Goal: Task Accomplishment & Management: Use online tool/utility

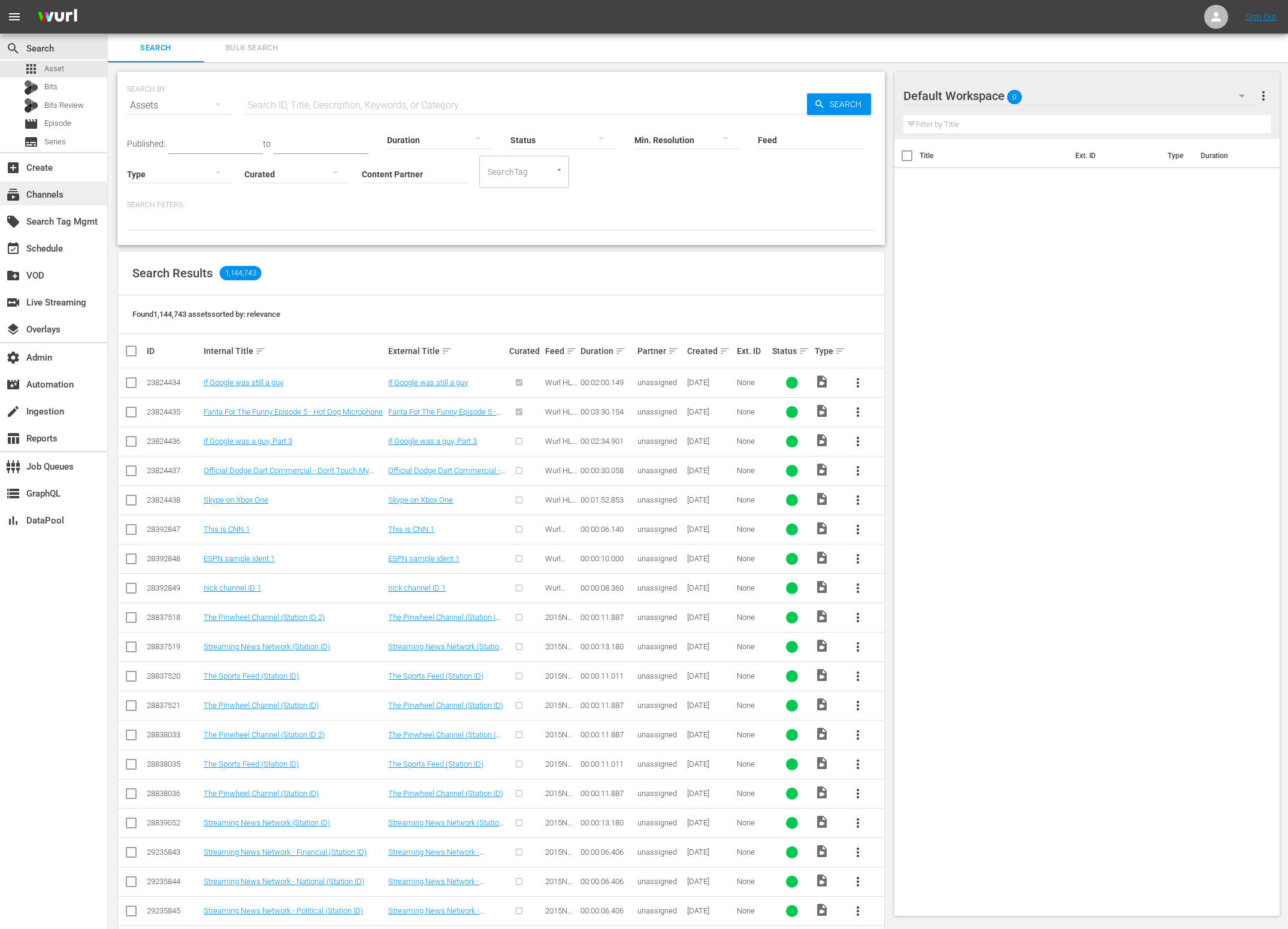
click at [78, 194] on div "subscriptions Channels" at bounding box center [54, 193] width 107 height 24
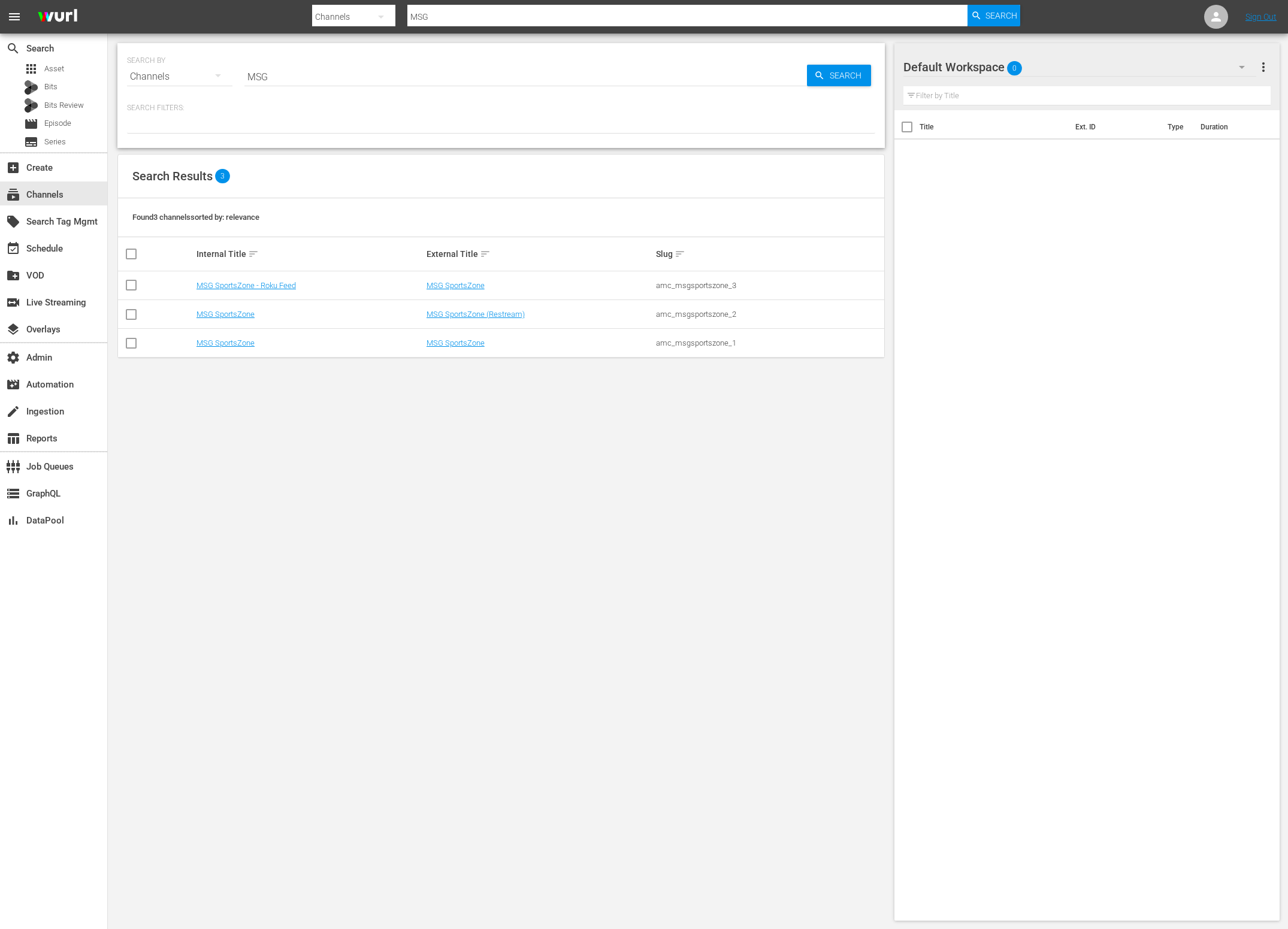
click at [288, 77] on input "MSG" at bounding box center [526, 77] width 563 height 29
drag, startPoint x: 452, startPoint y: 408, endPoint x: 450, endPoint y: 399, distance: 9.2
click at [451, 408] on div "SEARCH BY Search By Channels Search ID, Title, Description, Keywords, or Catego…" at bounding box center [501, 482] width 786 height 897
click at [445, 345] on link "MSG SportsZone" at bounding box center [455, 342] width 58 height 9
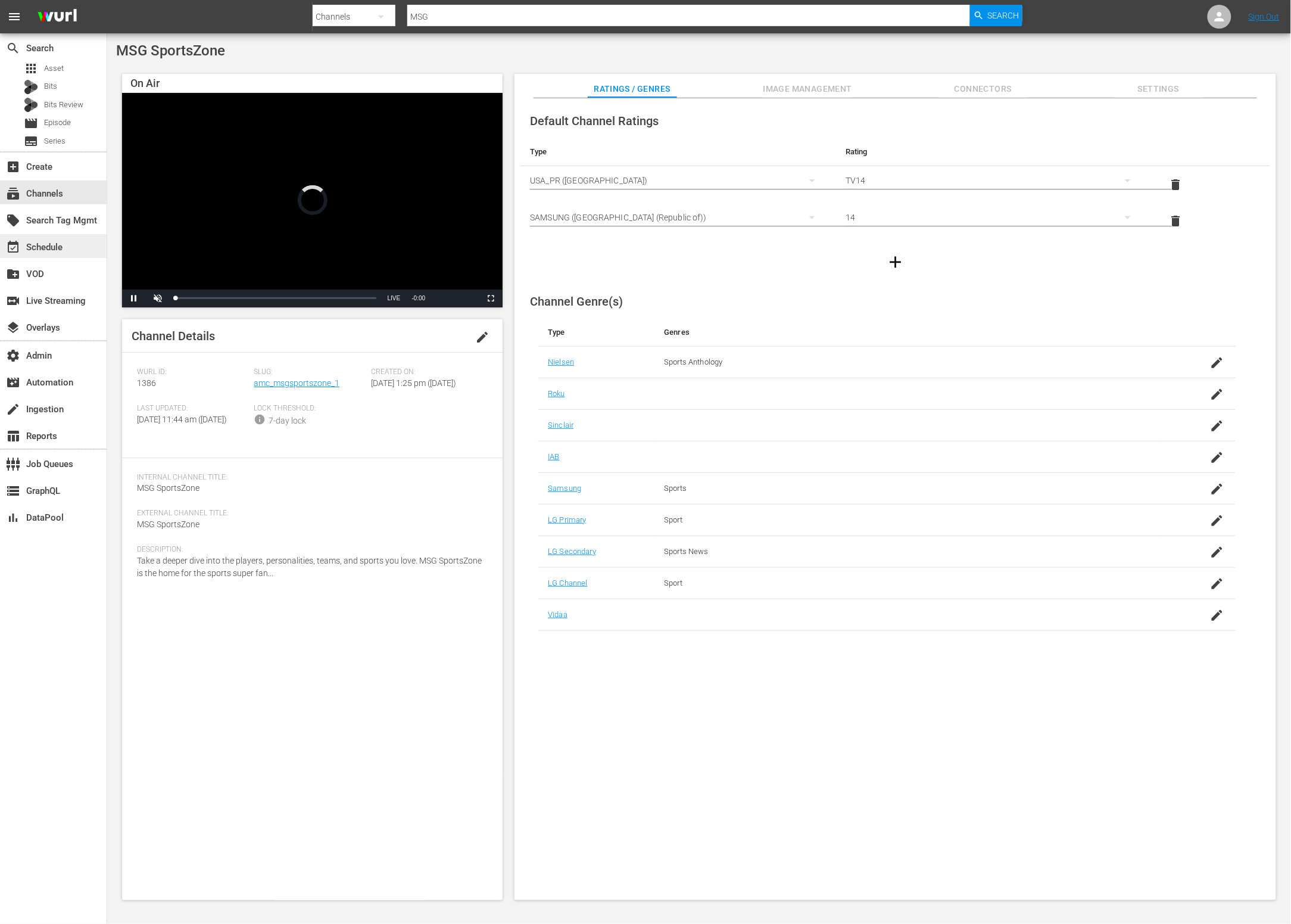
click at [75, 242] on div "event_available Schedule" at bounding box center [53, 246] width 106 height 24
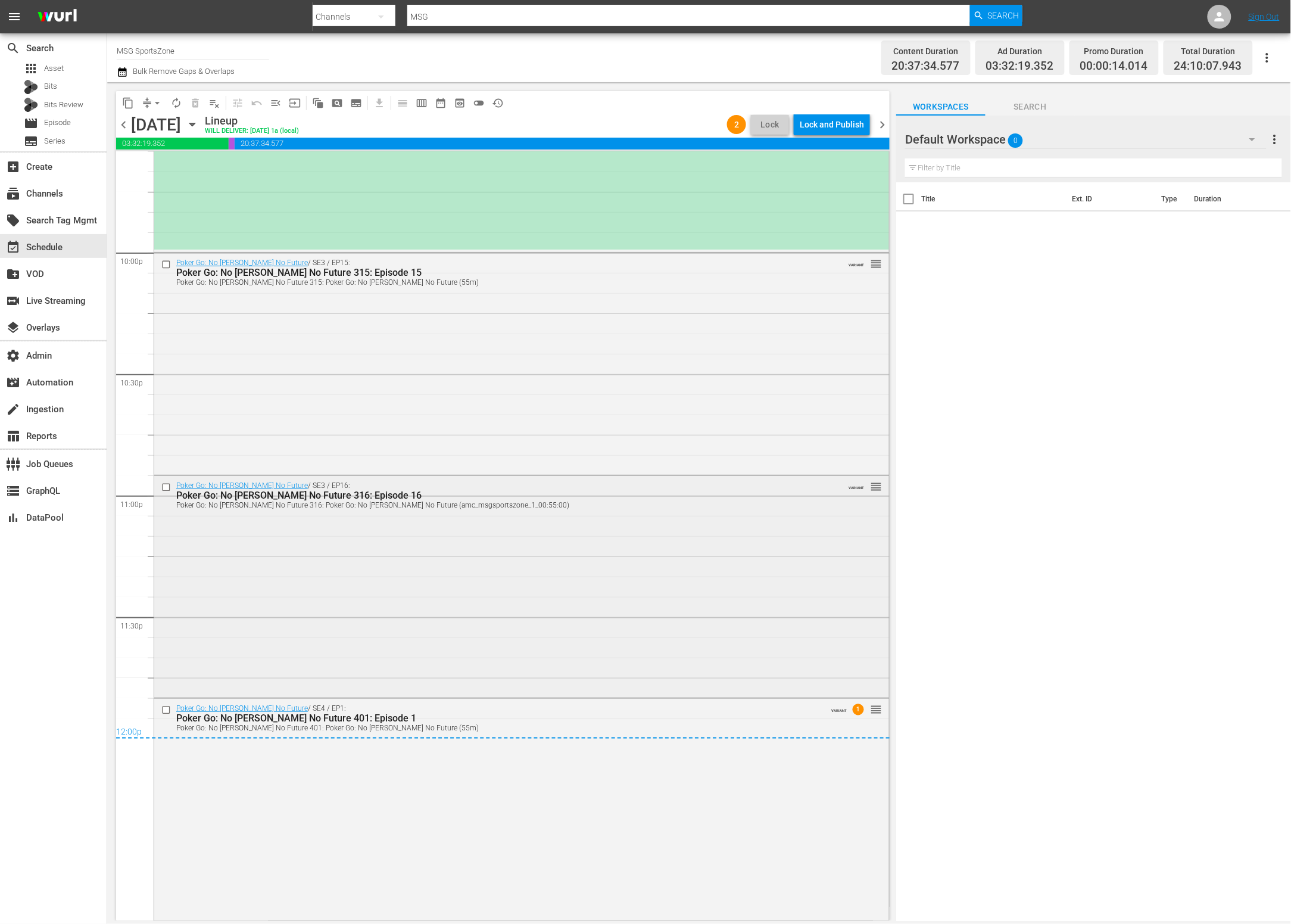
scroll to position [4966, 0]
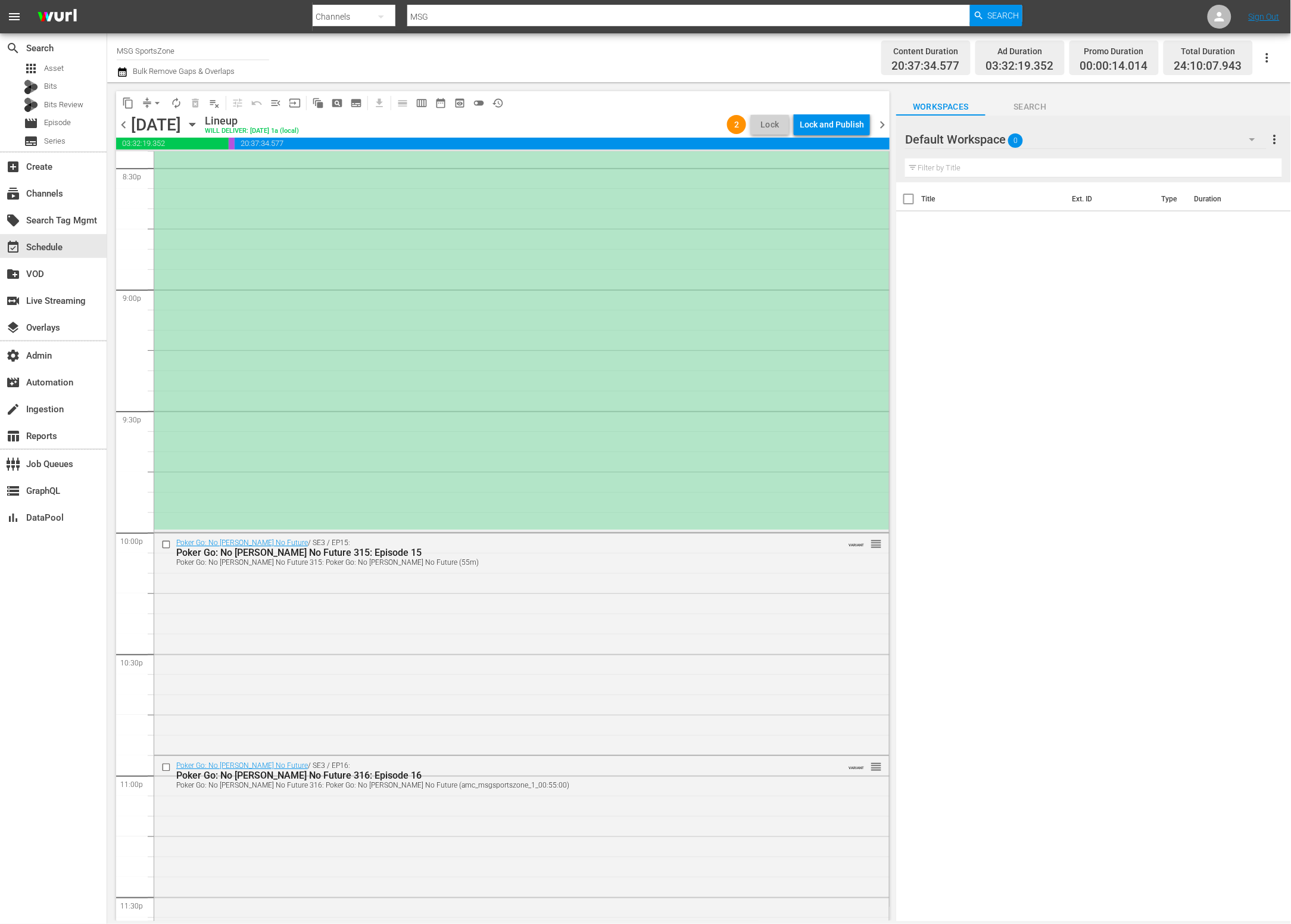
click at [667, 389] on div "(PLACEHOLDER 3:00 [DATE]) Westchester SC at FC Naples reorder" at bounding box center [521, 167] width 735 height 725
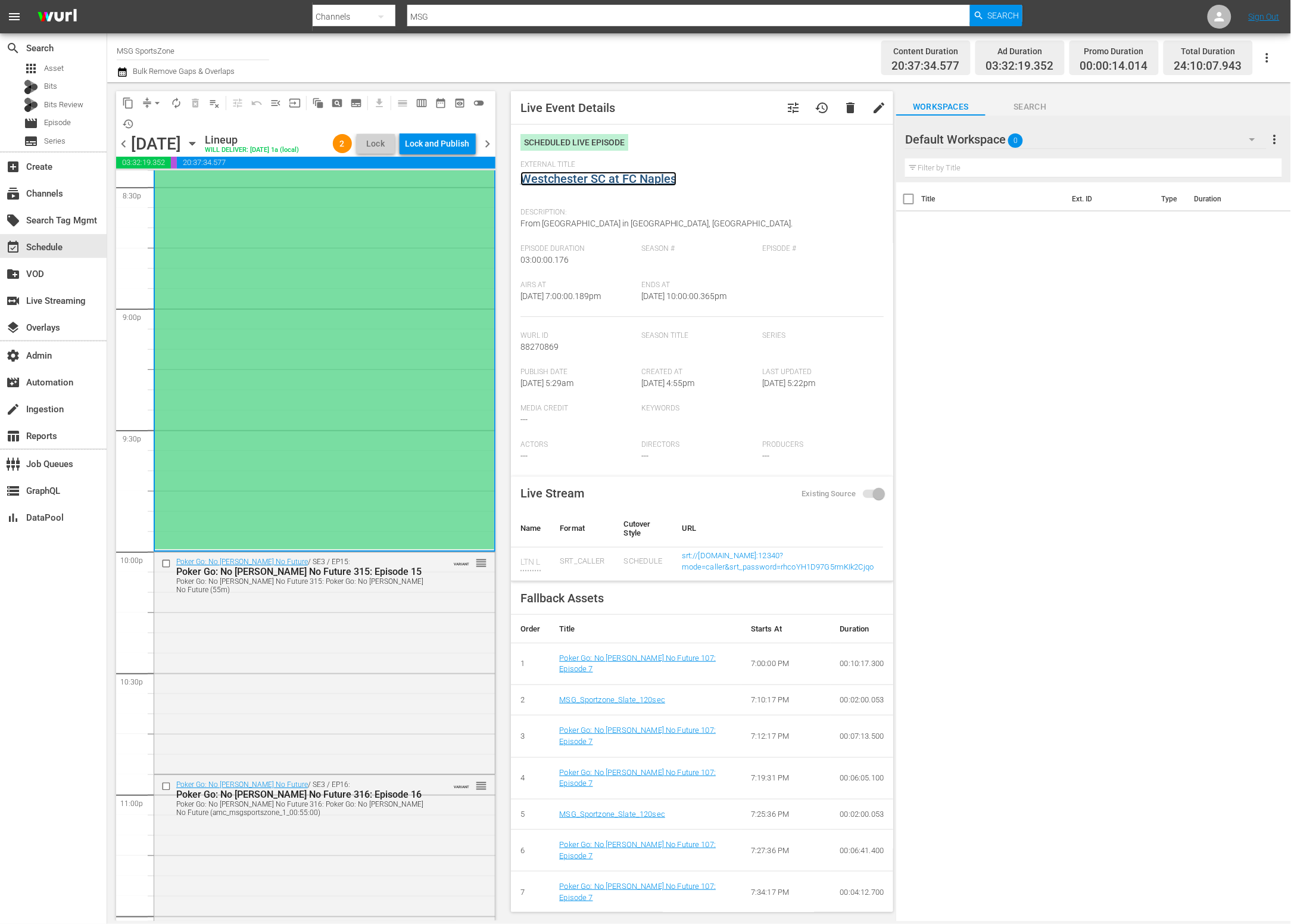
click at [626, 180] on link "Westchester SC at FC Naples" at bounding box center [598, 178] width 156 height 14
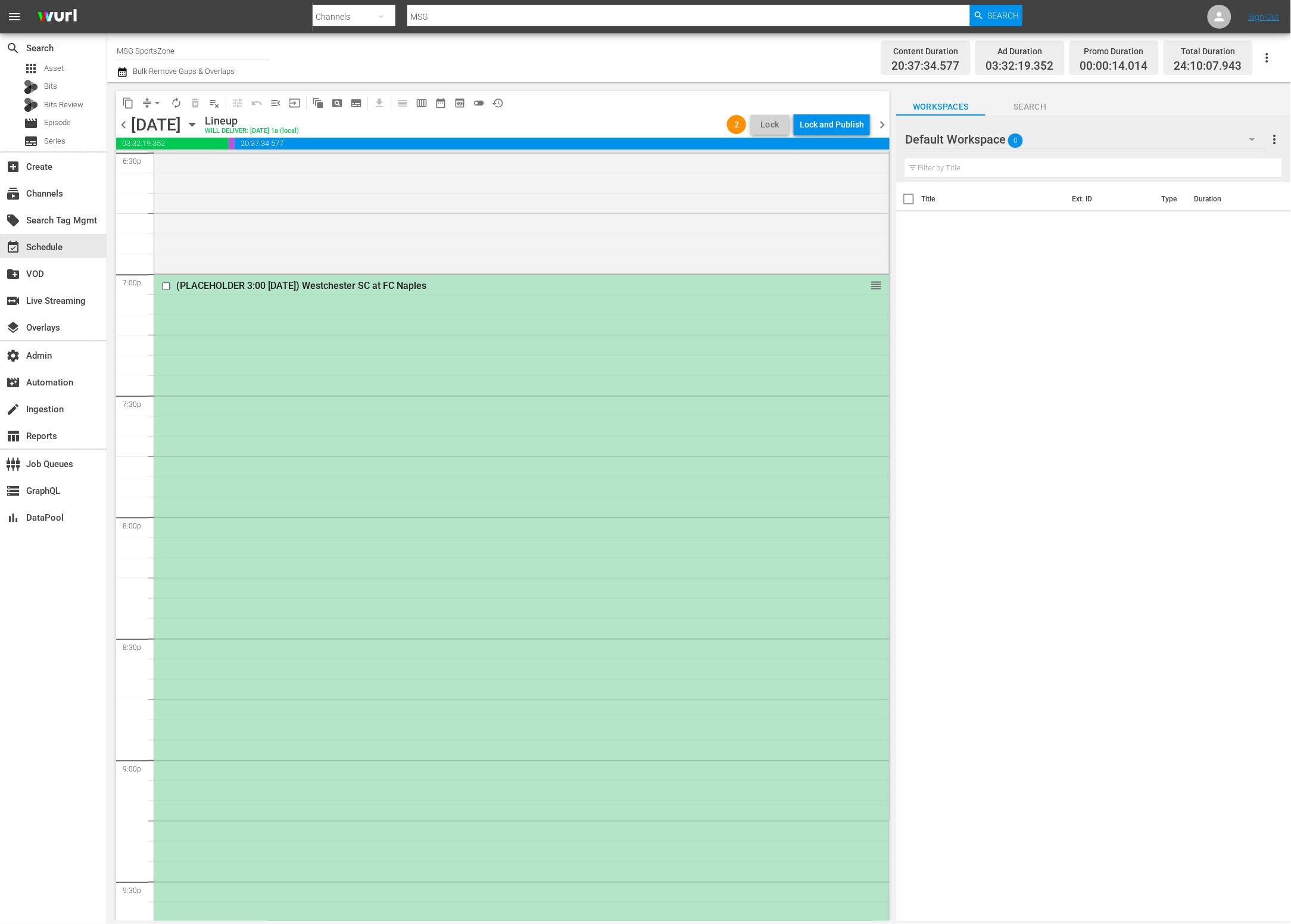
scroll to position [4411, 0]
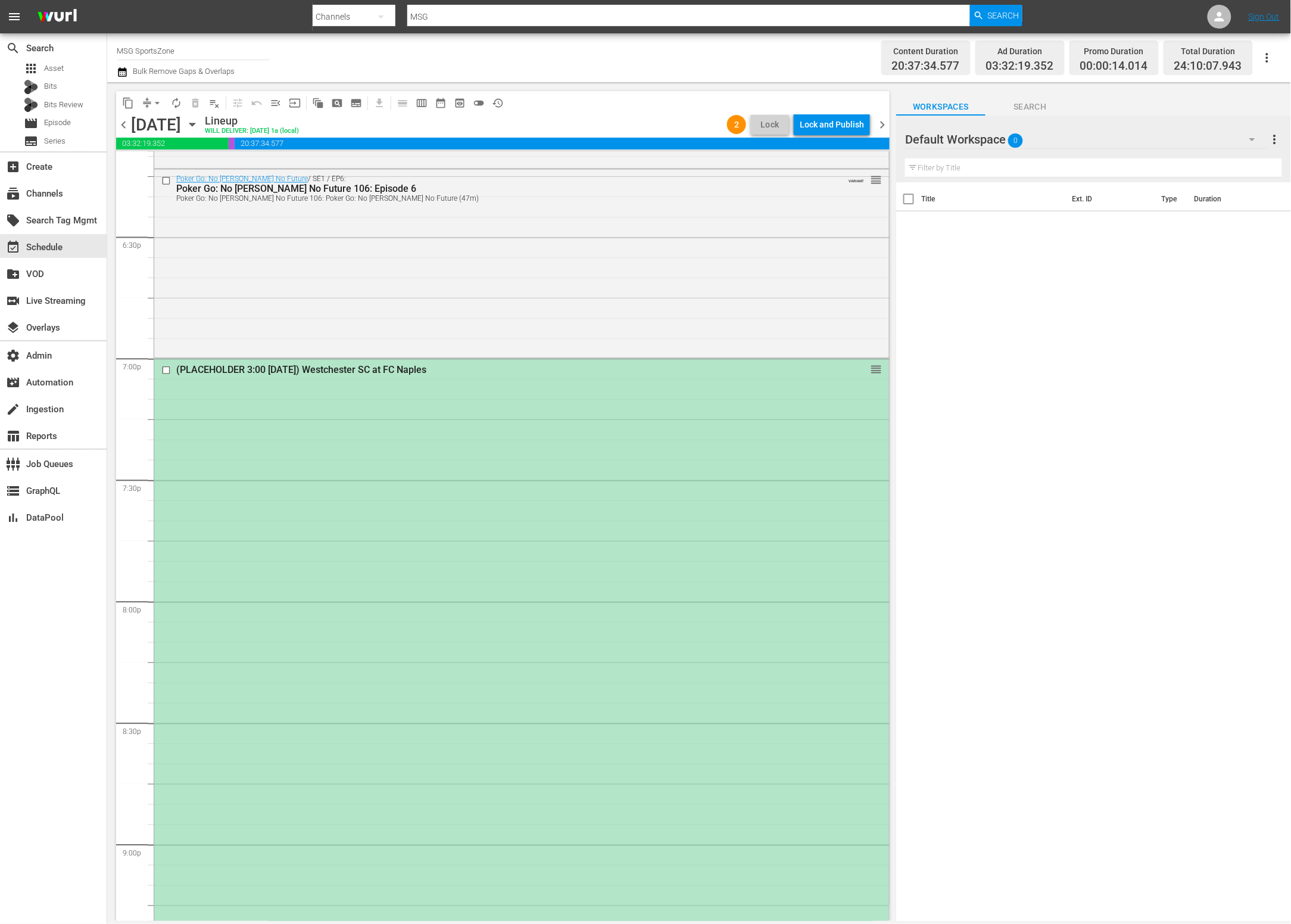
click at [460, 421] on div "(PLACEHOLDER 3:00 [DATE]) Westchester SC at FC Naples reorder" at bounding box center [521, 721] width 735 height 725
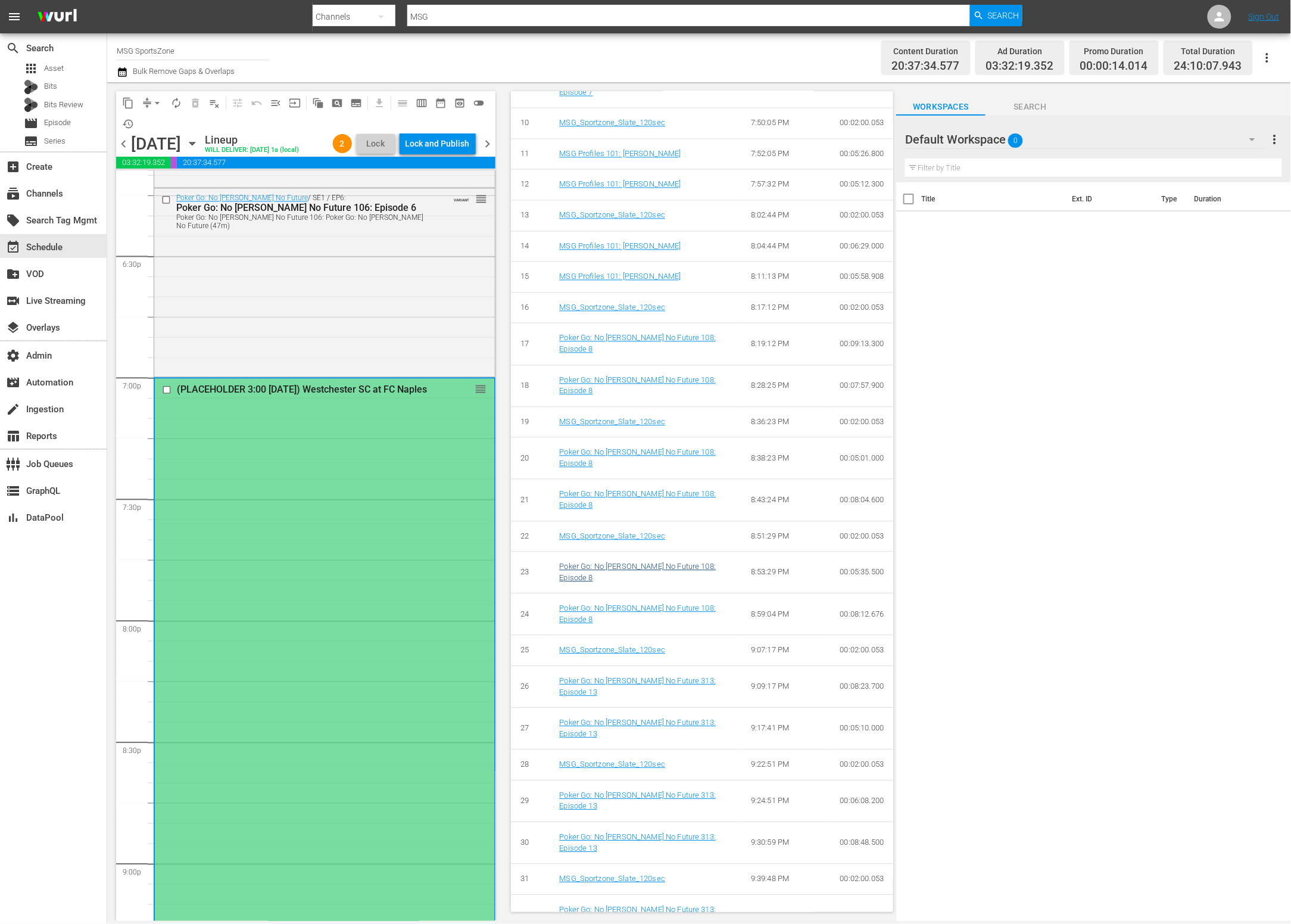
scroll to position [0, 0]
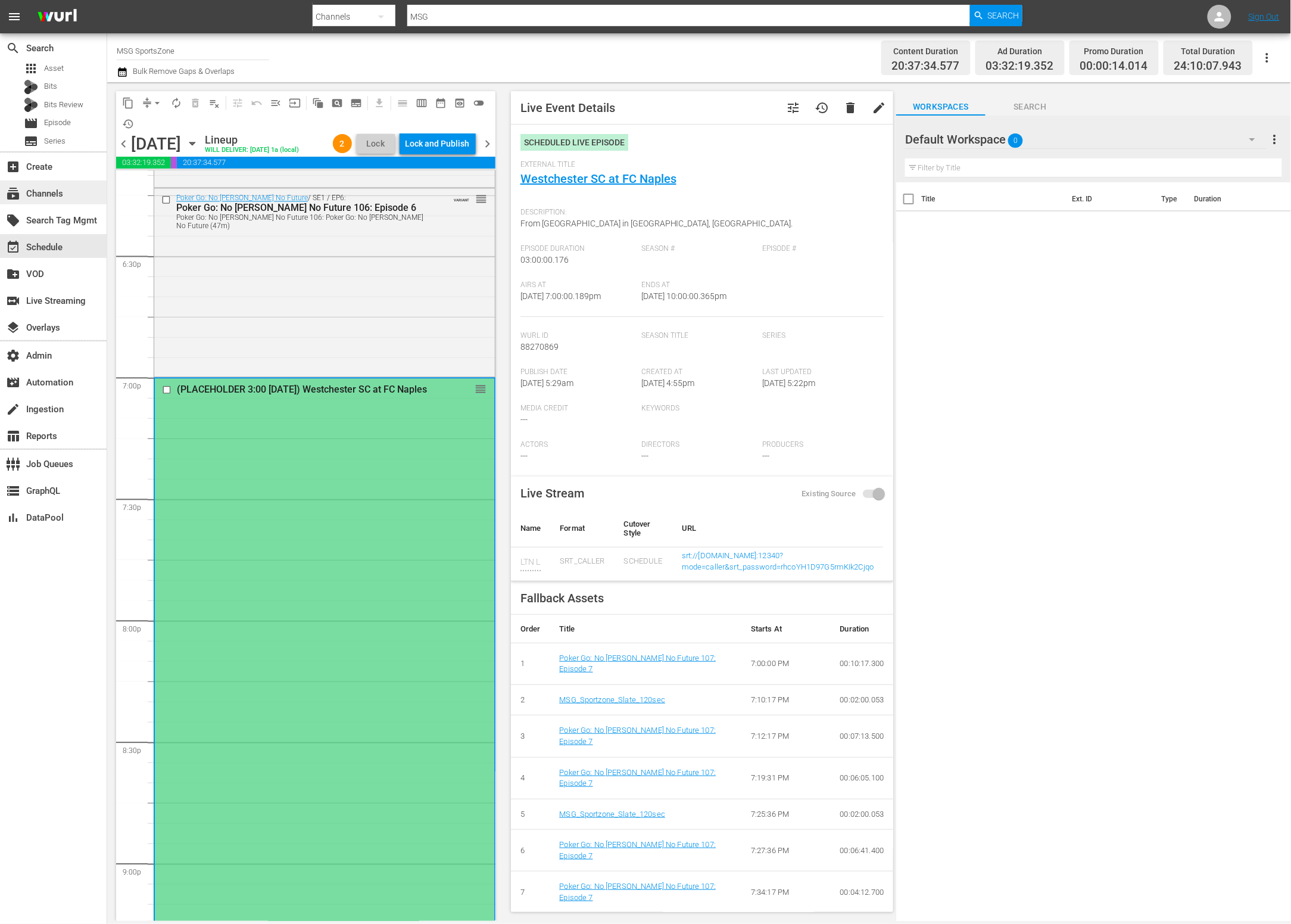
click at [93, 186] on div "subscriptions Channels" at bounding box center [53, 192] width 106 height 24
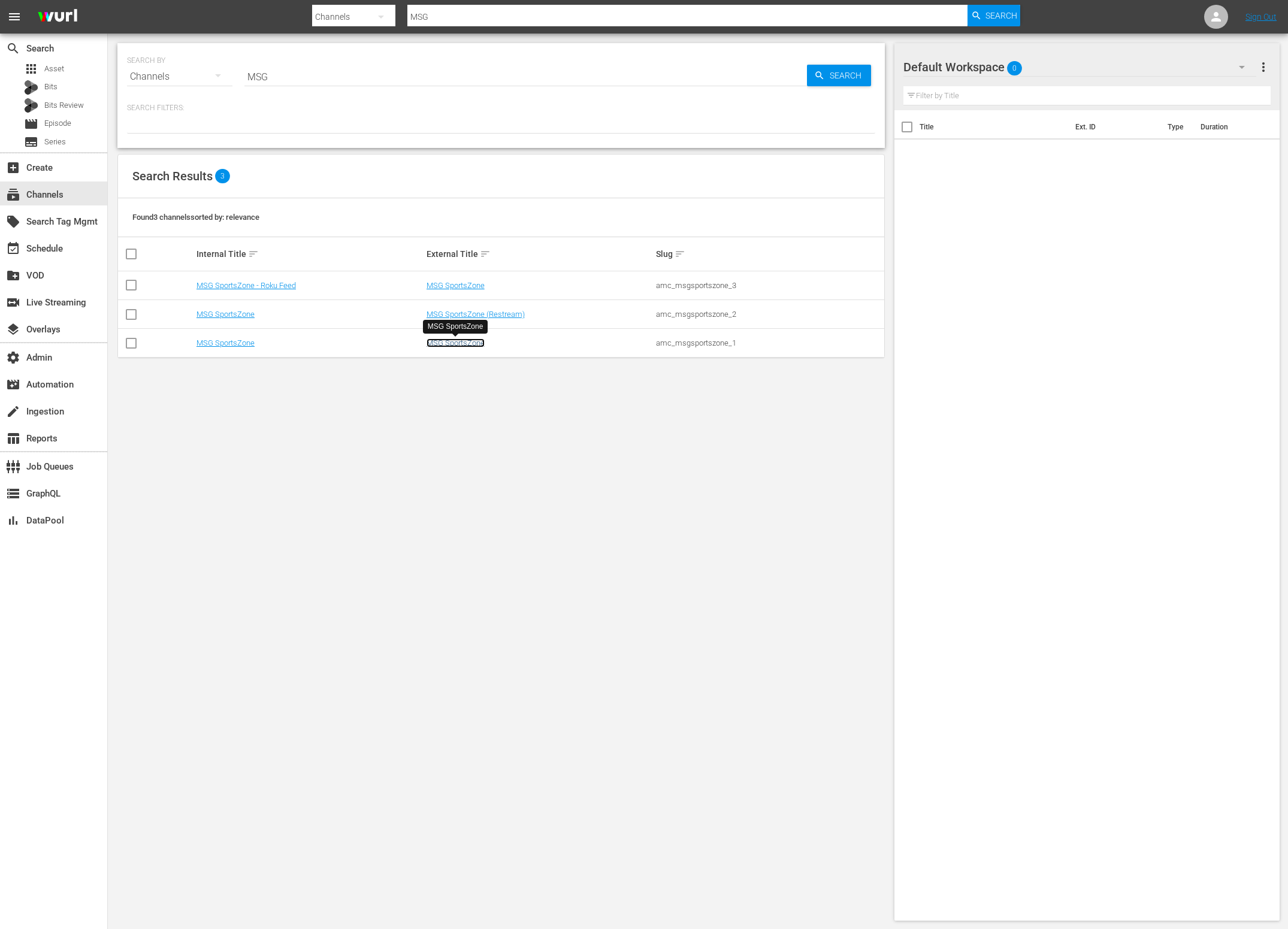
click at [445, 342] on link "MSG SportsZone" at bounding box center [455, 342] width 58 height 9
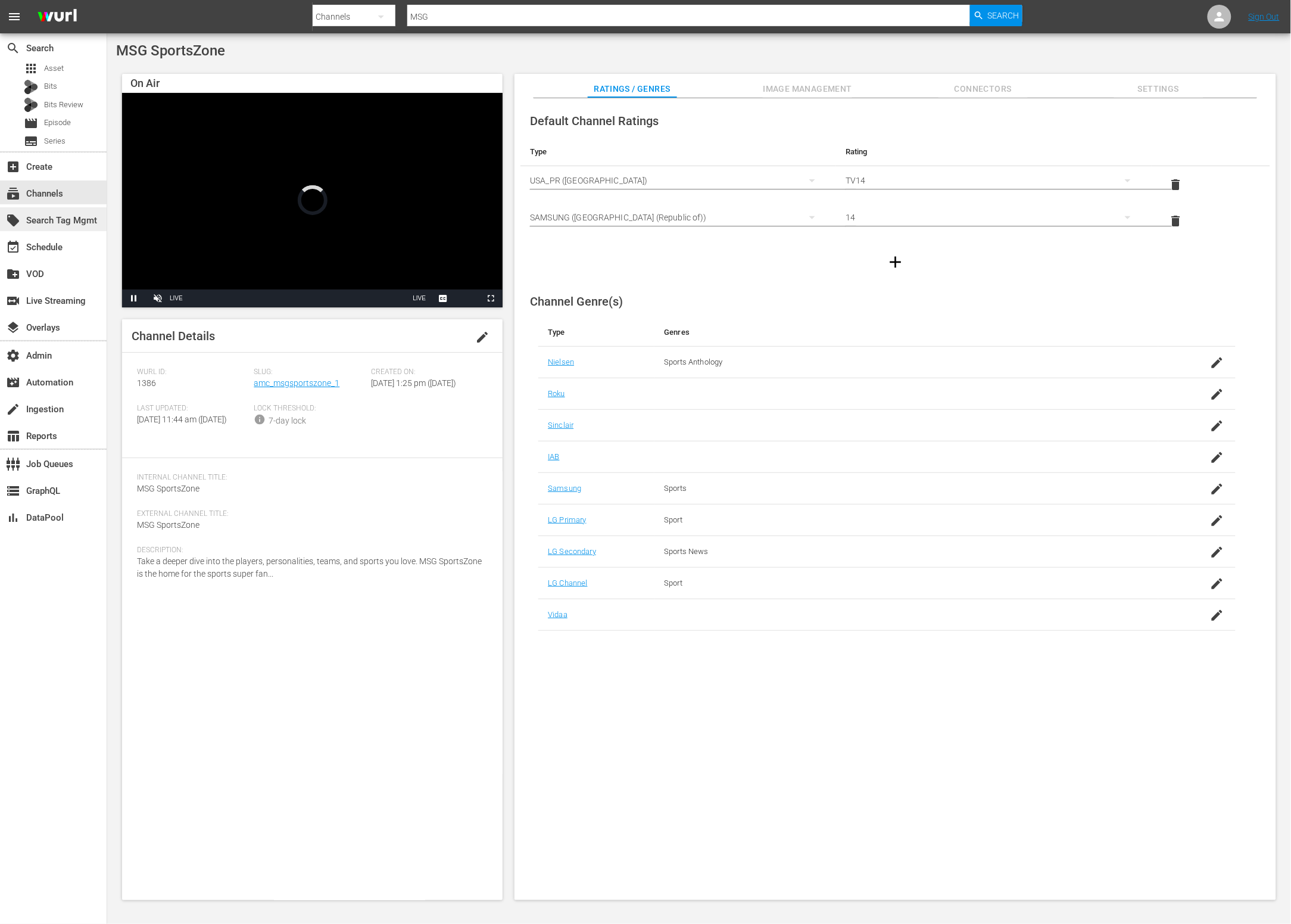
click at [67, 221] on div "local_offer Search Tag Mgmt" at bounding box center [33, 218] width 67 height 11
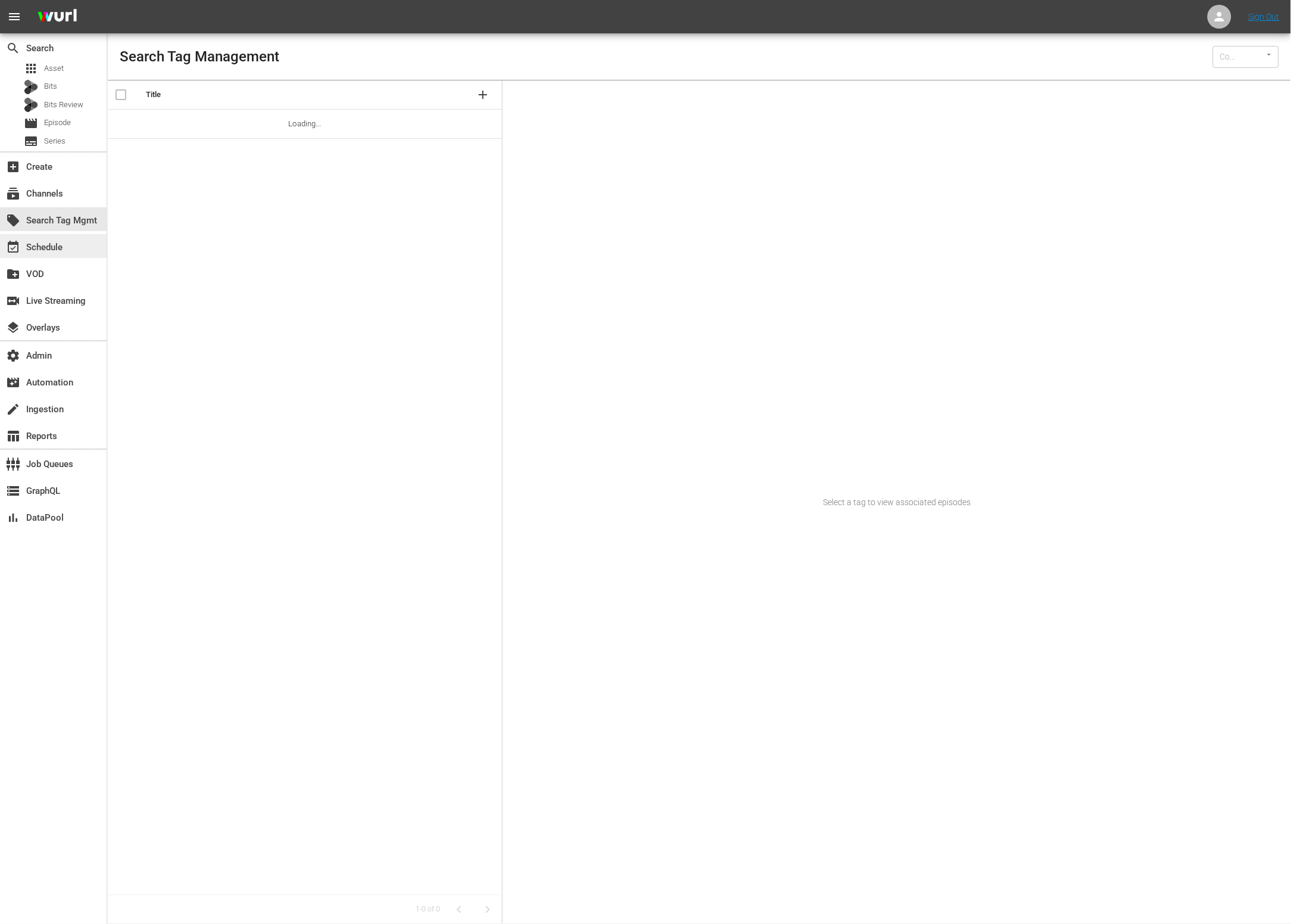
type input "Wurl (15)"
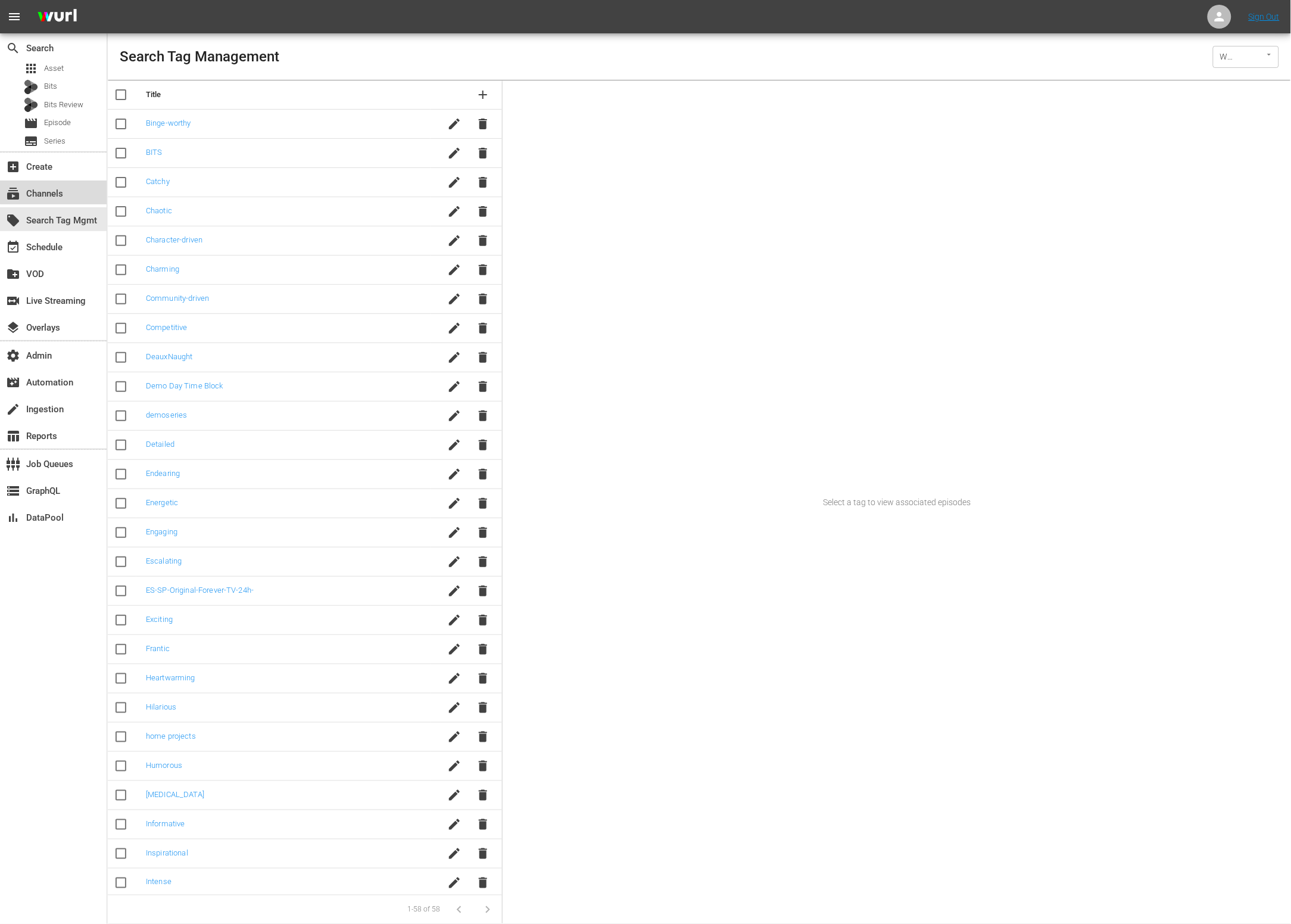
drag, startPoint x: 72, startPoint y: 188, endPoint x: 108, endPoint y: 19, distance: 172.8
click at [72, 187] on div "subscriptions Channels" at bounding box center [53, 192] width 106 height 24
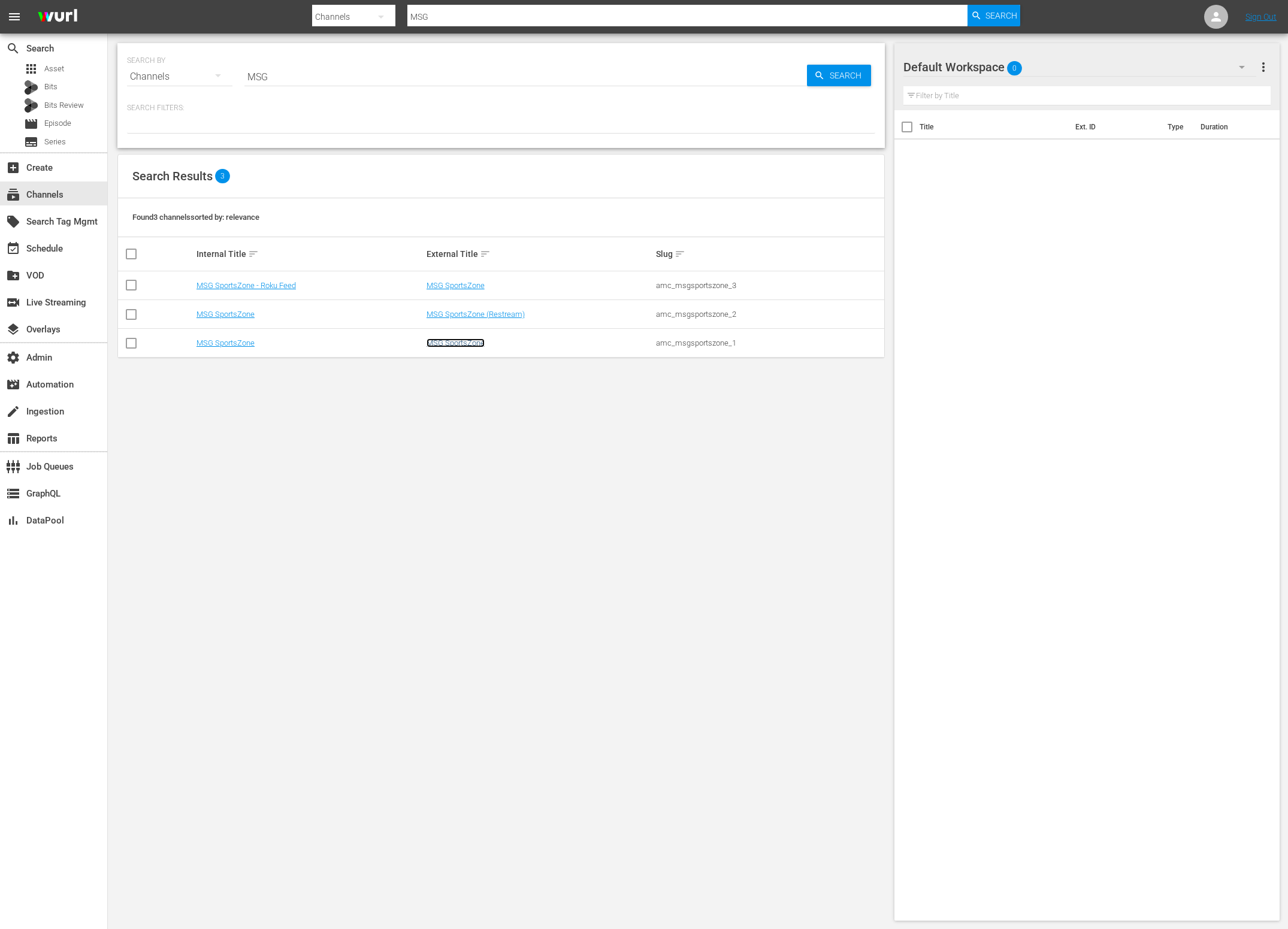
click at [469, 343] on link "MSG SportsZone" at bounding box center [455, 342] width 58 height 9
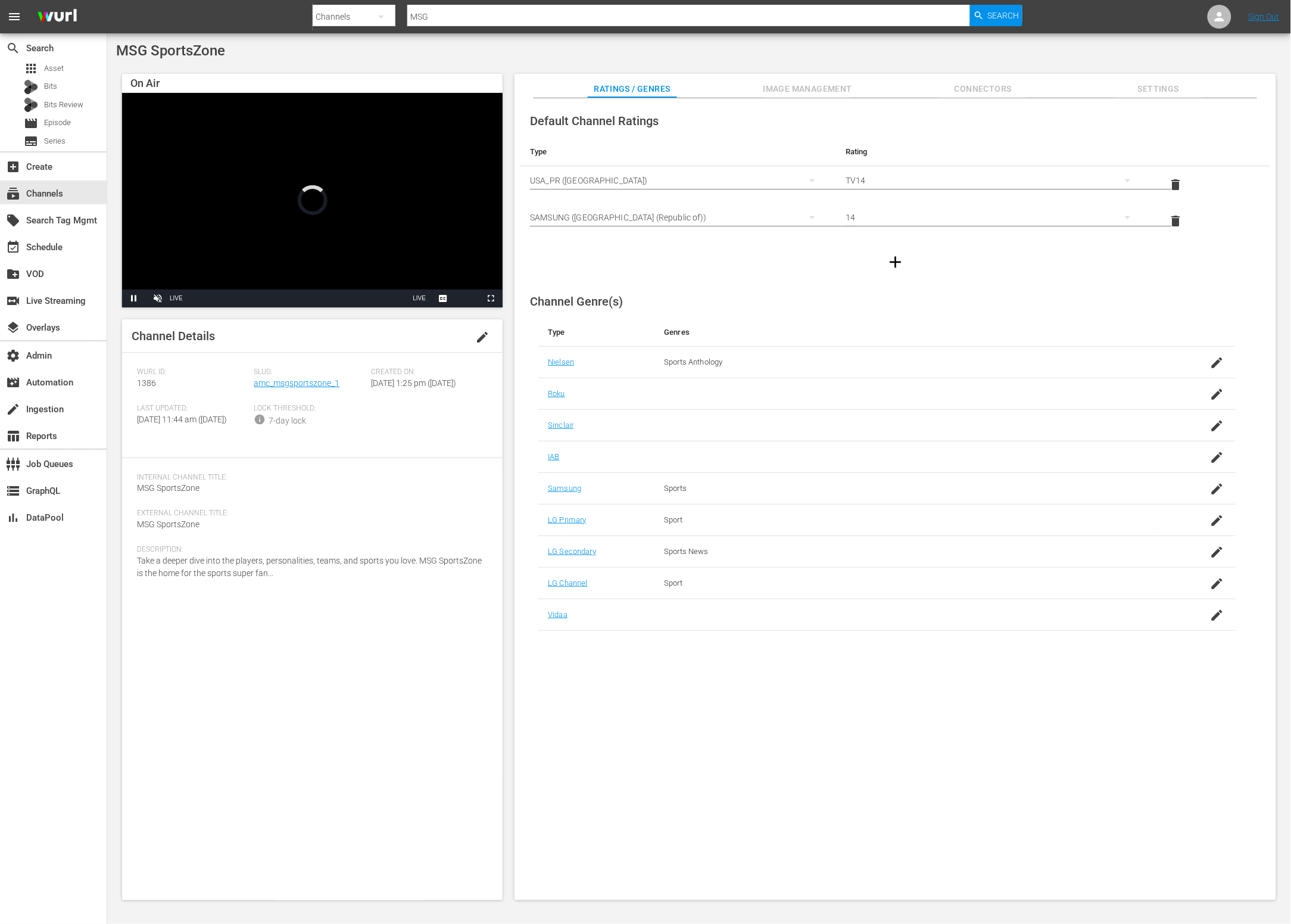
click at [794, 88] on span "Image Management" at bounding box center [807, 89] width 89 height 15
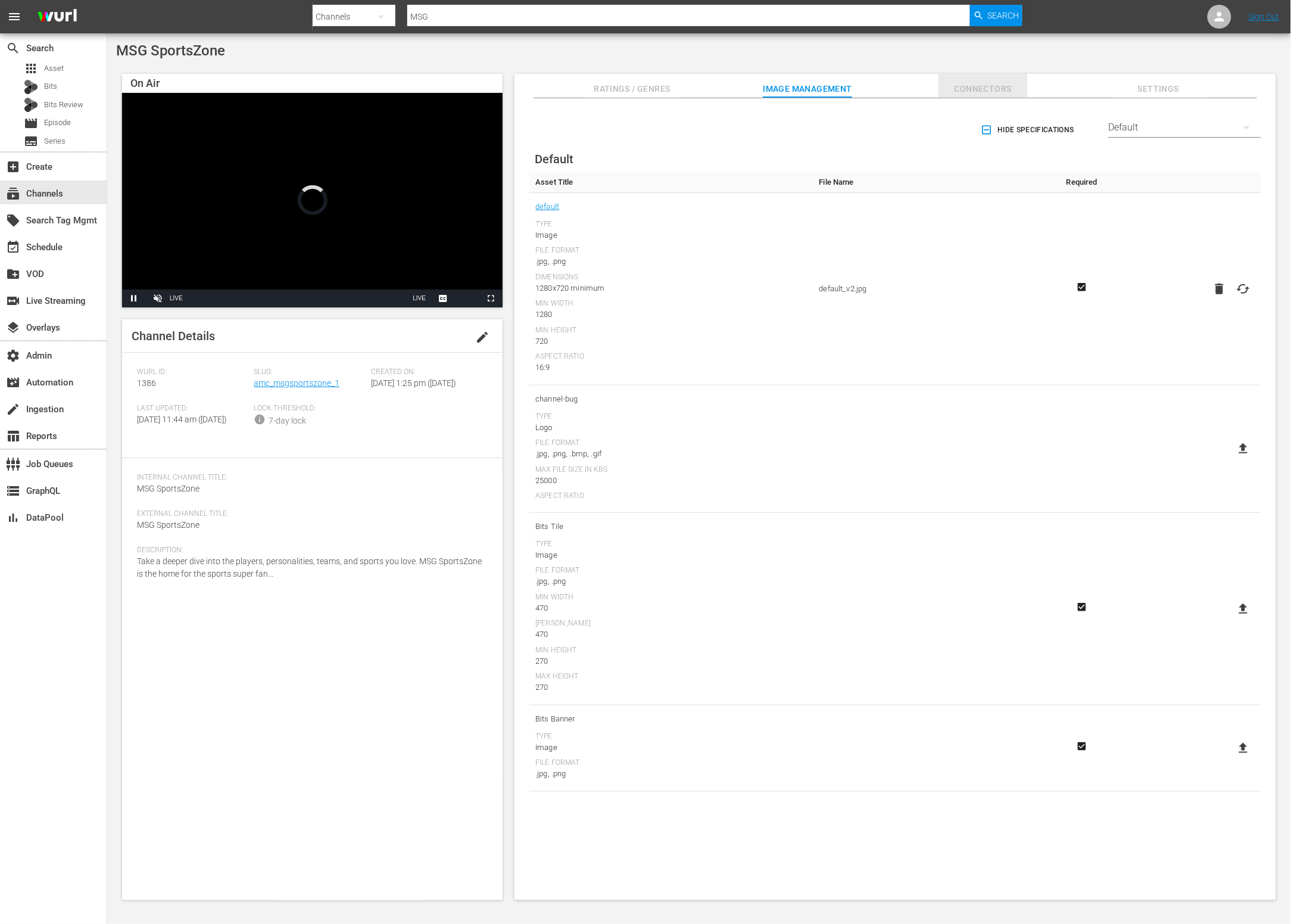
click at [974, 90] on span "Connectors" at bounding box center [983, 89] width 89 height 15
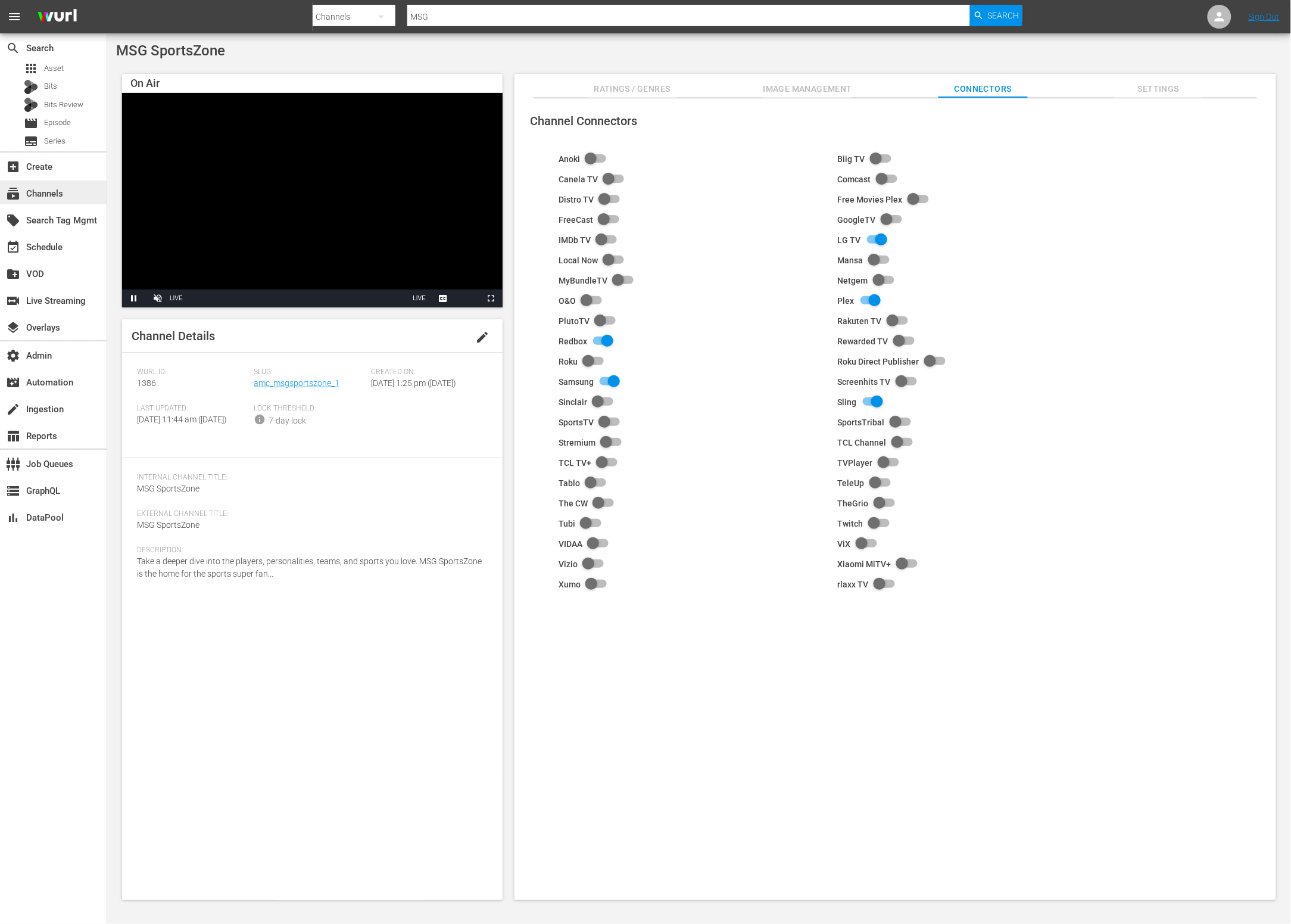
click at [80, 200] on div "subscriptions Channels" at bounding box center [53, 192] width 106 height 24
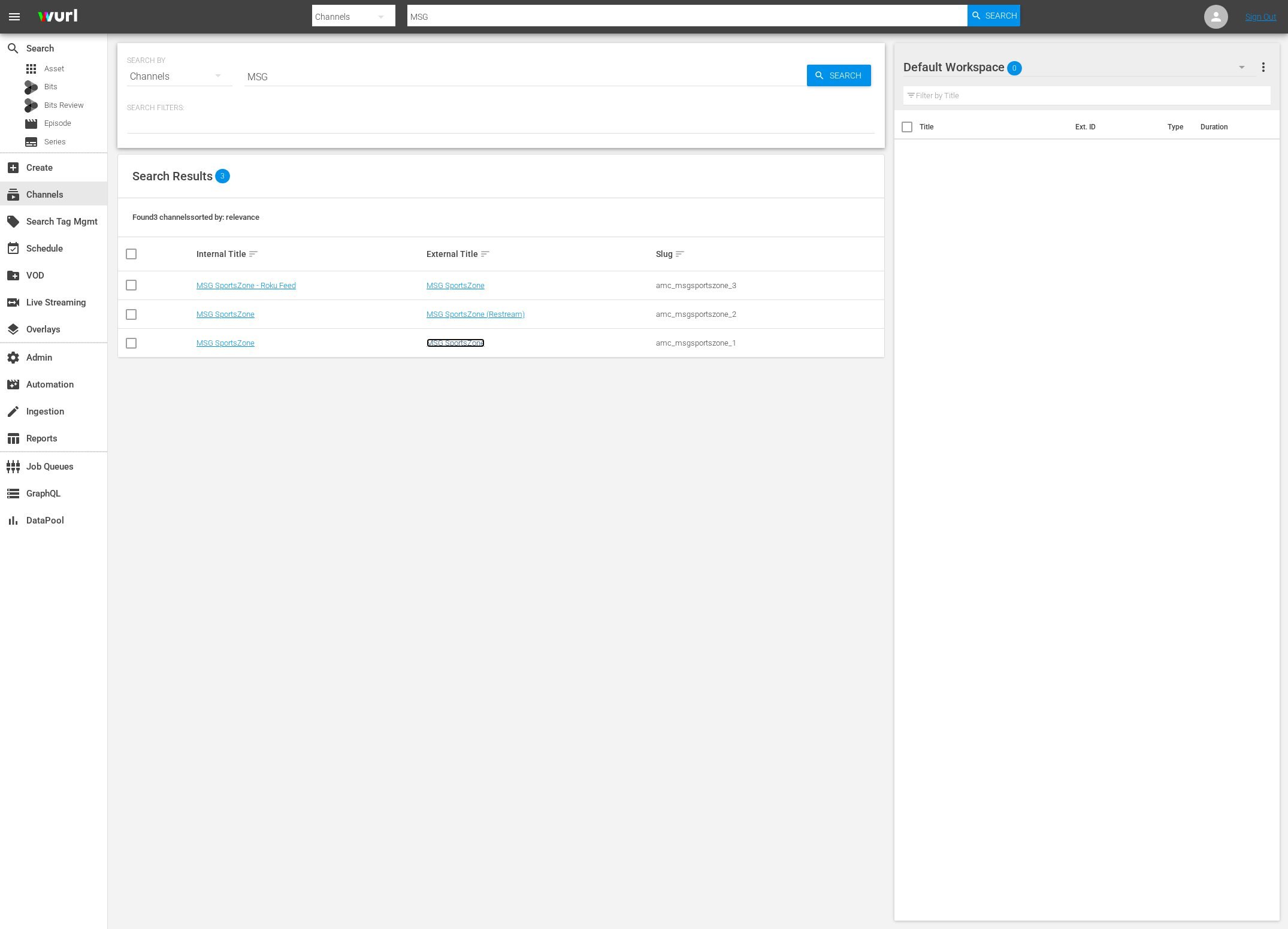
click at [453, 338] on link "MSG SportsZone" at bounding box center [455, 342] width 58 height 9
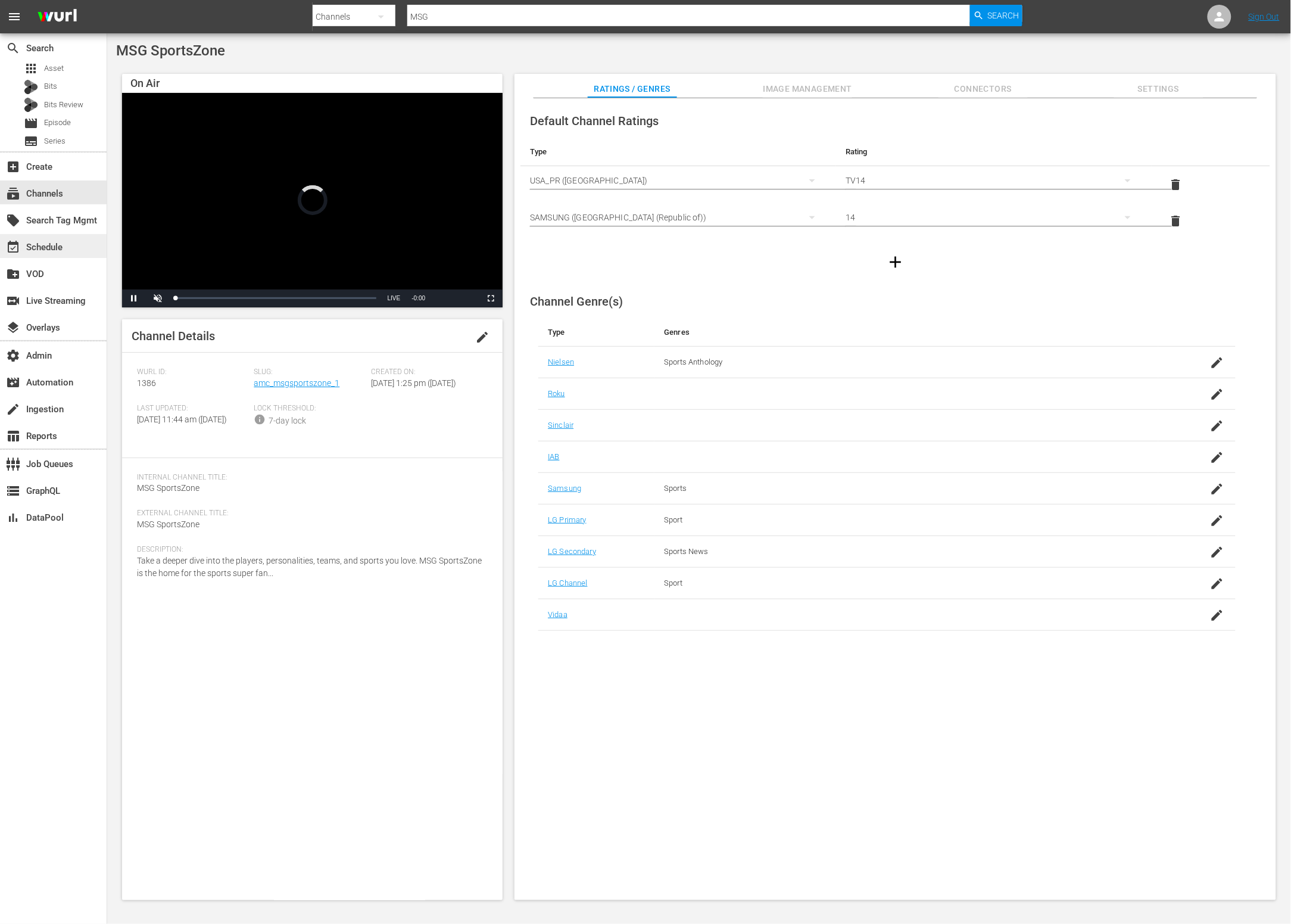
click at [66, 246] on div "event_available Schedule" at bounding box center [33, 246] width 67 height 11
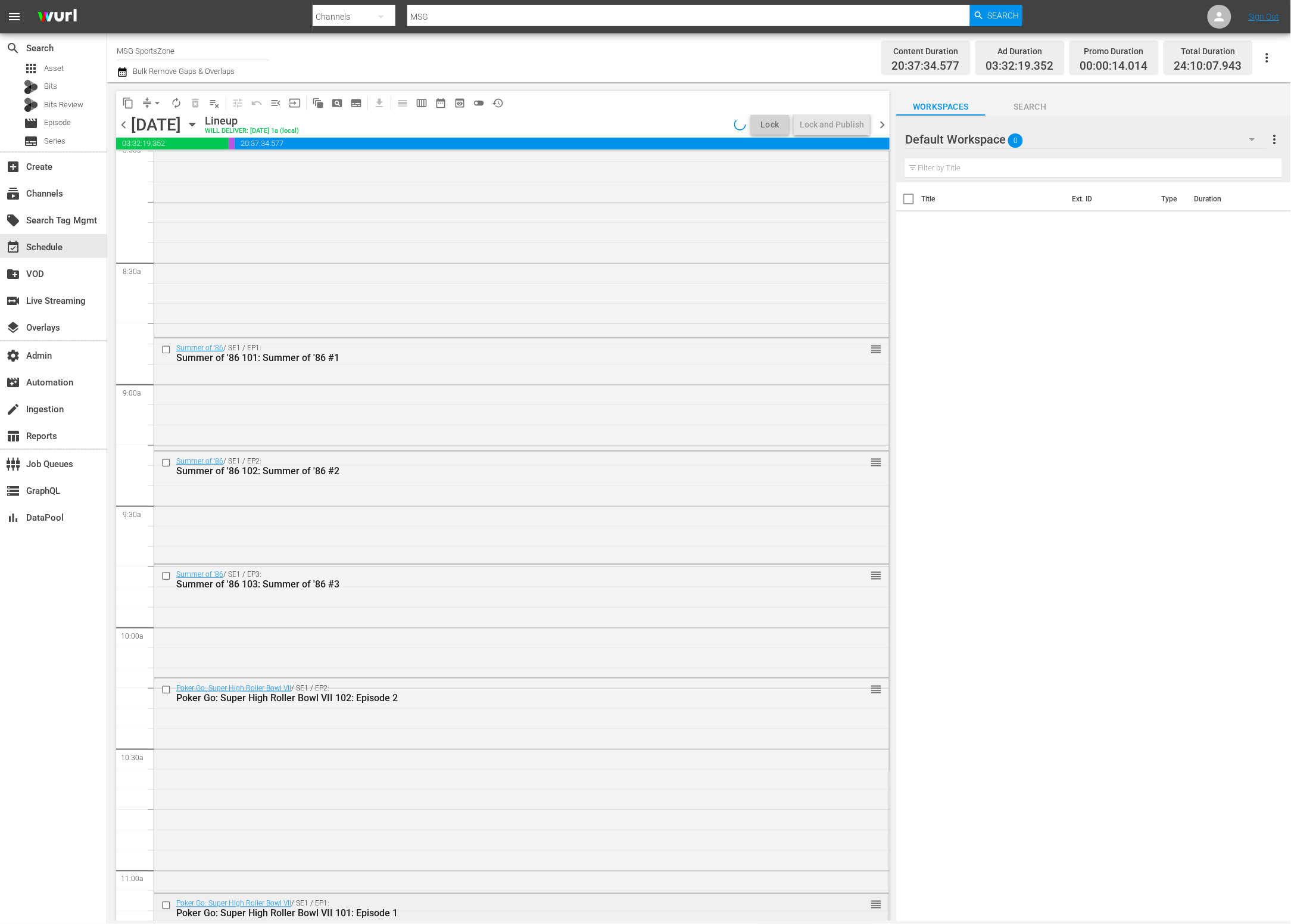
scroll to position [4493, 0]
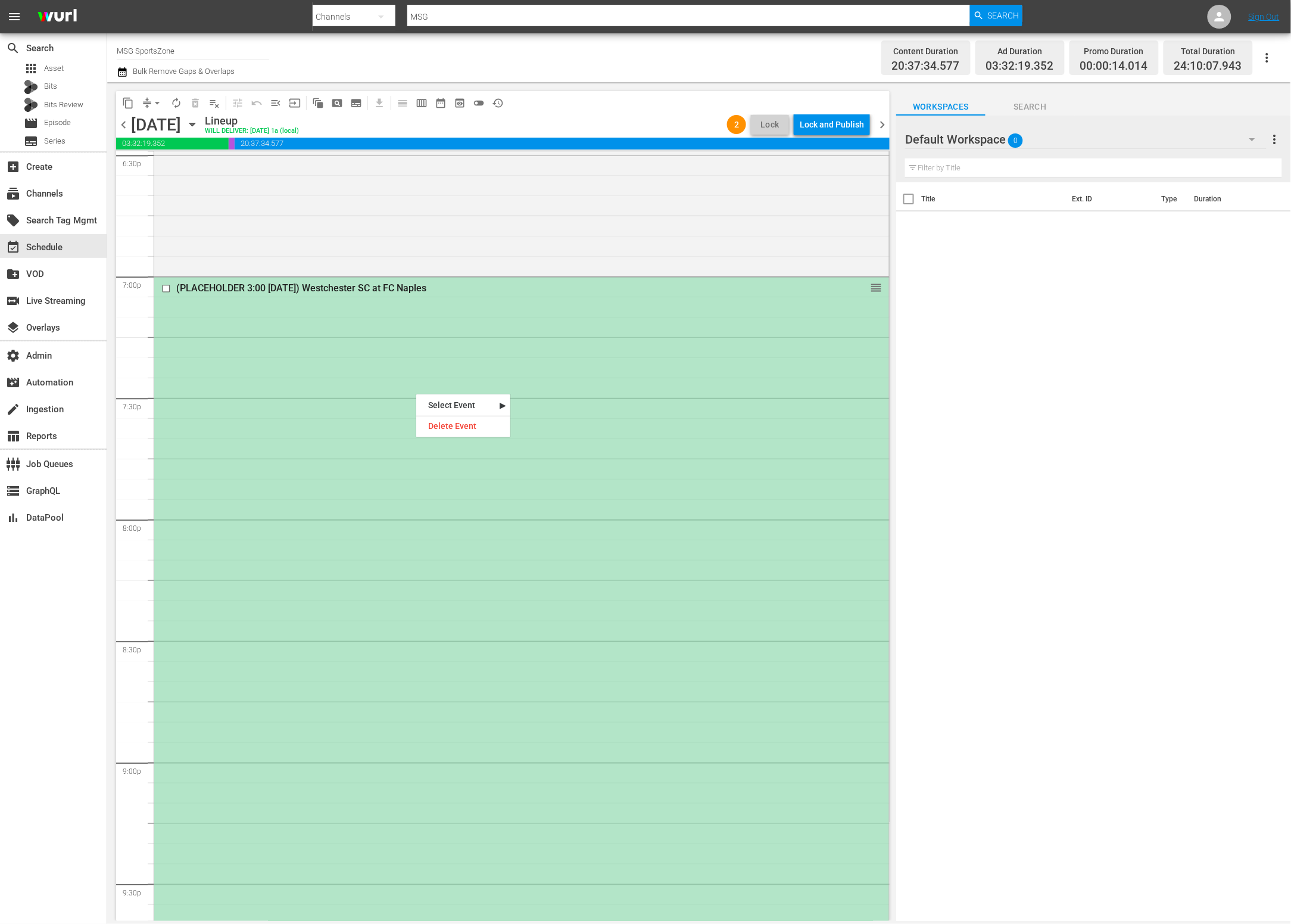
click at [579, 401] on div "(PLACEHOLDER 3:00 [DATE]) Westchester SC at FC Naples reorder" at bounding box center [521, 639] width 735 height 725
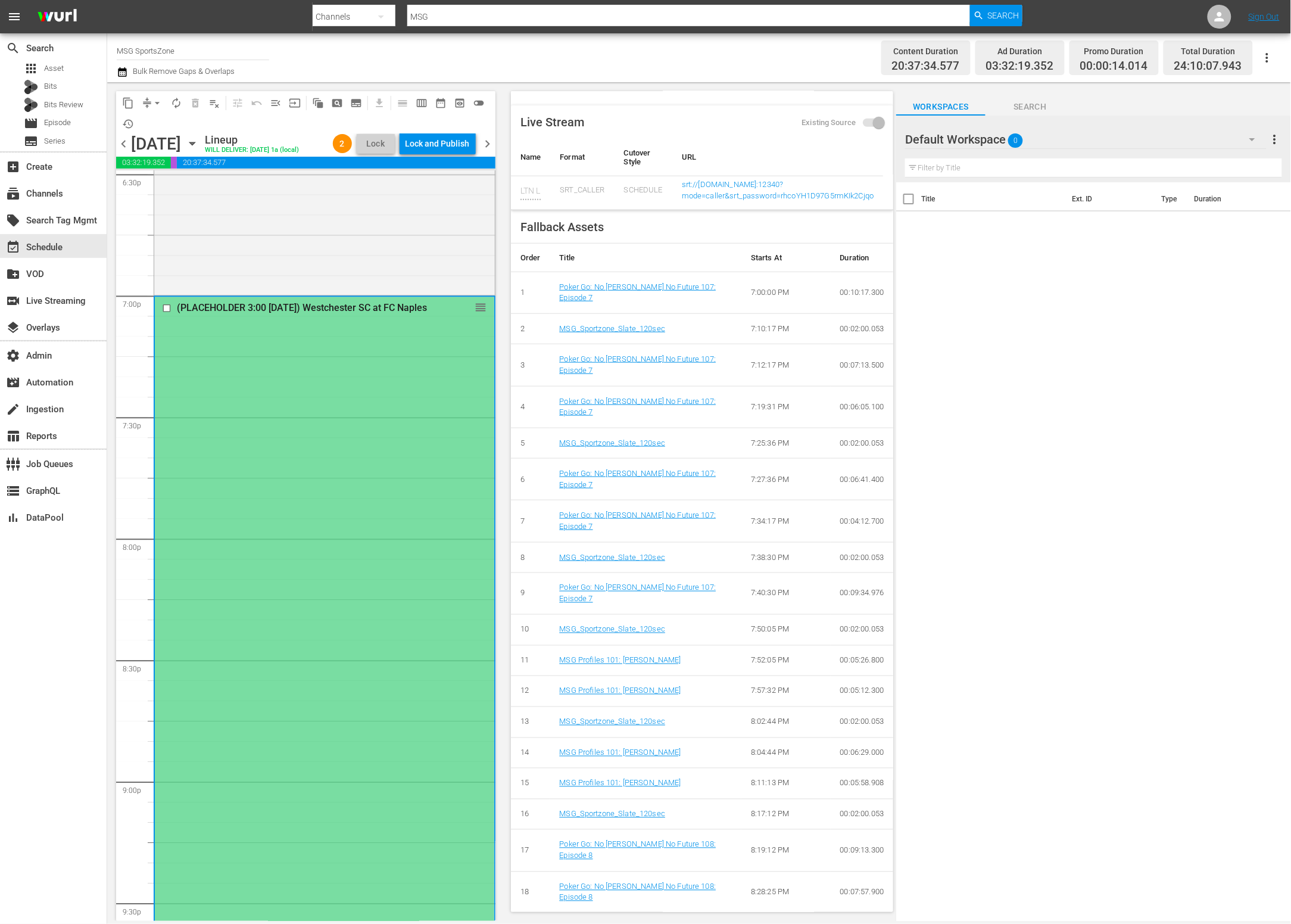
scroll to position [0, 0]
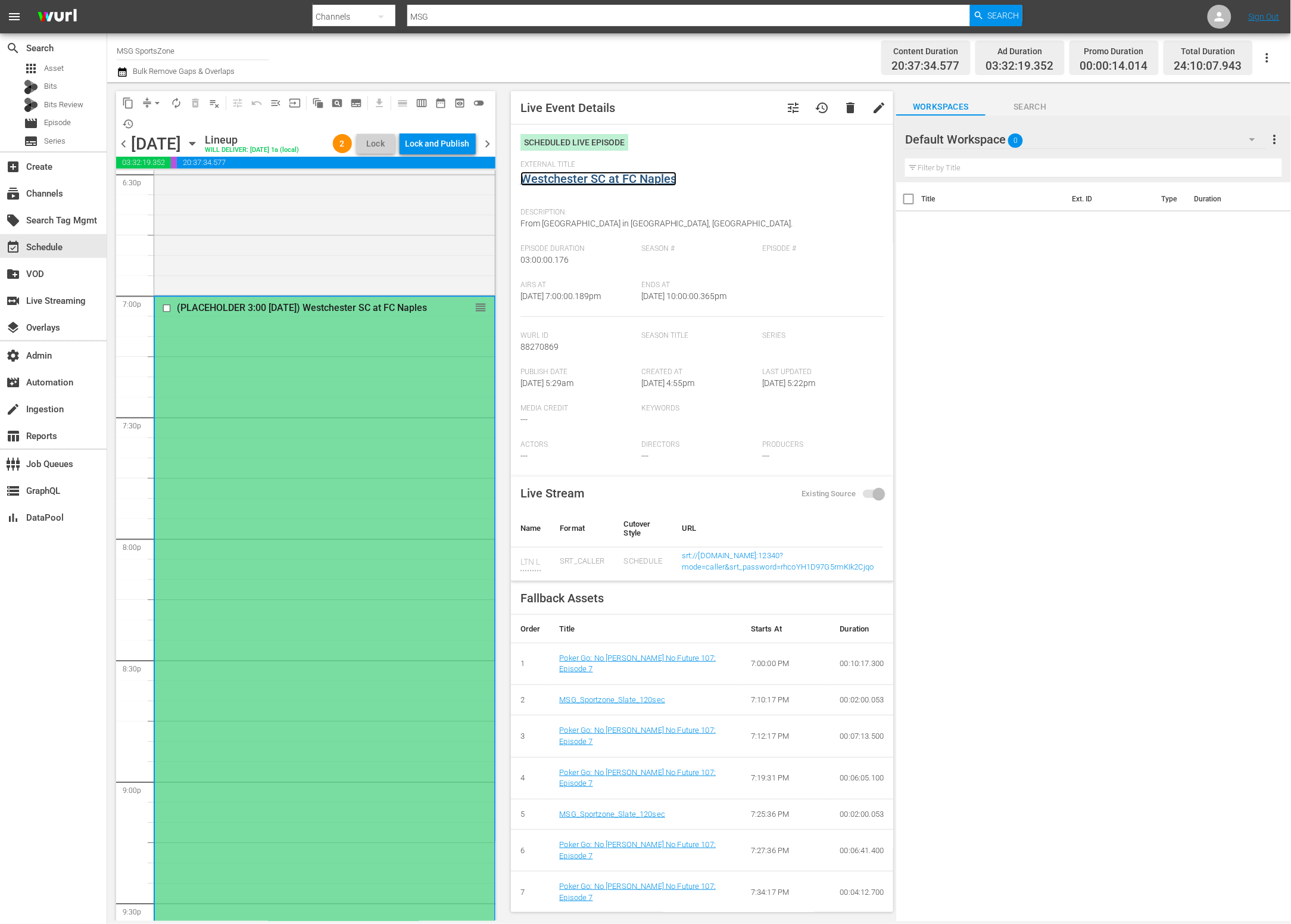
click at [622, 174] on link "Westchester SC at FC Naples" at bounding box center [598, 178] width 156 height 14
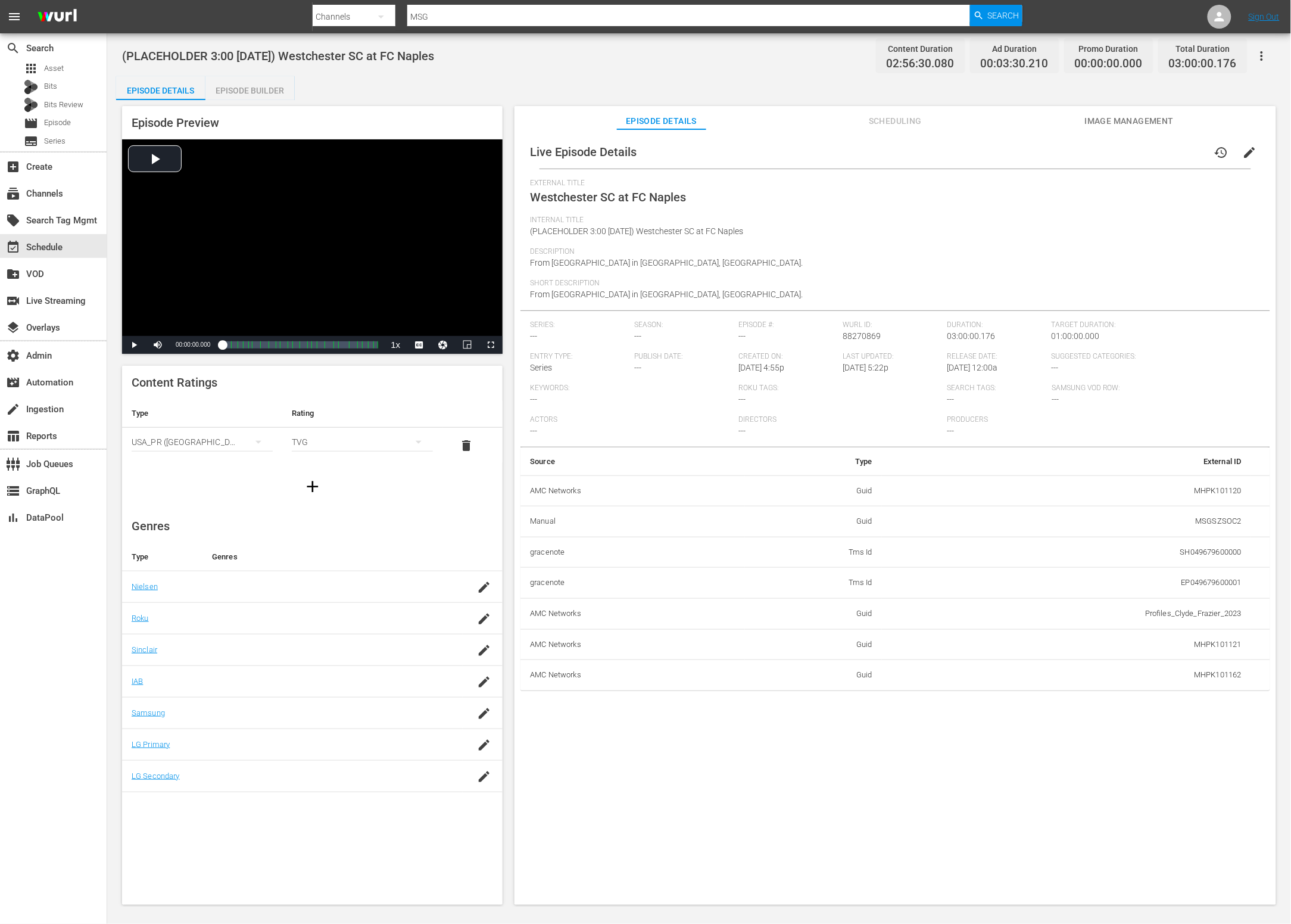
click at [852, 331] on span "88270869" at bounding box center [862, 336] width 38 height 10
copy span "88270869"
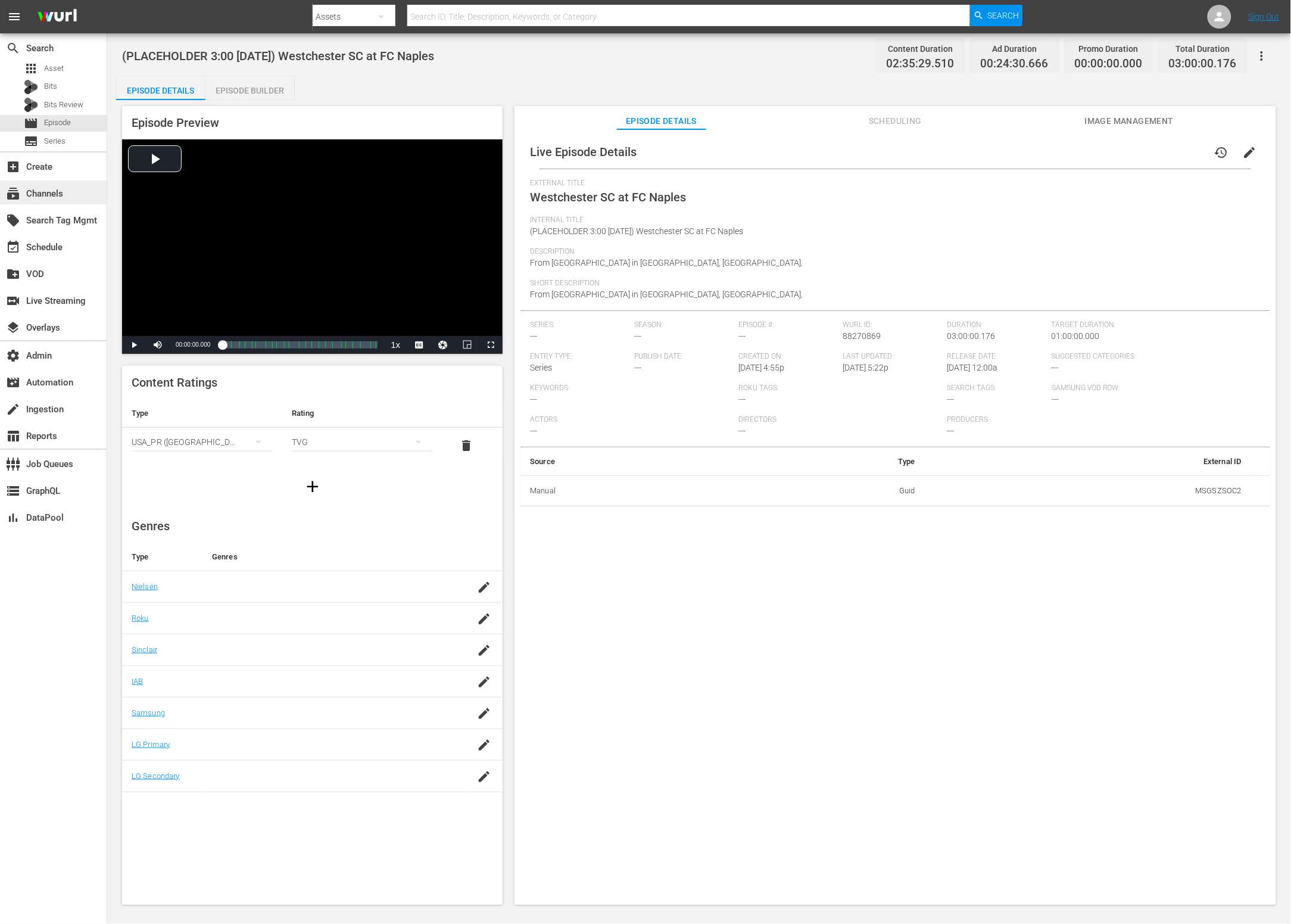
click at [64, 194] on div "subscriptions Channels" at bounding box center [33, 192] width 67 height 11
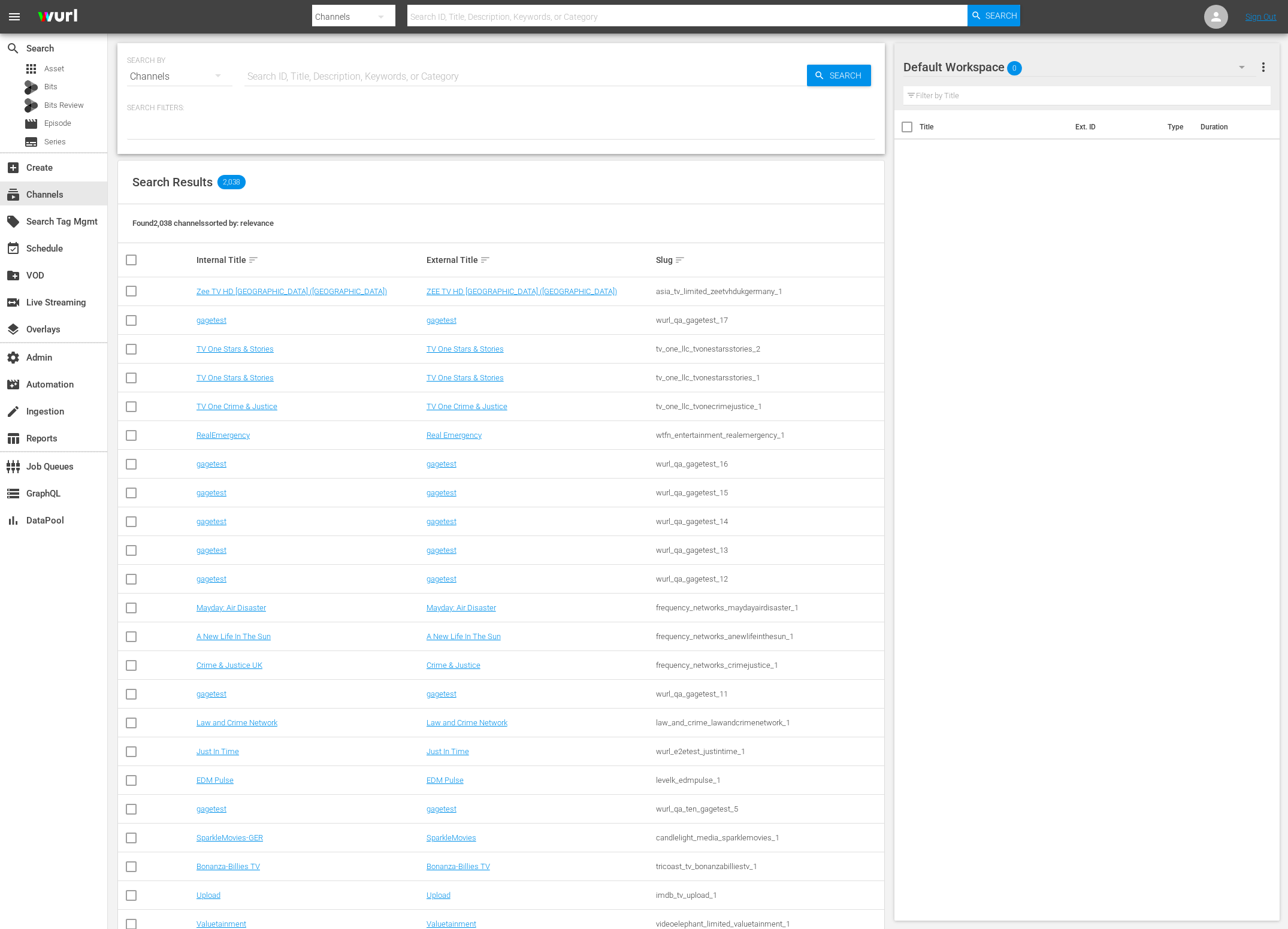
click at [316, 77] on input "text" at bounding box center [526, 77] width 563 height 29
type input "MSG"
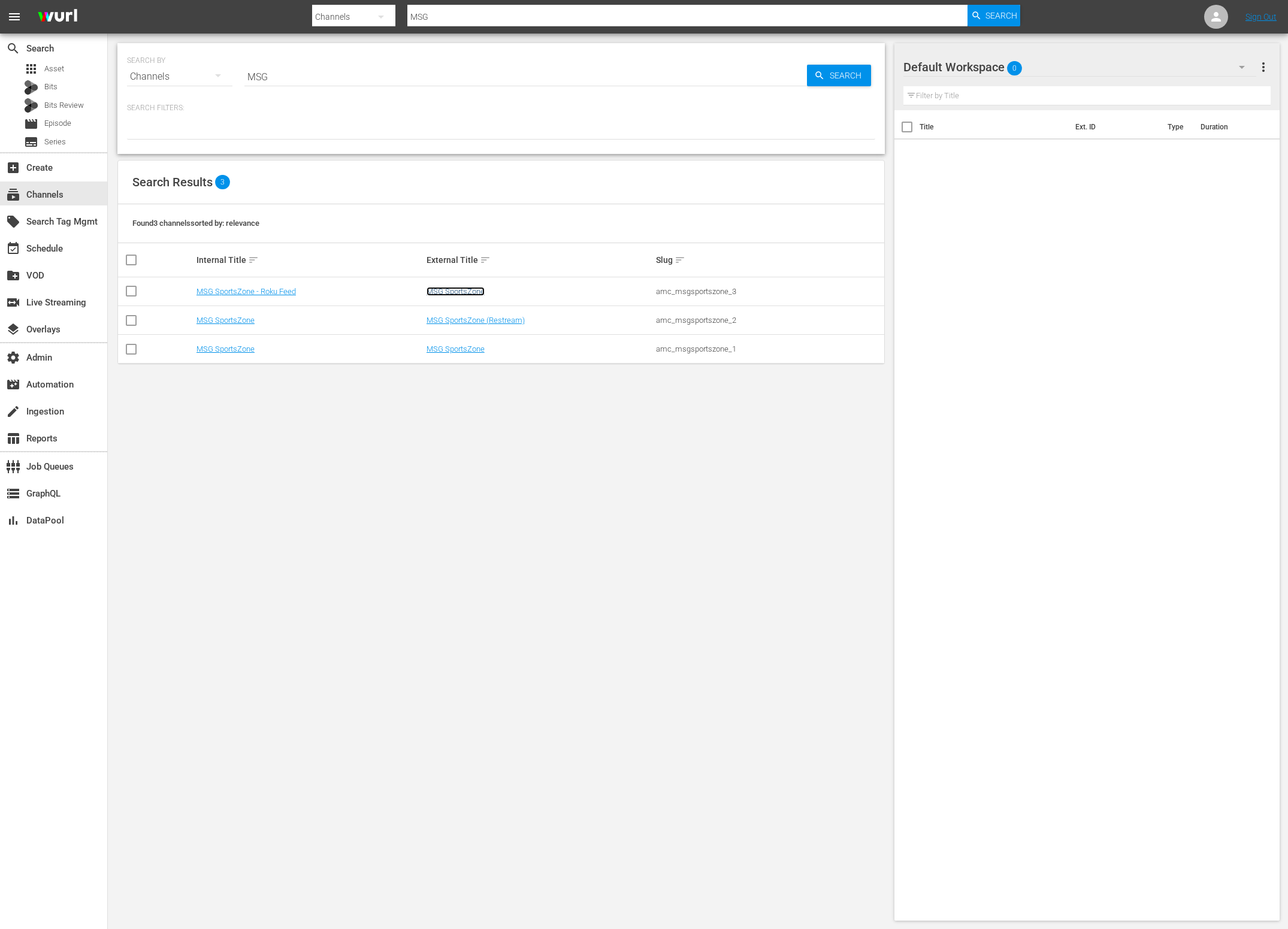
click at [464, 293] on link "MSG SportsZone" at bounding box center [455, 291] width 58 height 9
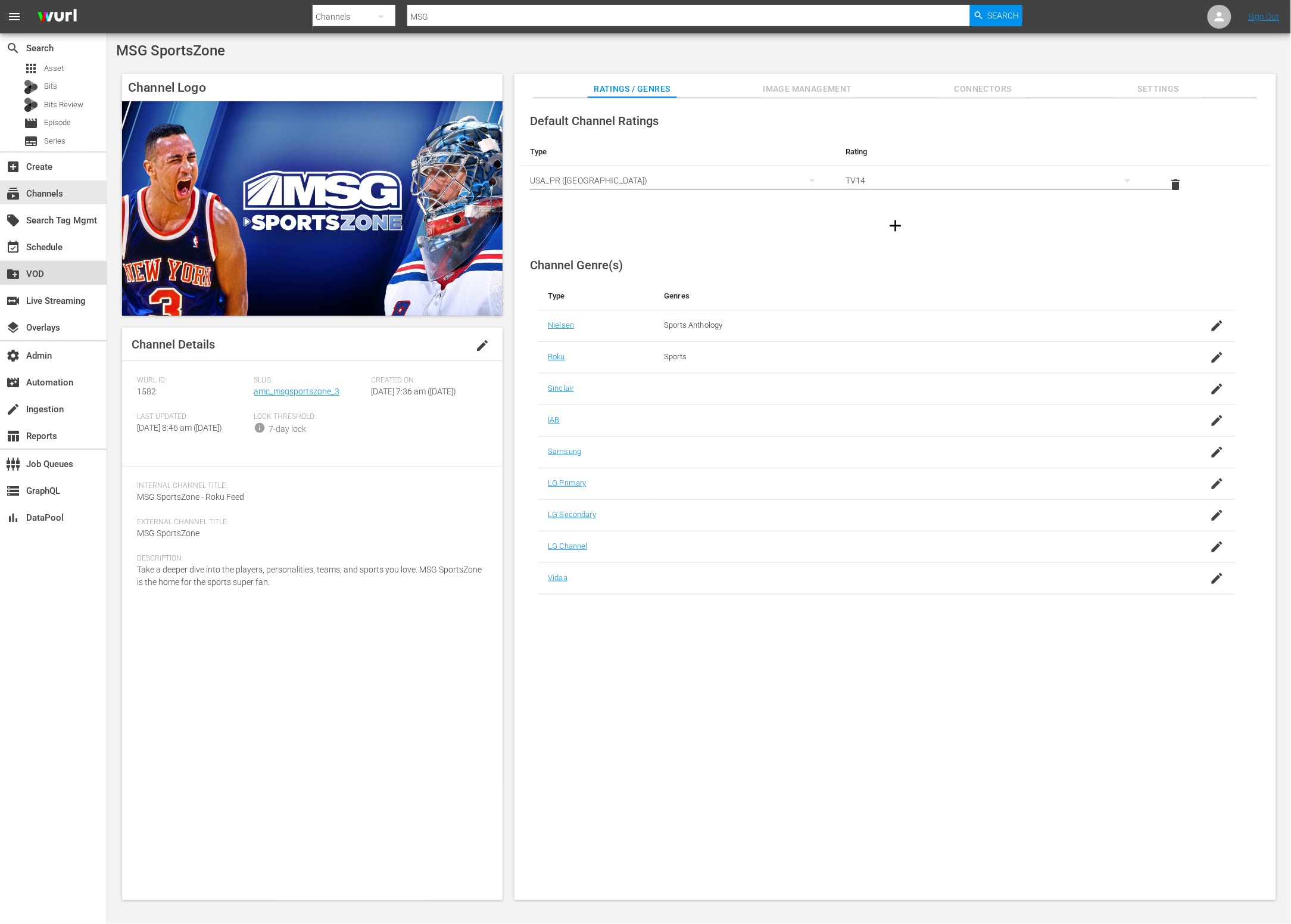
click at [64, 263] on div "create_new_folder VOD" at bounding box center [53, 272] width 106 height 24
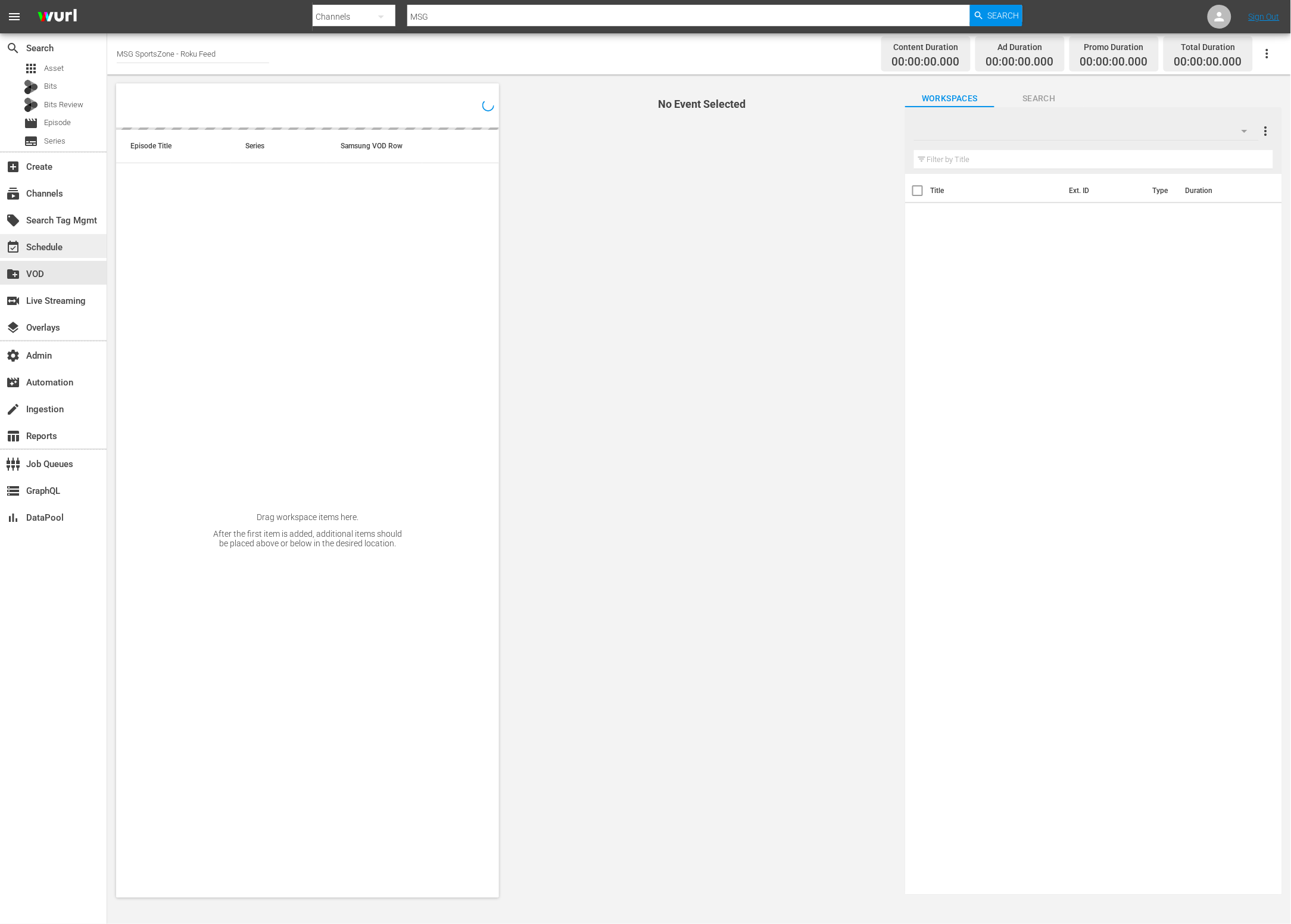
drag, startPoint x: 64, startPoint y: 263, endPoint x: 64, endPoint y: 249, distance: 14.0
click at [64, 249] on div "event_available Schedule" at bounding box center [33, 246] width 67 height 11
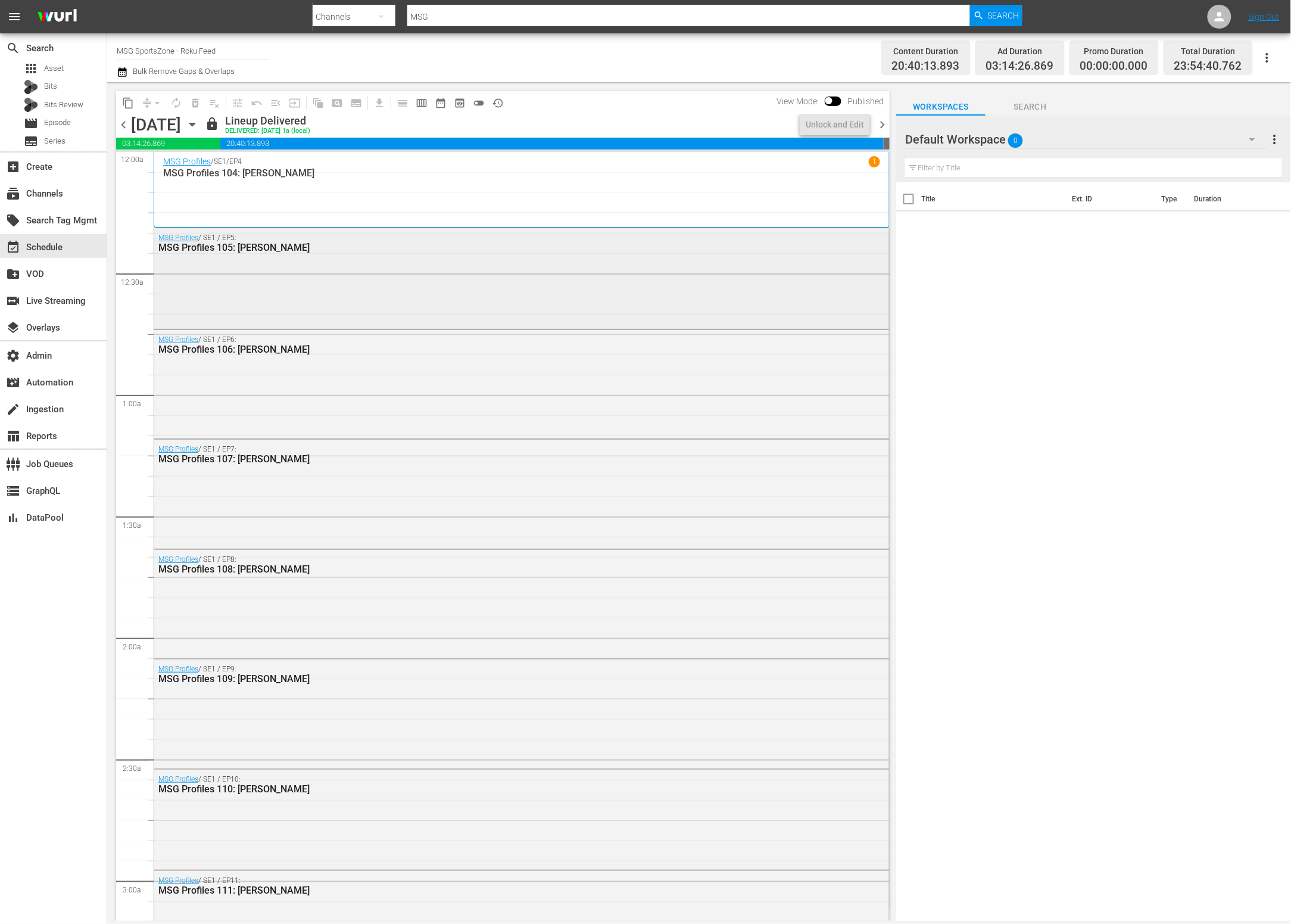
scroll to position [9, 0]
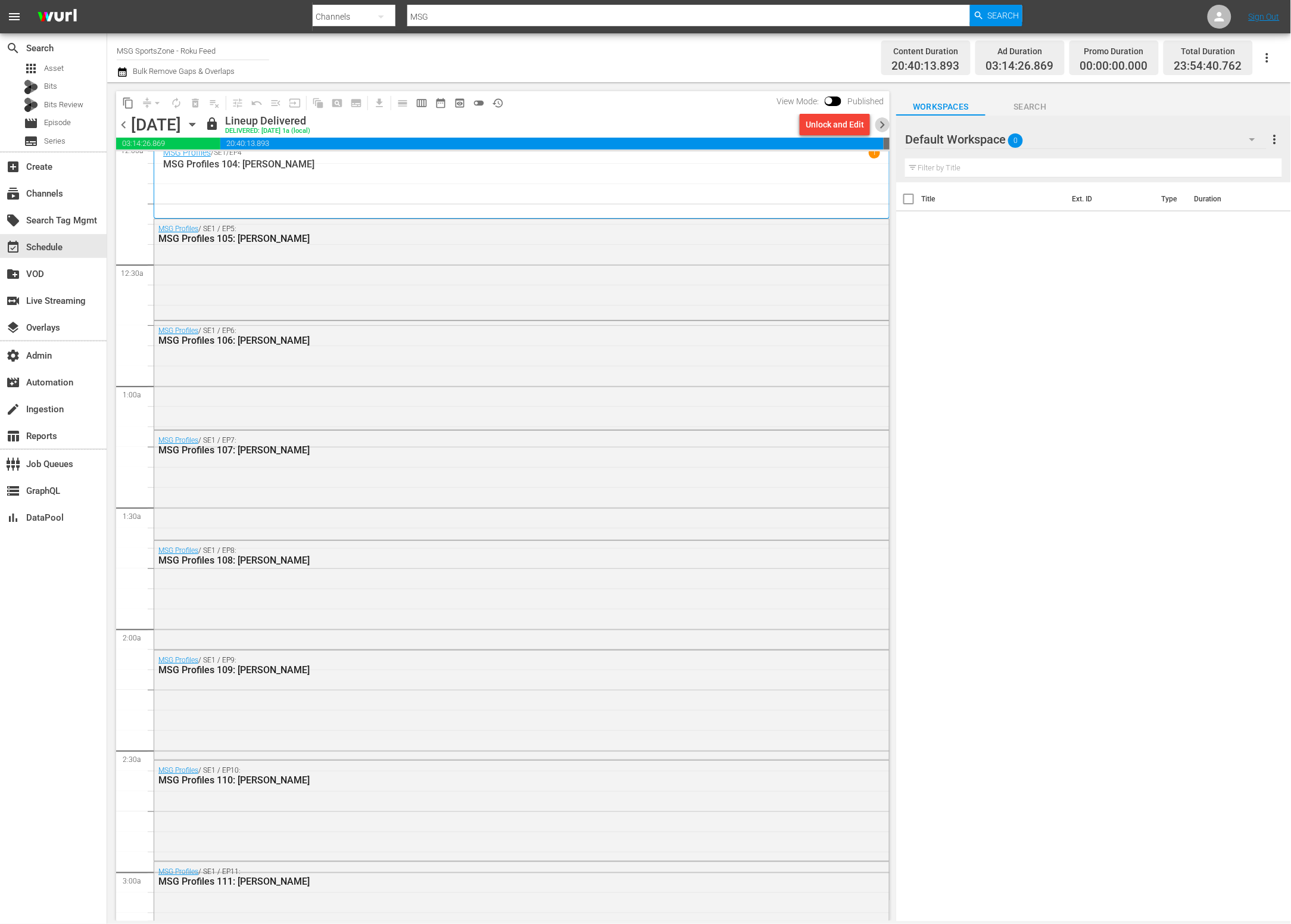
click at [880, 126] on span "chevron_right" at bounding box center [882, 125] width 15 height 15
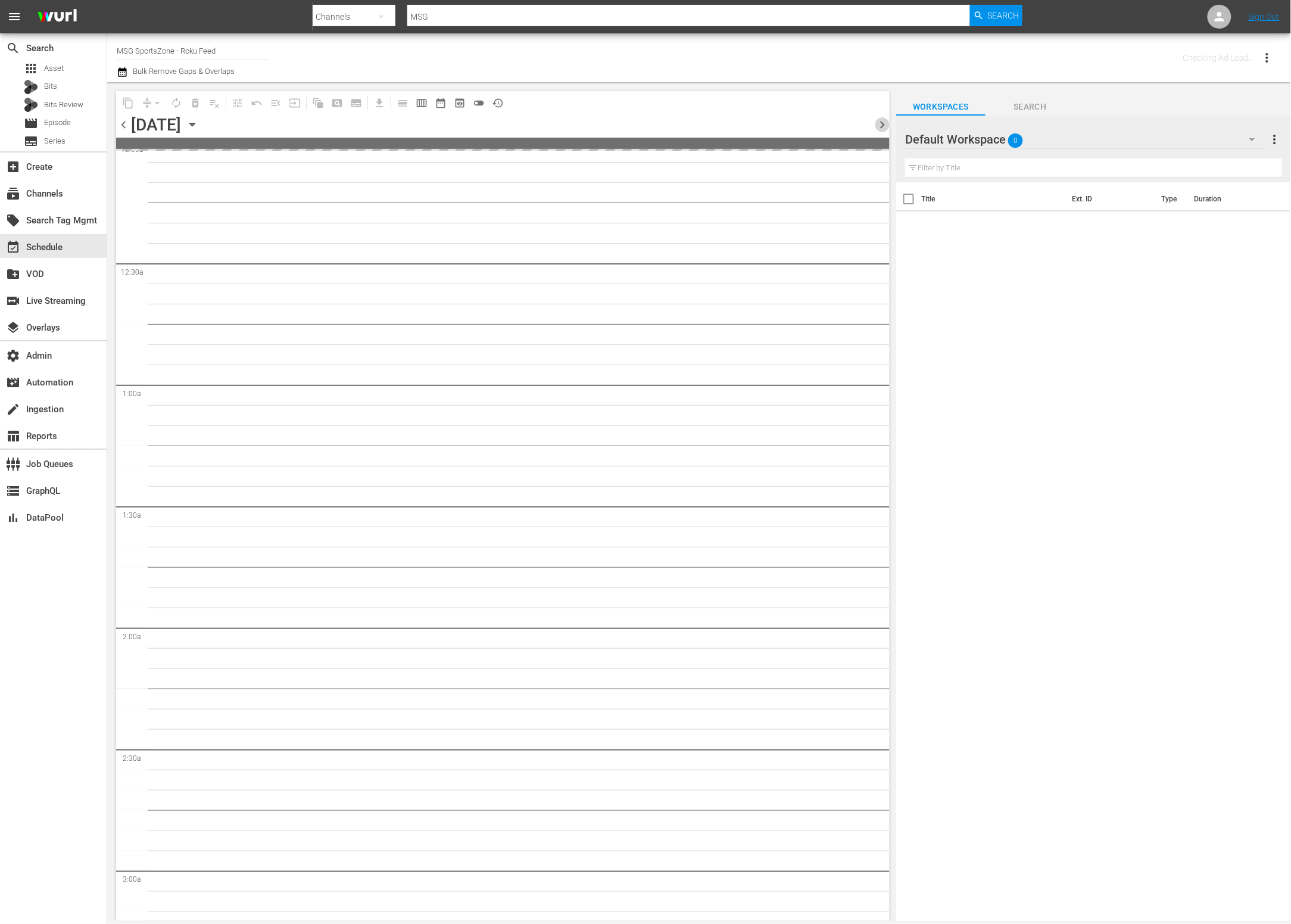
click at [880, 126] on span "chevron_right" at bounding box center [882, 125] width 15 height 15
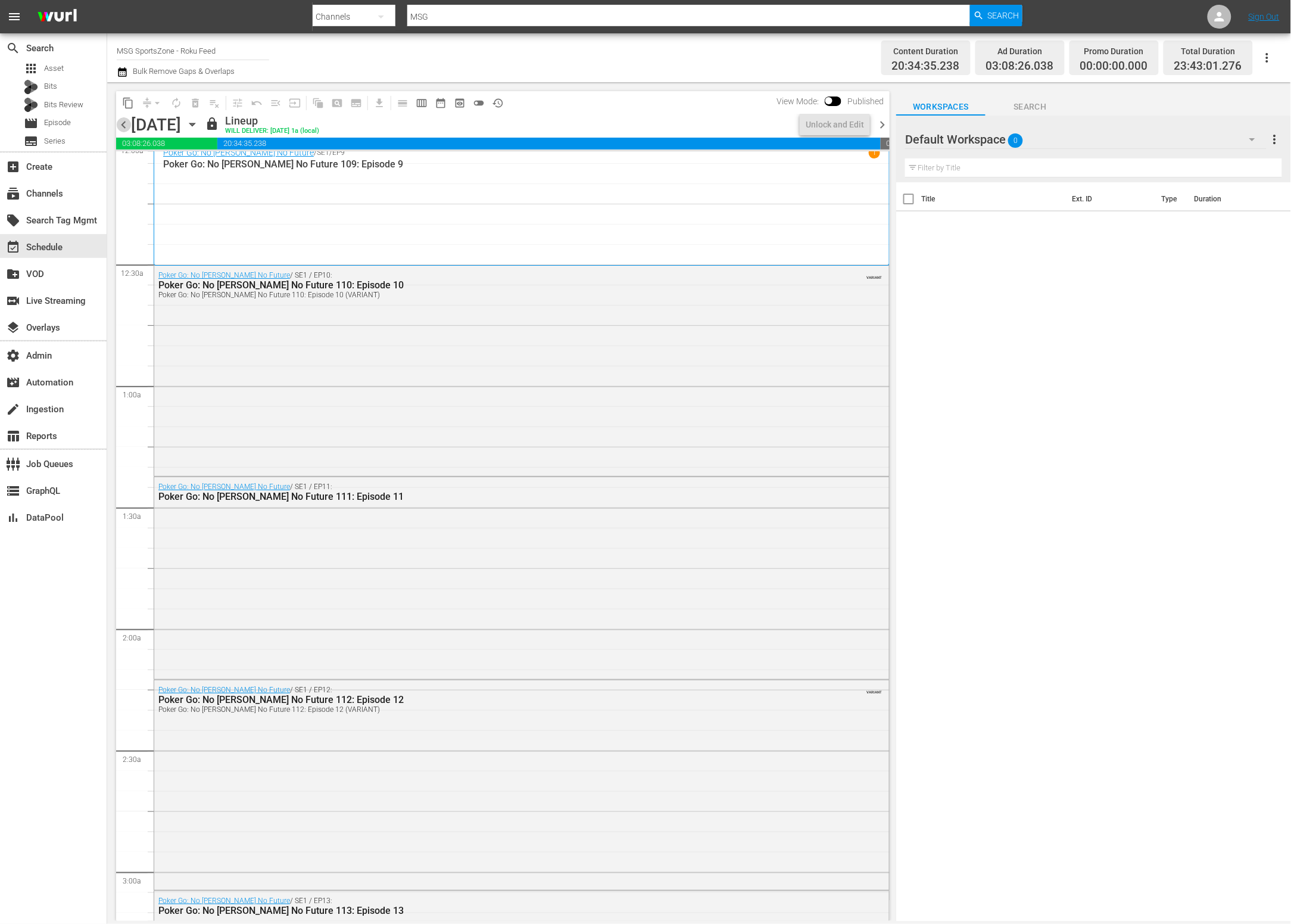
click at [124, 131] on span "chevron_left" at bounding box center [124, 125] width 15 height 15
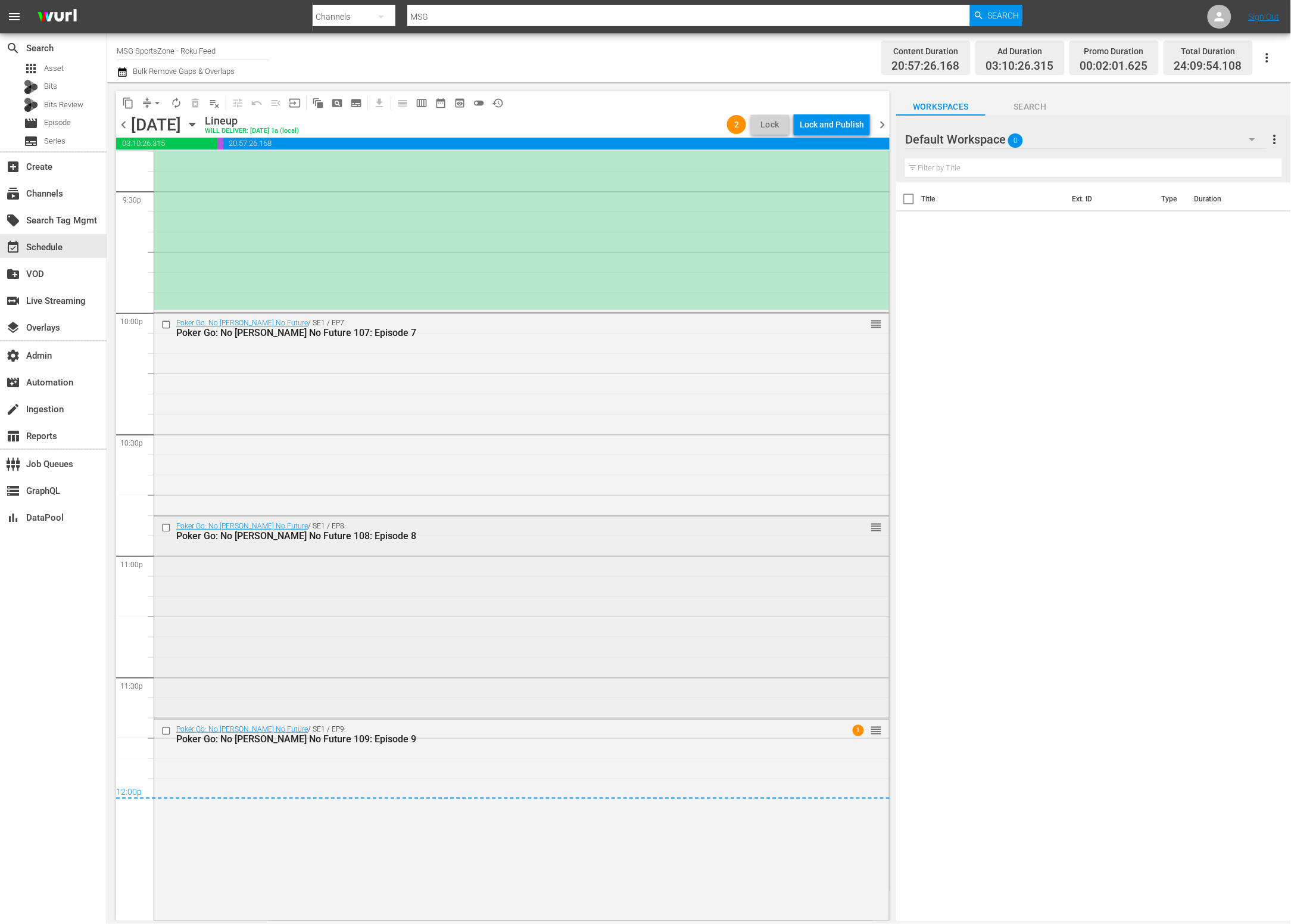
scroll to position [5107, 0]
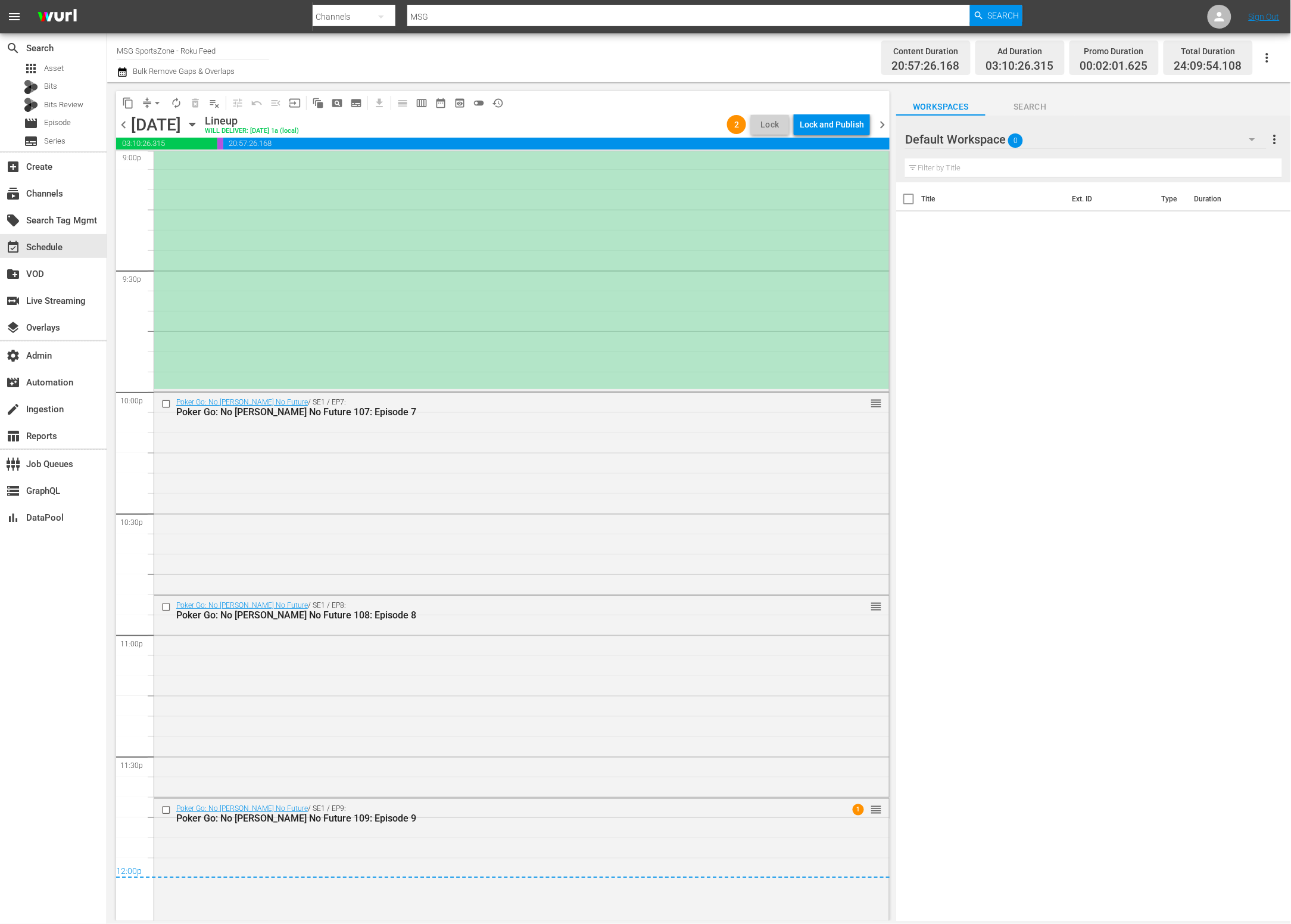
click at [464, 338] on div "(ROKU PLACEHOLDER 3:00 - 8/30) Westchester SC at FC Naples reorder" at bounding box center [521, 26] width 735 height 725
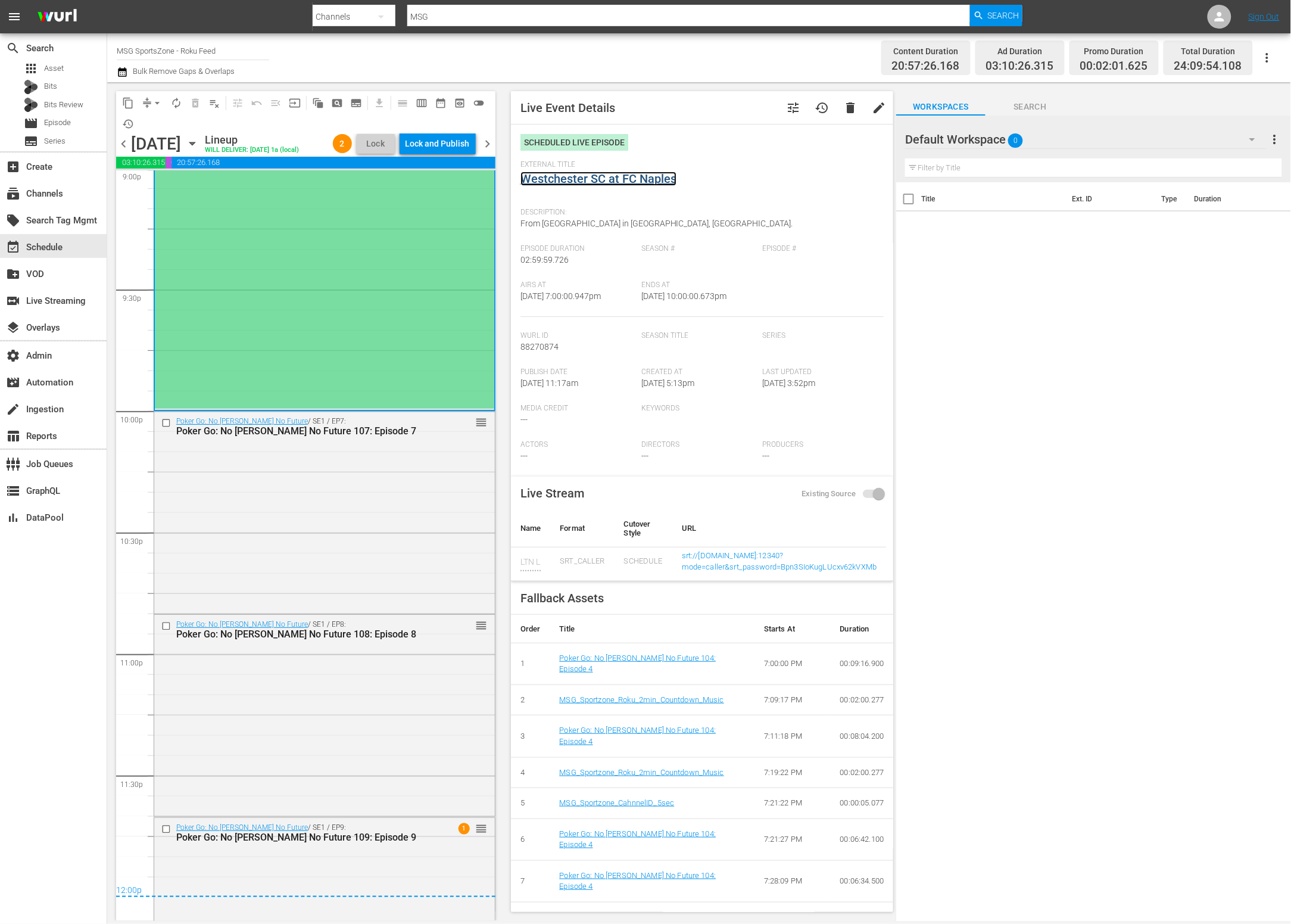
click at [642, 180] on link "Westchester SC at FC Naples" at bounding box center [598, 178] width 156 height 14
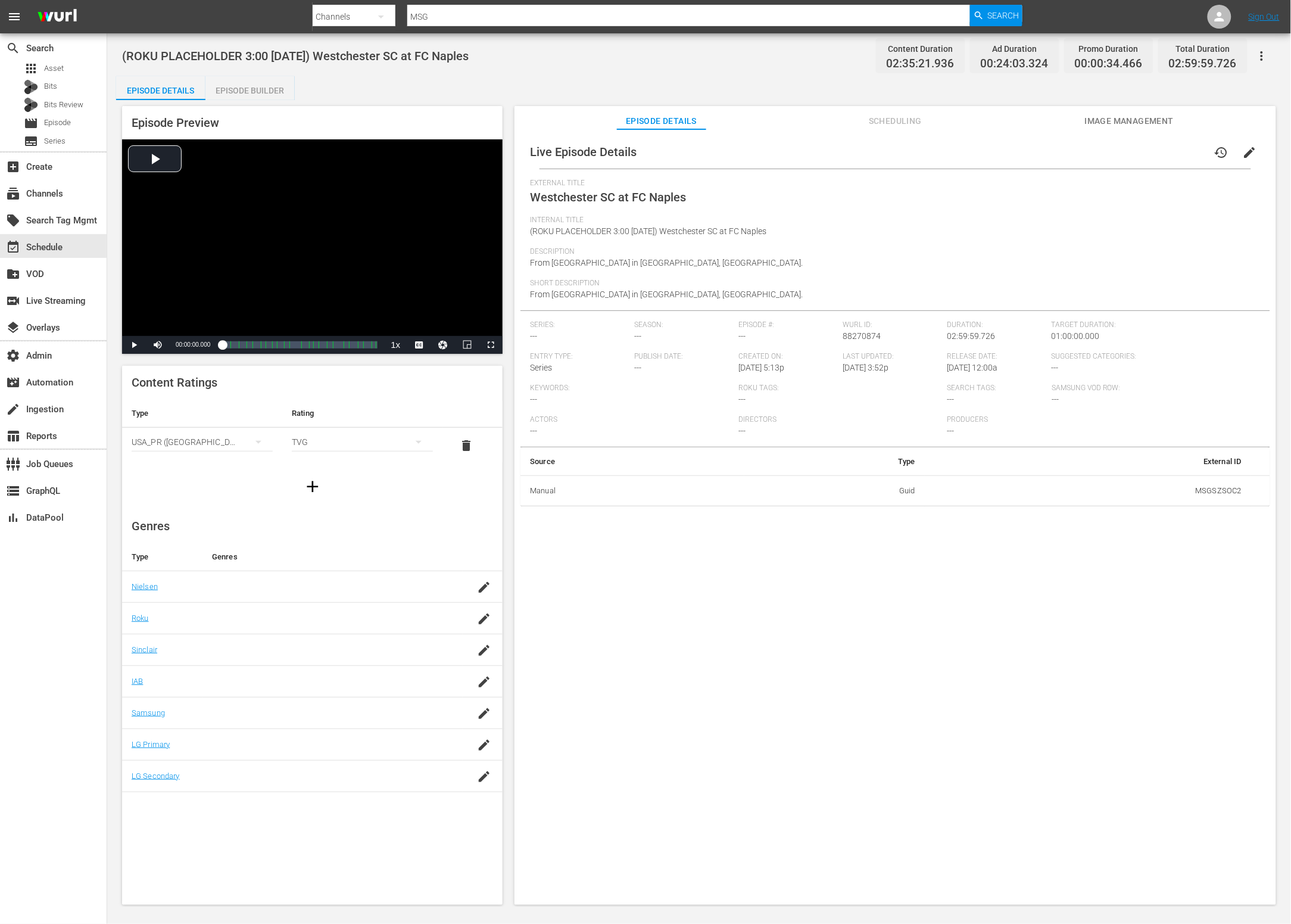
click at [864, 331] on span "88270874" at bounding box center [862, 336] width 38 height 10
copy span "88270874"
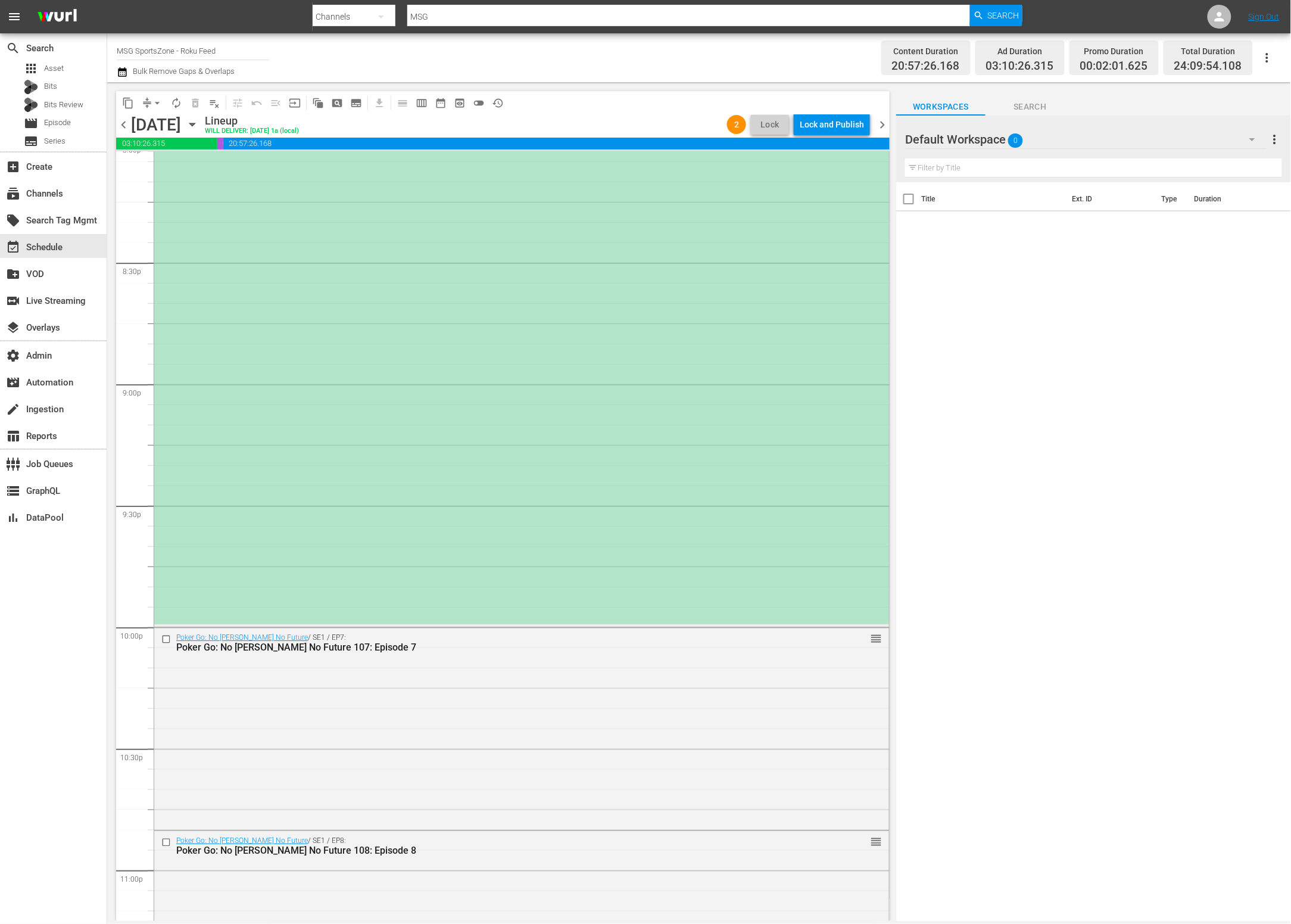
scroll to position [4787, 0]
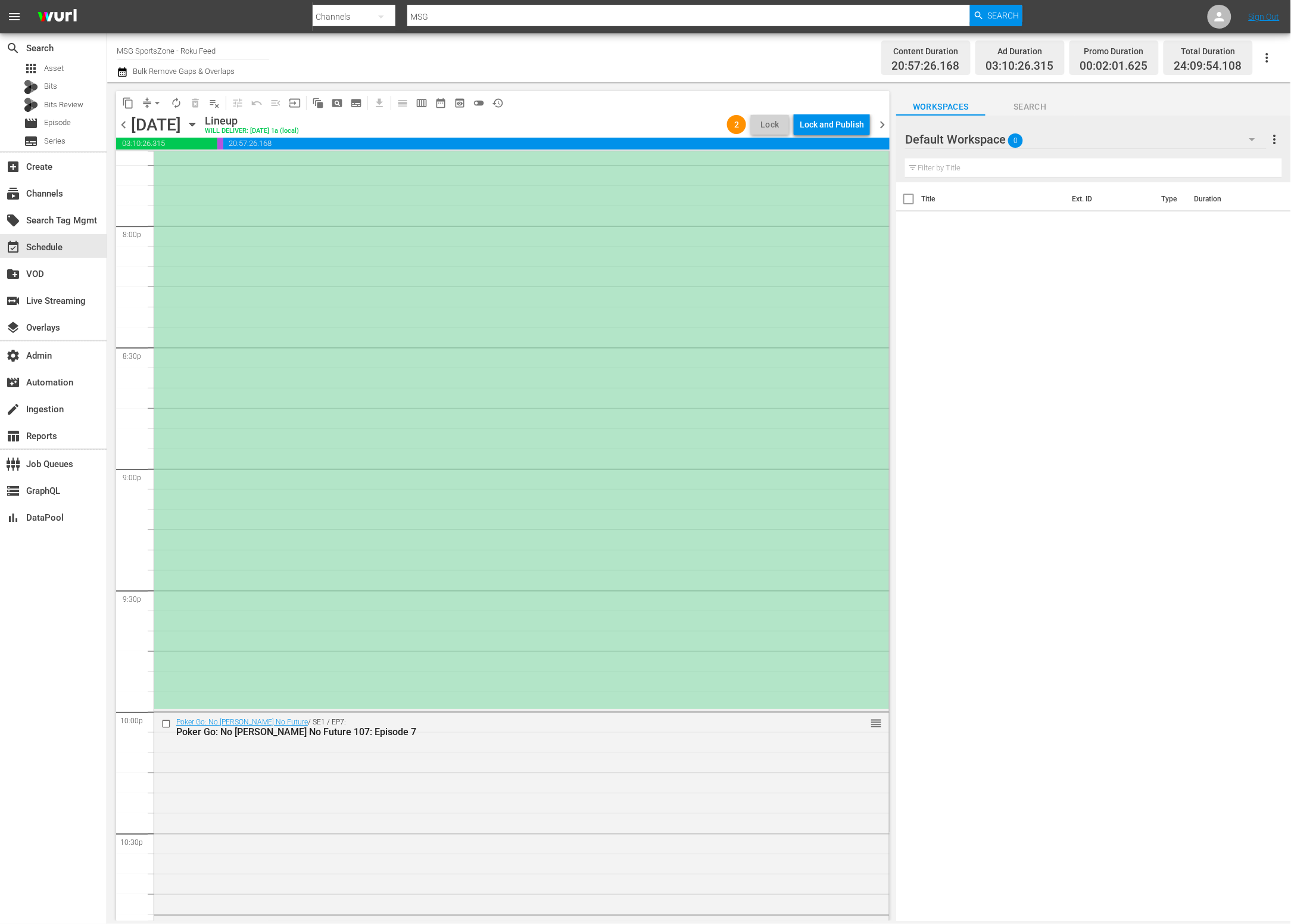
click at [457, 395] on div "(ROKU PLACEHOLDER 3:00 - 8/30) Westchester SC at FC Naples reorder" at bounding box center [521, 346] width 735 height 725
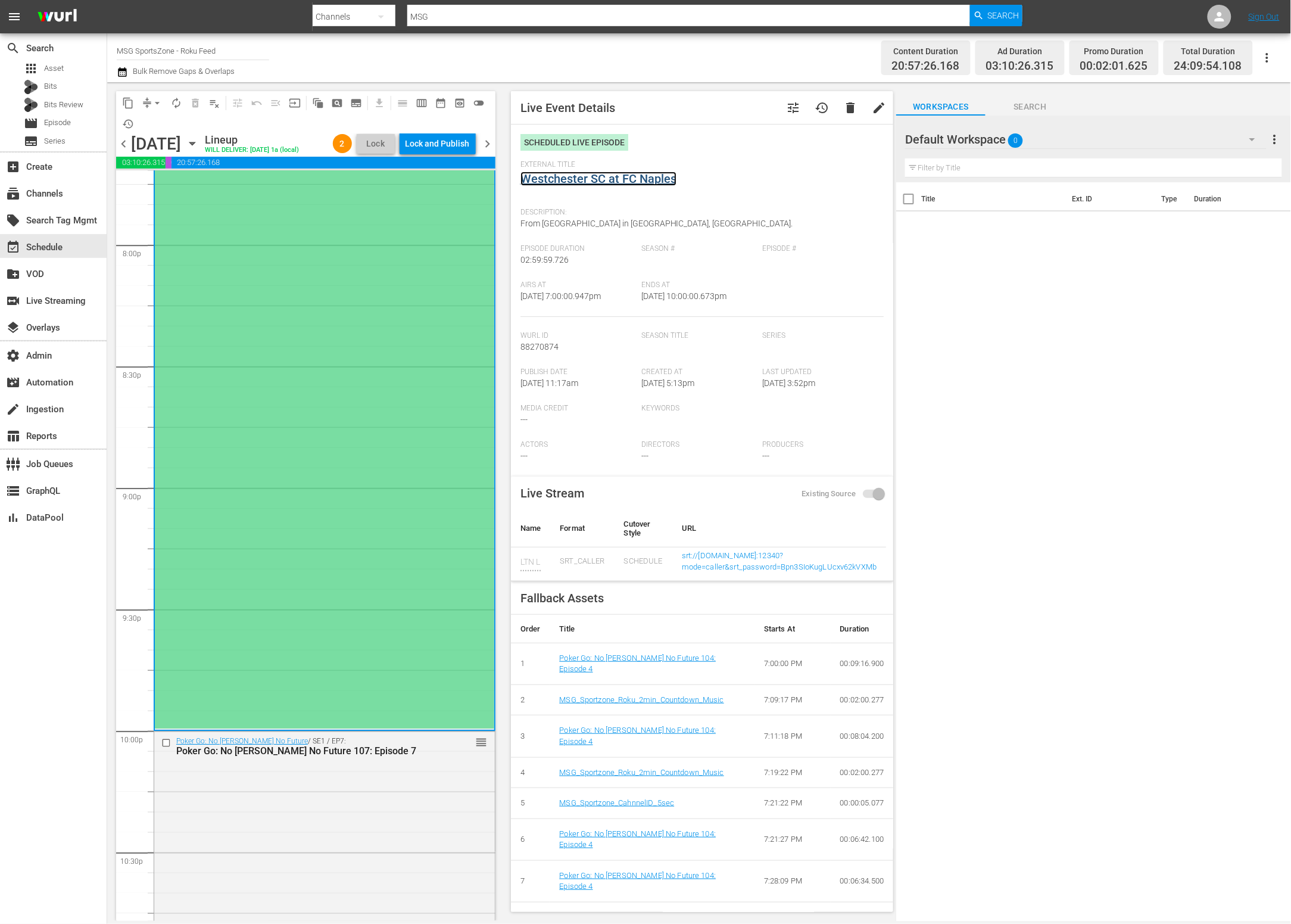
click at [637, 181] on link "Westchester SC at FC Naples" at bounding box center [598, 178] width 156 height 14
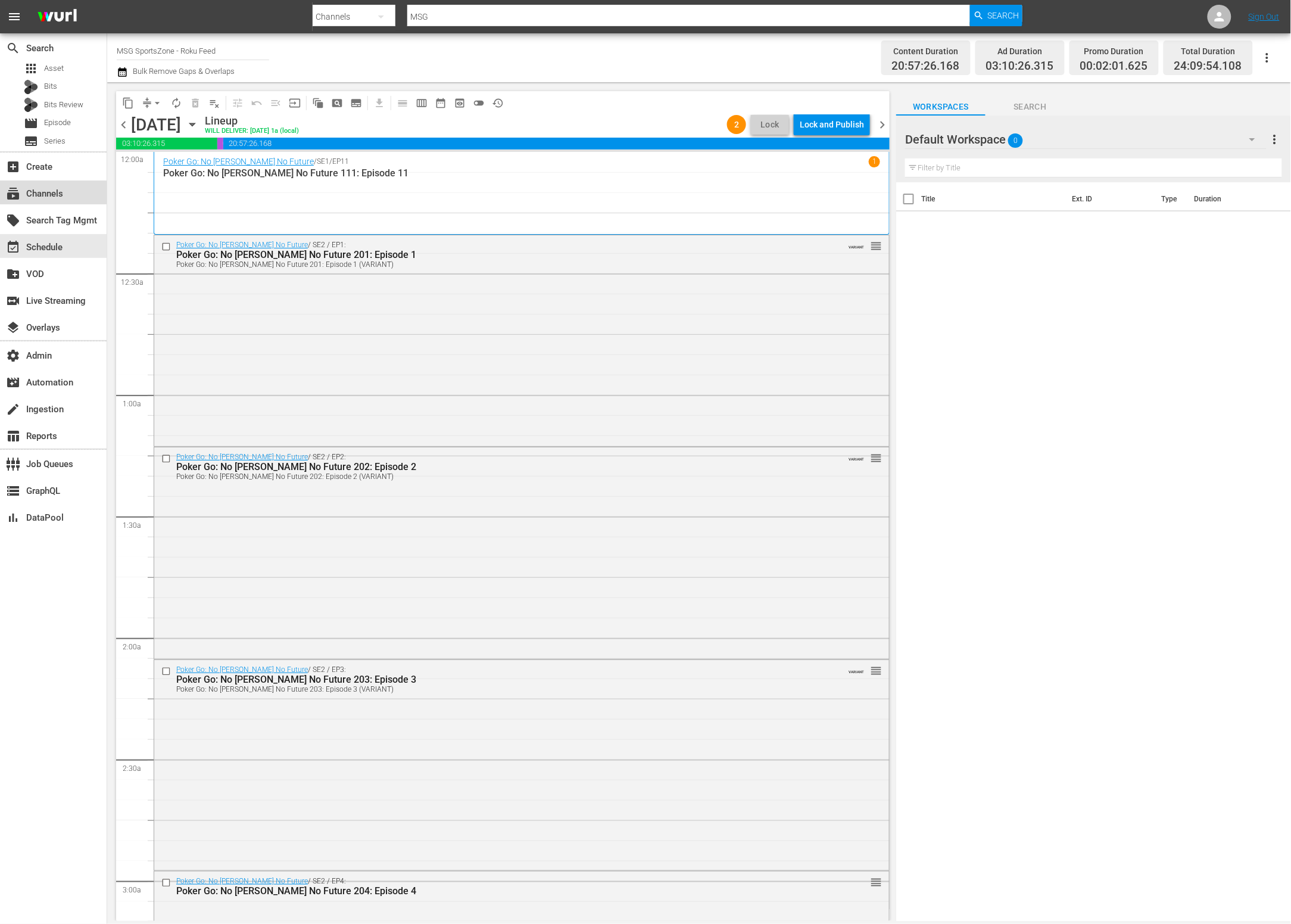
click at [38, 194] on div "subscriptions Channels" at bounding box center [33, 192] width 67 height 11
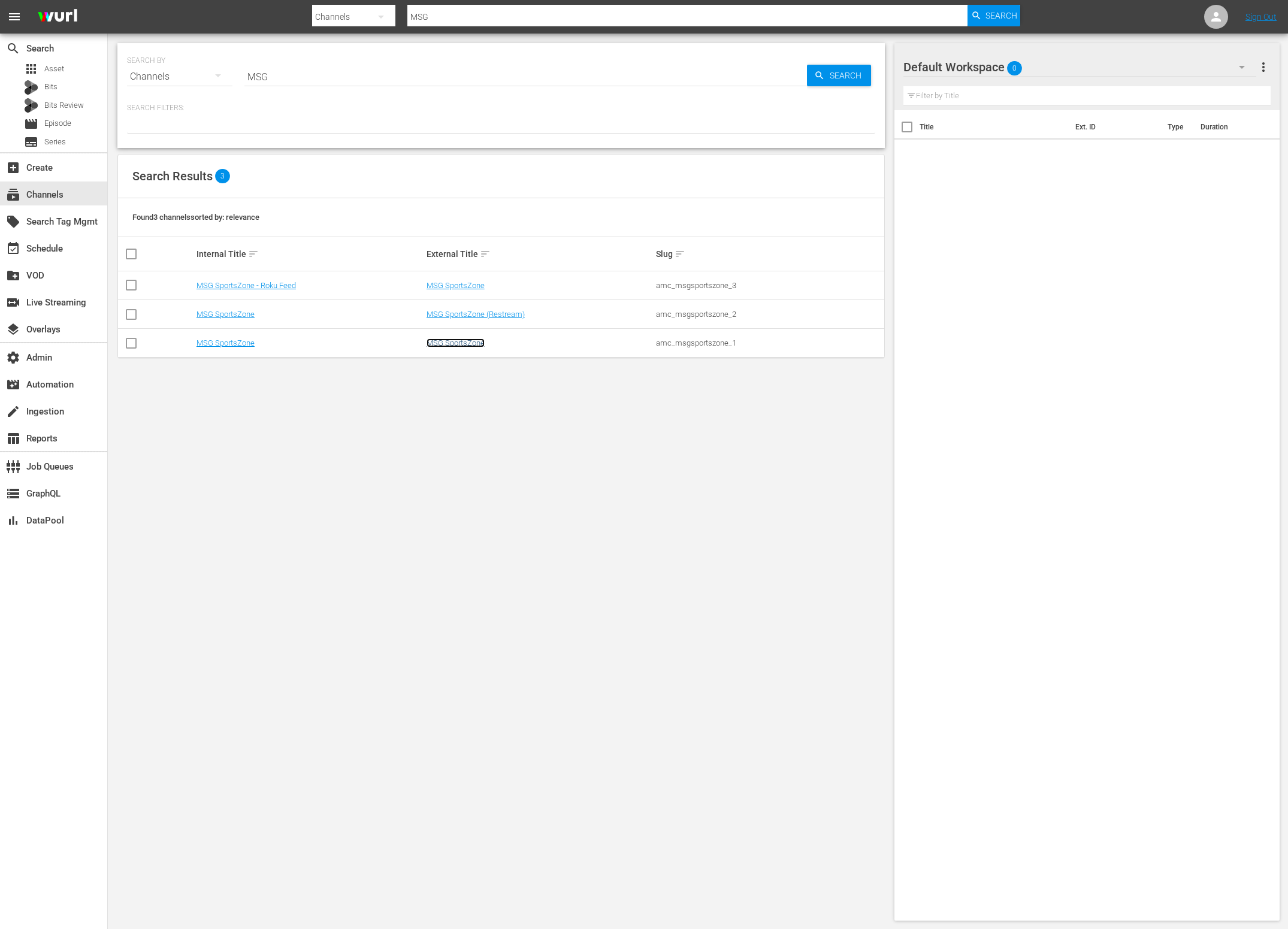
click at [437, 345] on link "MSG SportsZone" at bounding box center [455, 342] width 58 height 9
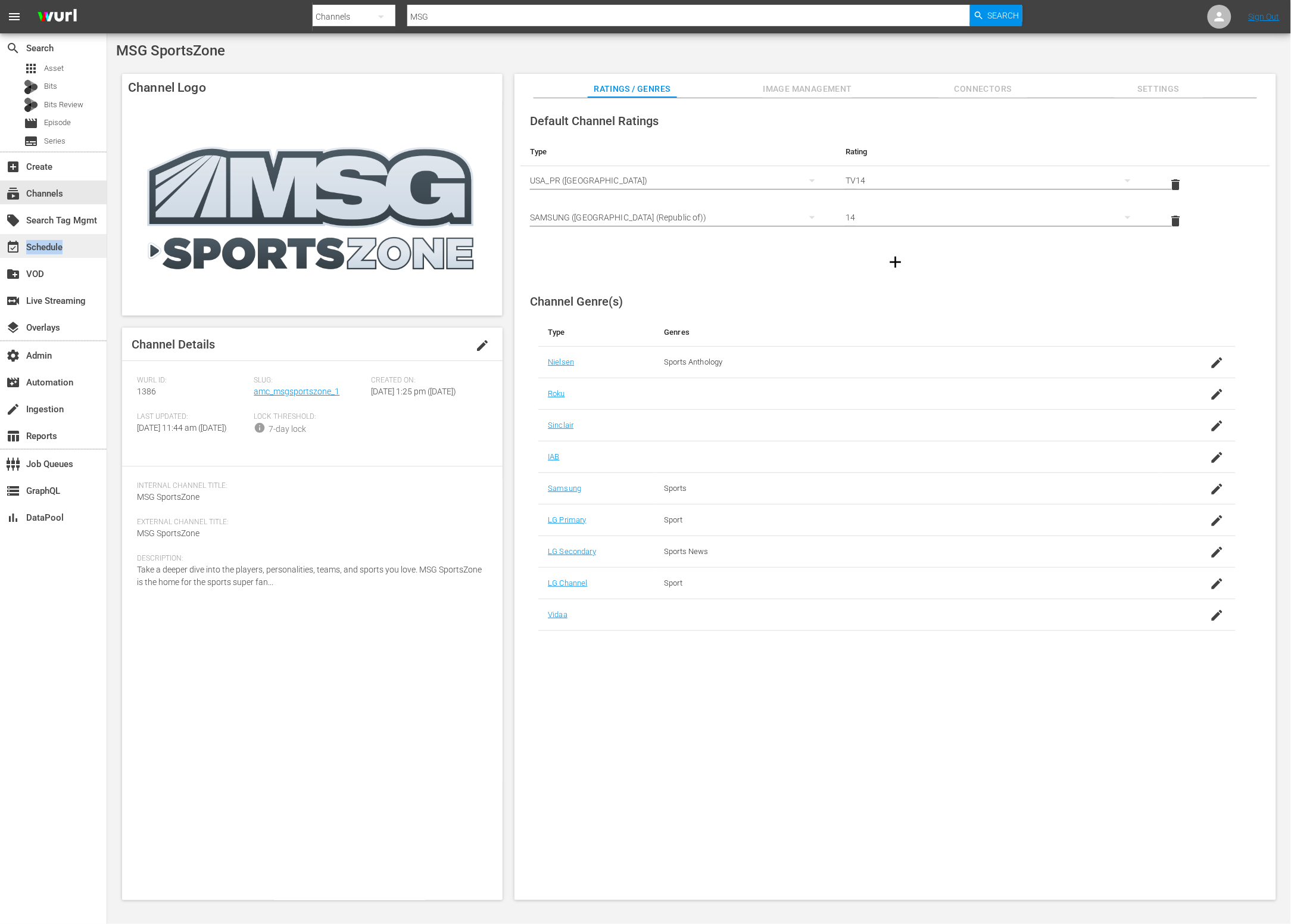
click at [63, 246] on div "event_available Schedule" at bounding box center [33, 246] width 67 height 11
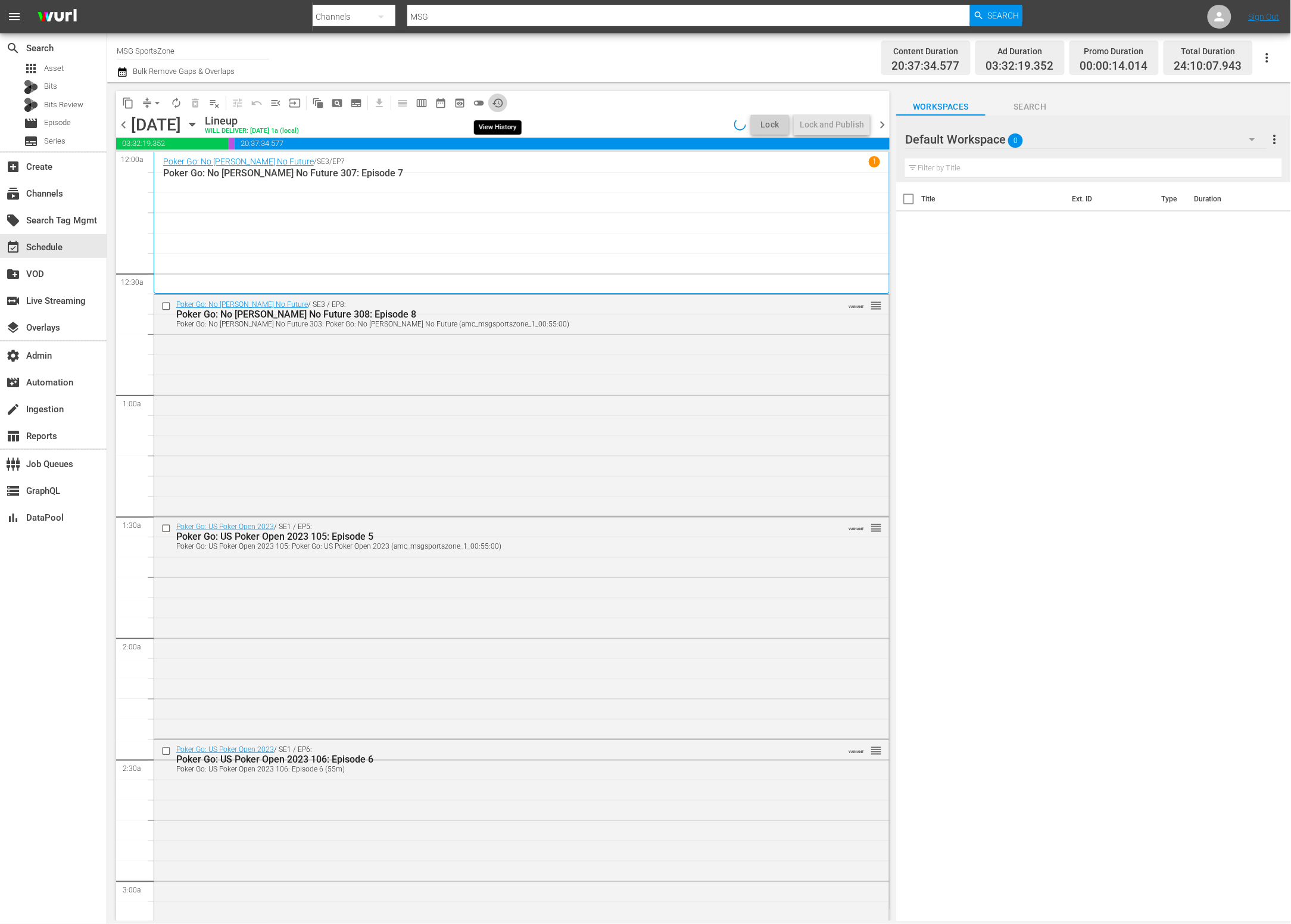
click at [501, 102] on span "history_outlined" at bounding box center [497, 102] width 12 height 12
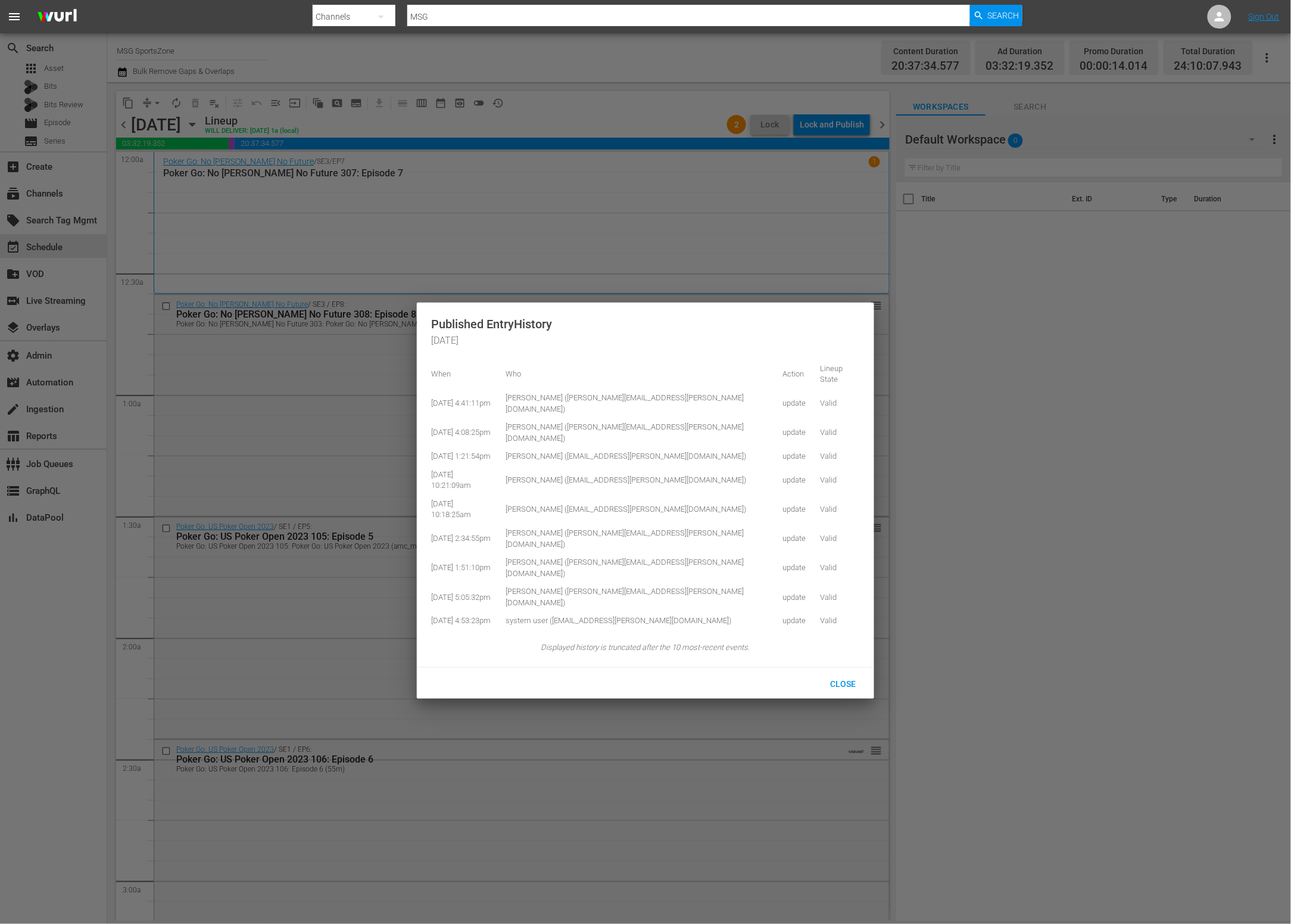
click at [561, 109] on div at bounding box center [646, 462] width 1291 height 924
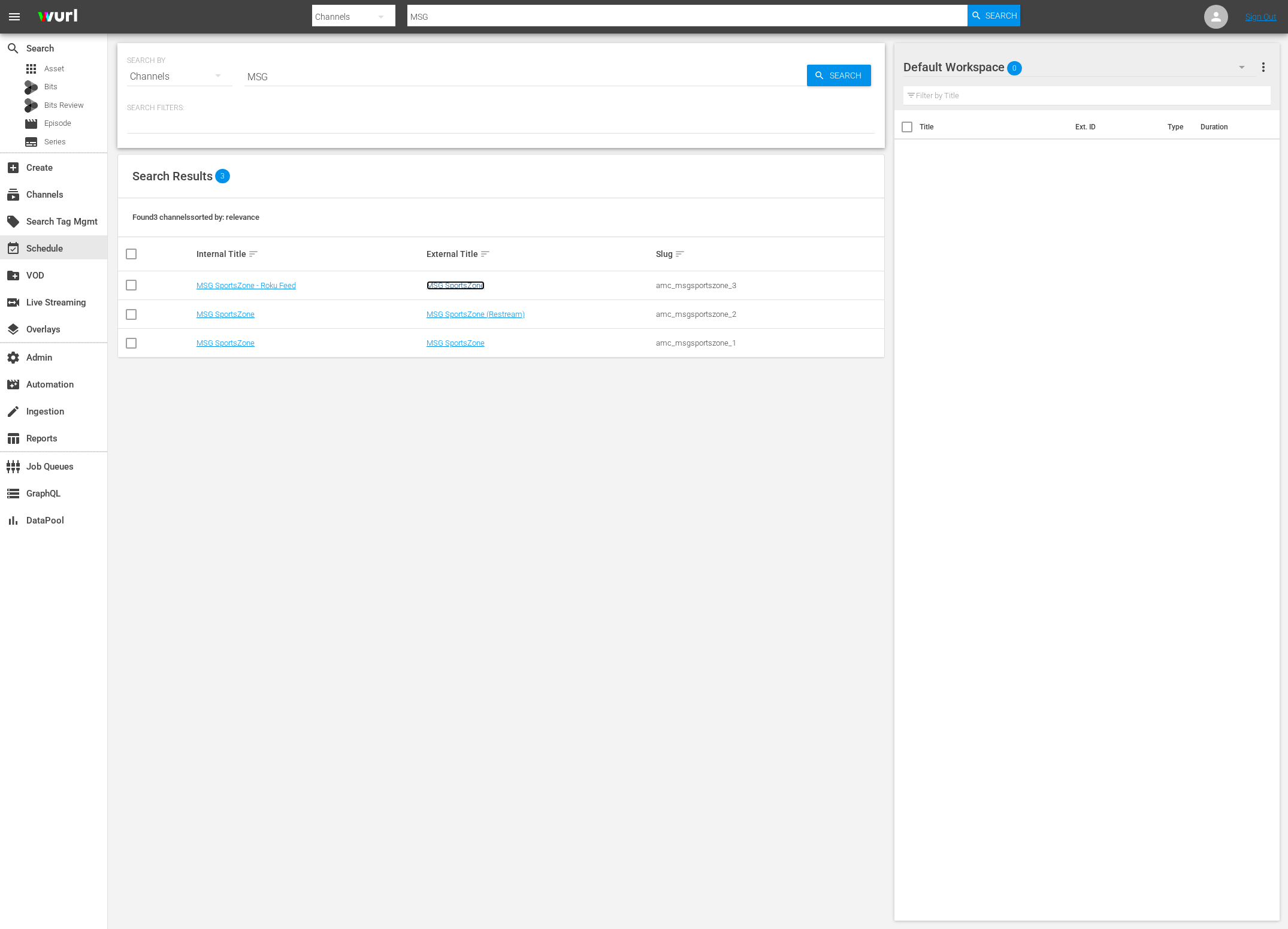
click at [444, 282] on link "MSG SportsZone" at bounding box center [455, 285] width 58 height 9
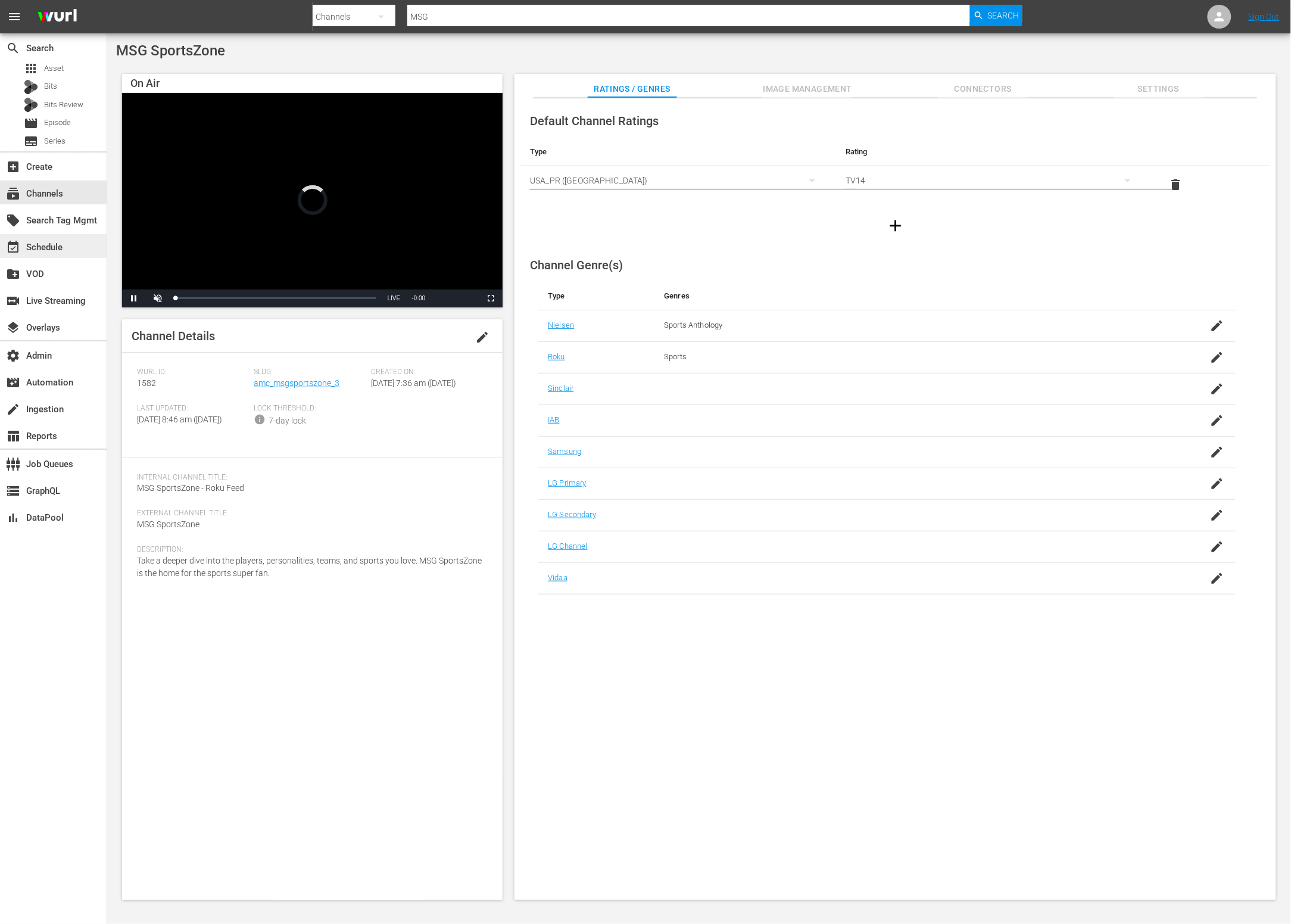
click at [38, 256] on div "event_available Schedule" at bounding box center [53, 246] width 106 height 24
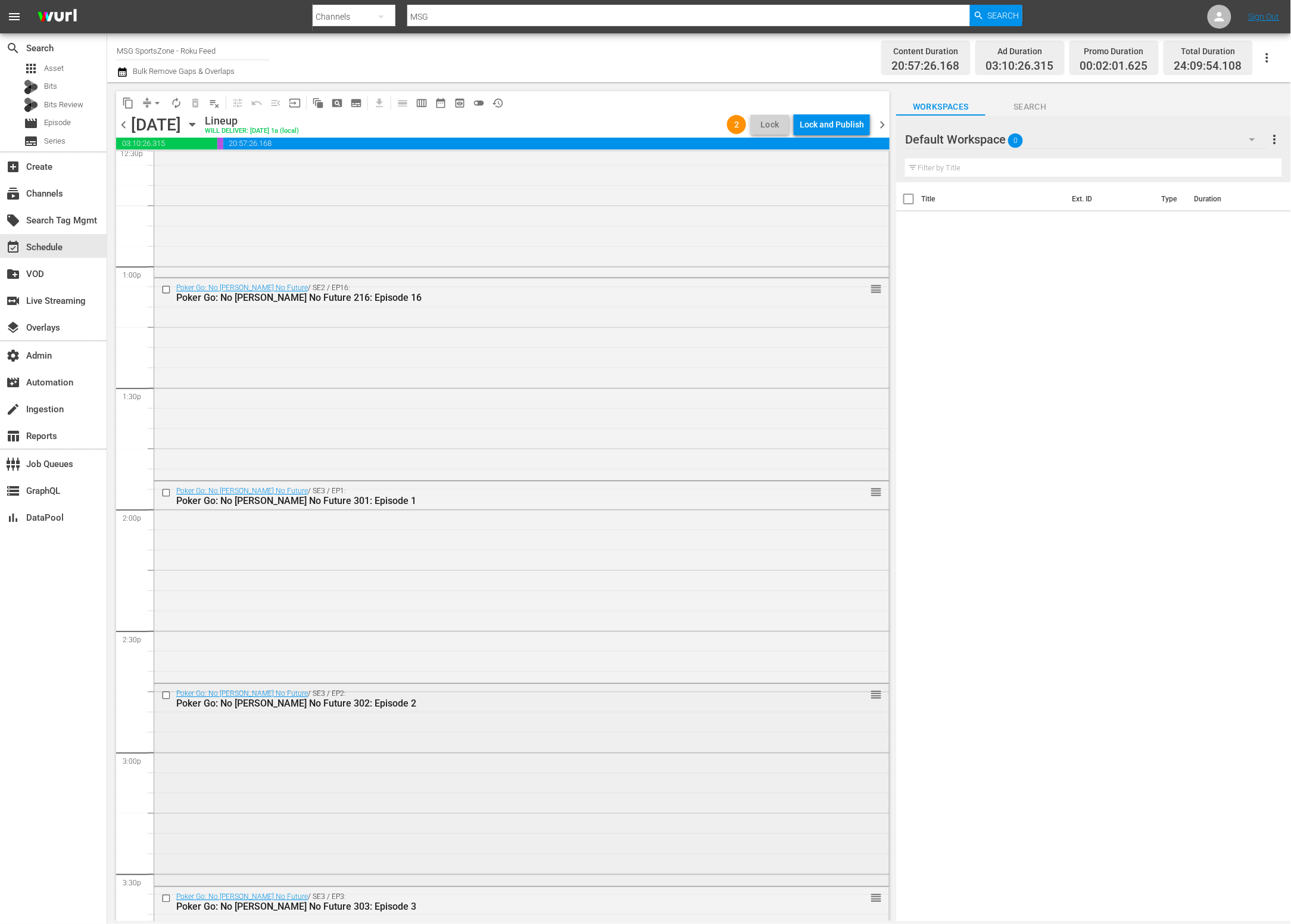
scroll to position [3581, 0]
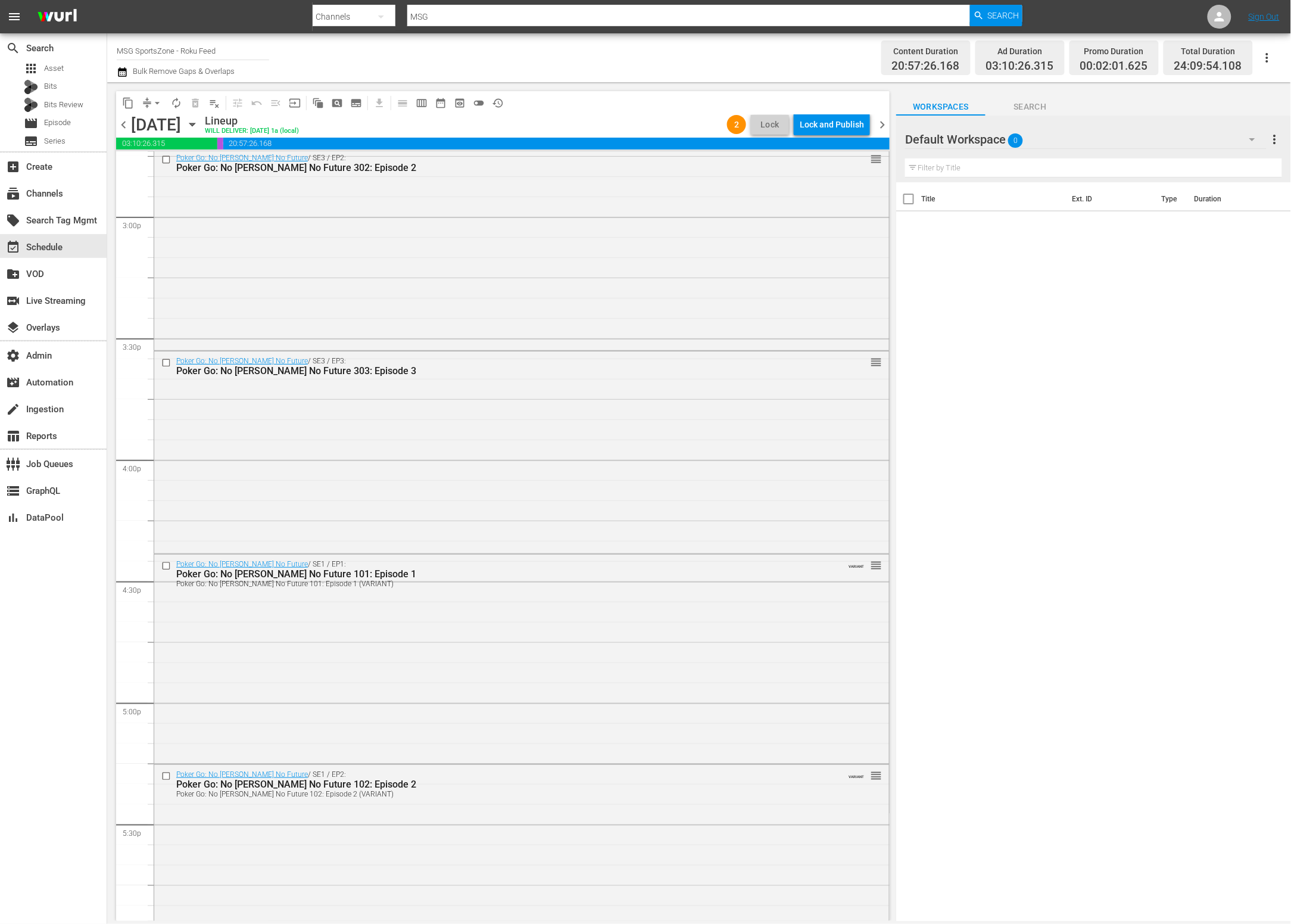
click at [502, 97] on span "history_outlined" at bounding box center [497, 102] width 12 height 12
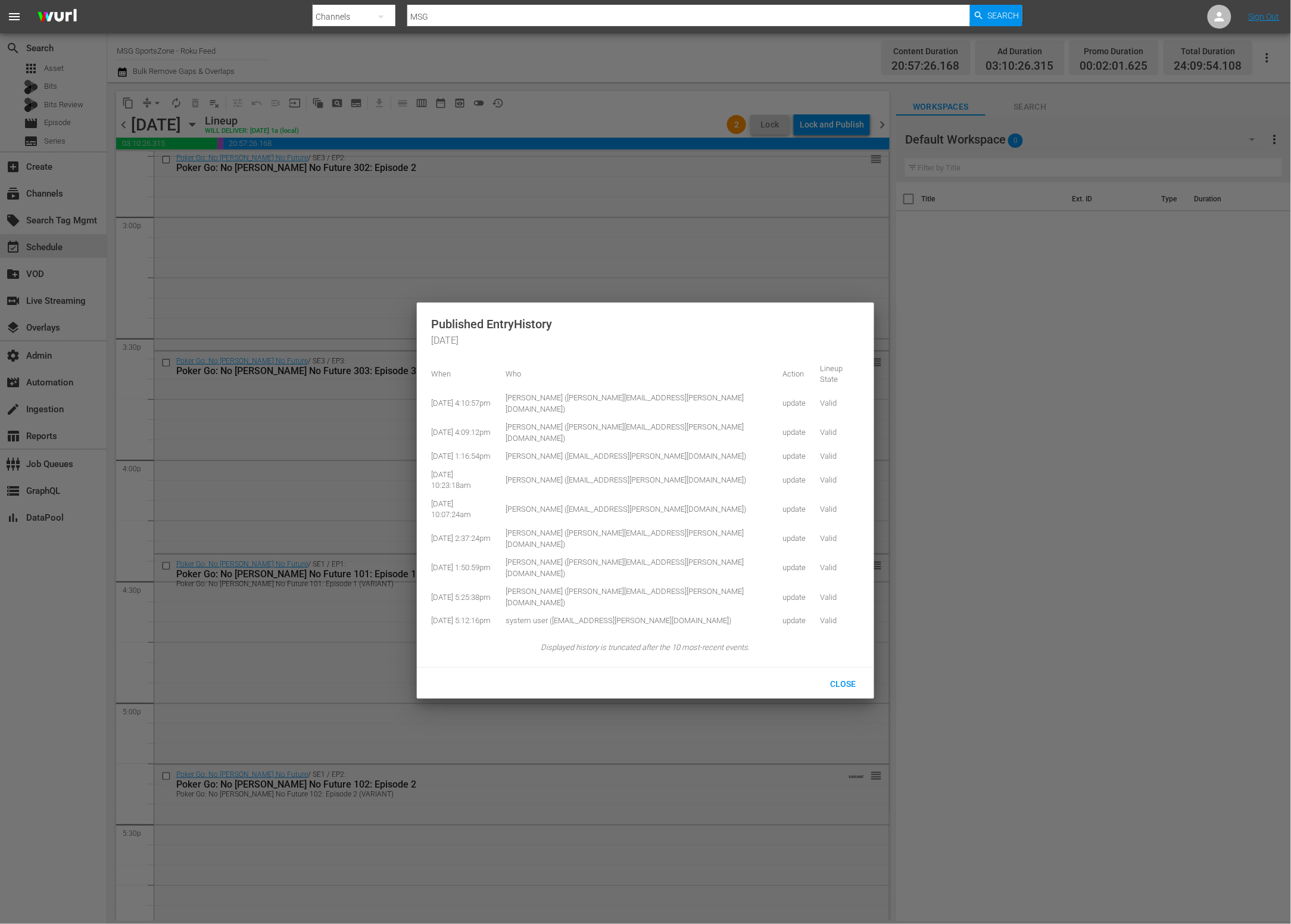
click at [533, 105] on div at bounding box center [646, 462] width 1291 height 924
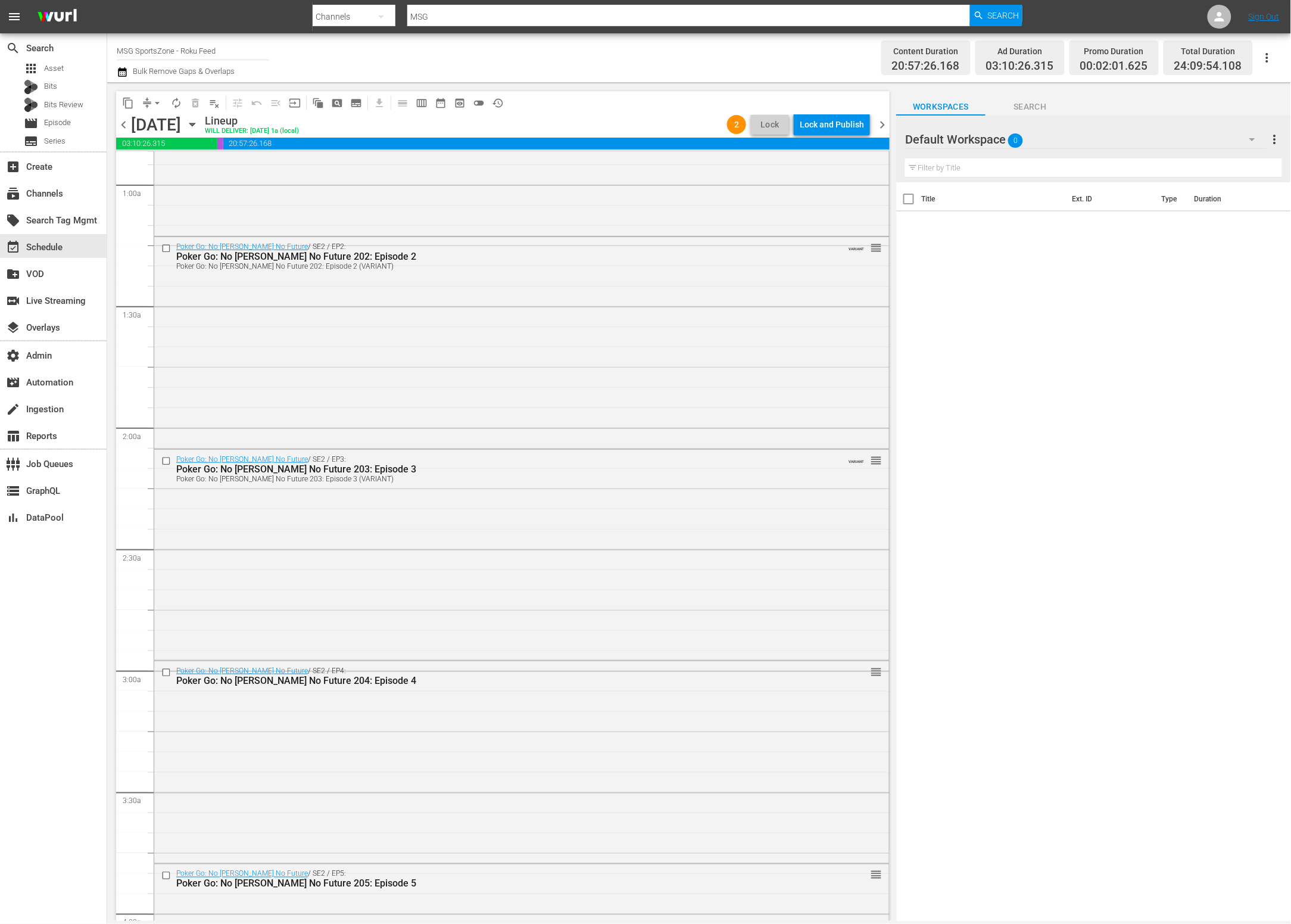
scroll to position [0, 0]
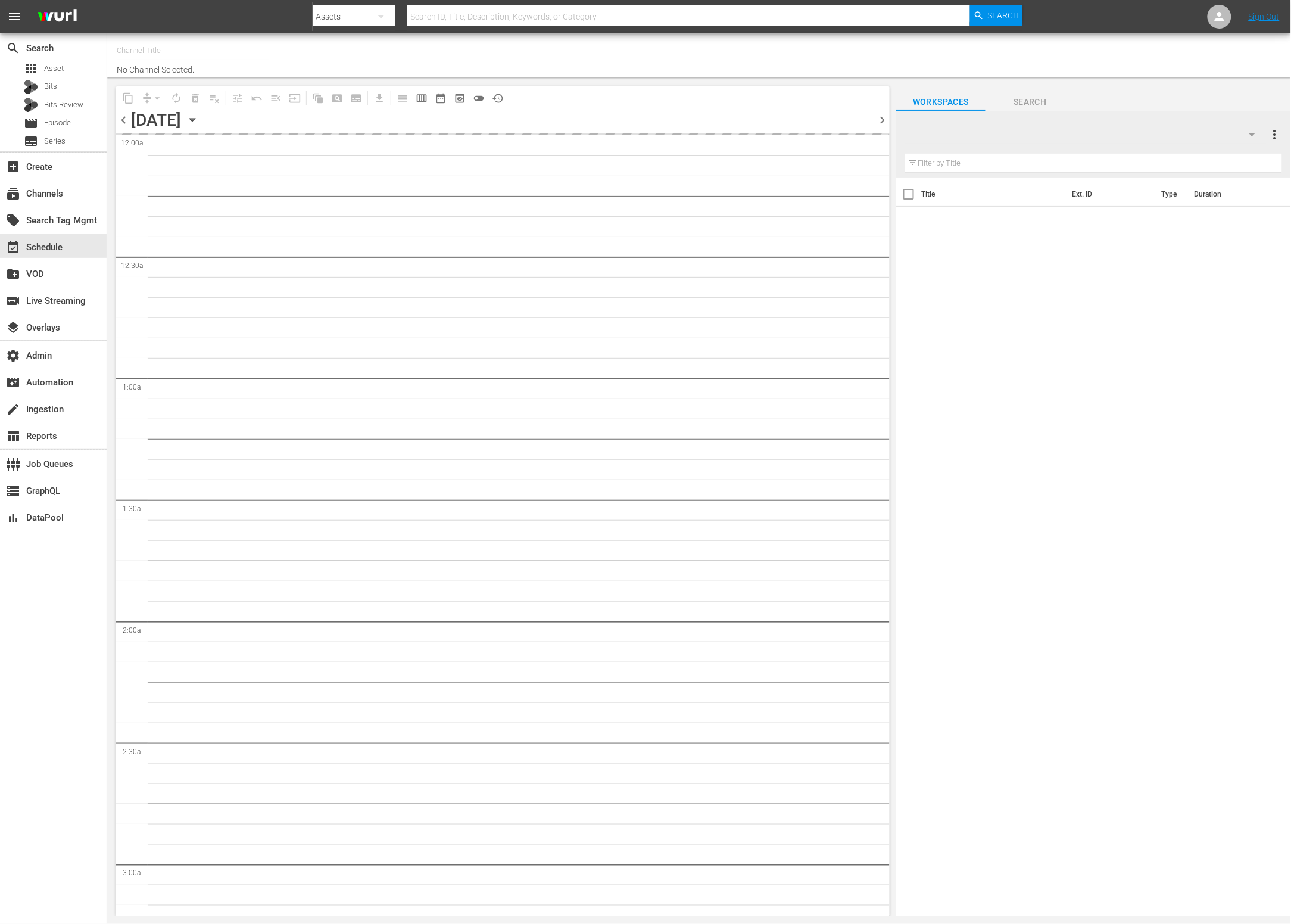
type input "MSG SportsZone - Roku Feed (1582)"
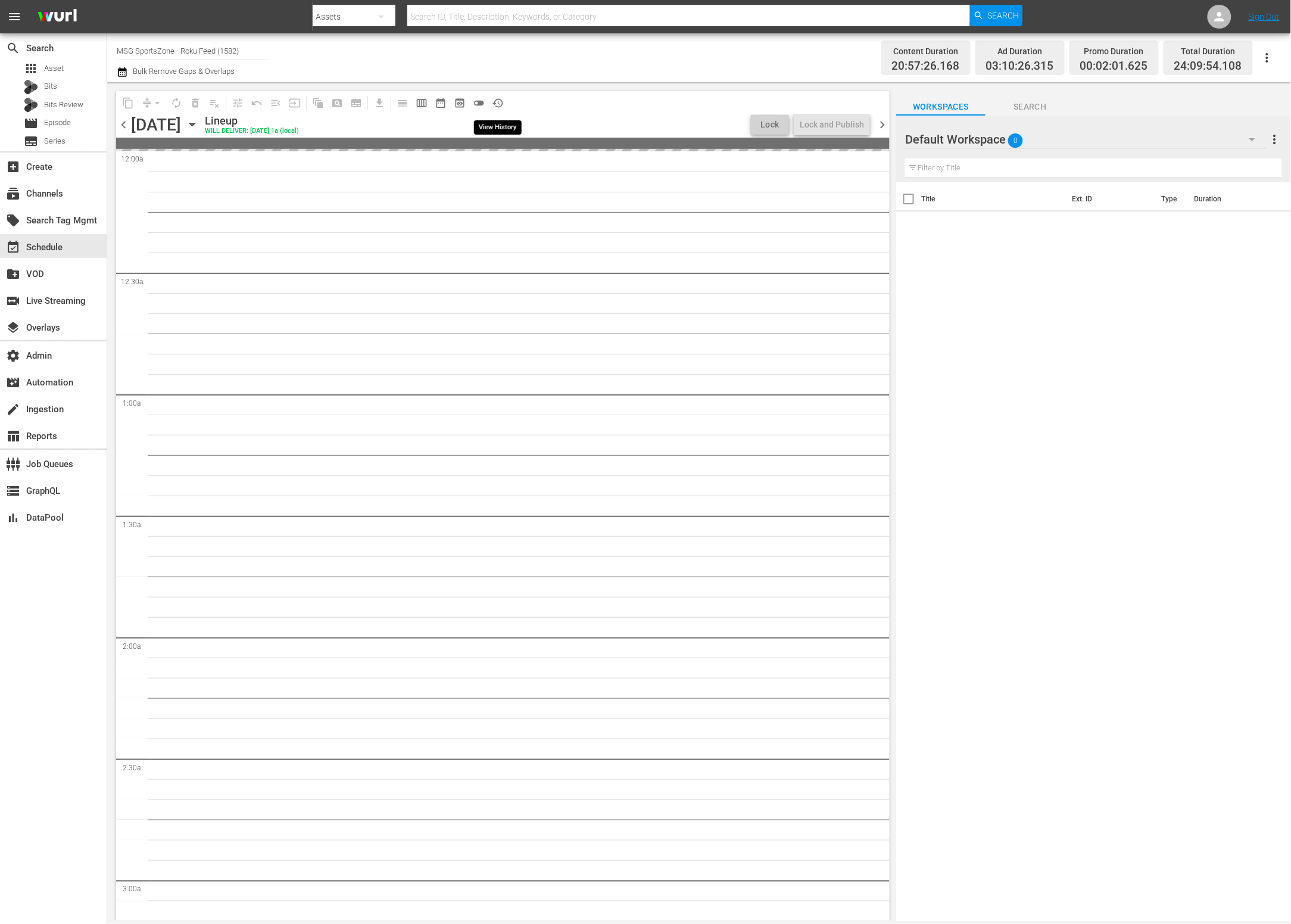
click at [499, 104] on span "history_outlined" at bounding box center [497, 102] width 12 height 12
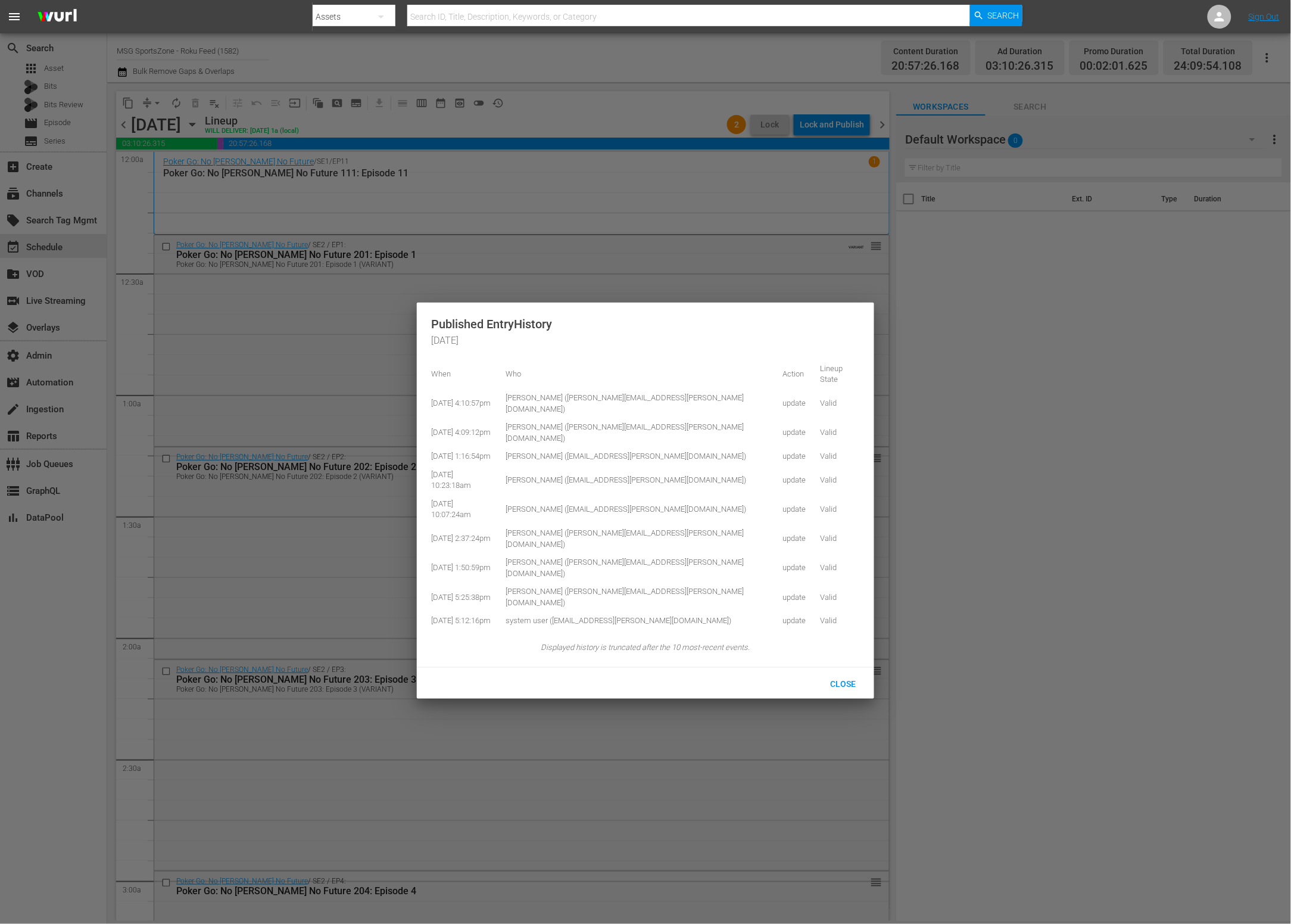
click at [560, 115] on div at bounding box center [646, 462] width 1291 height 924
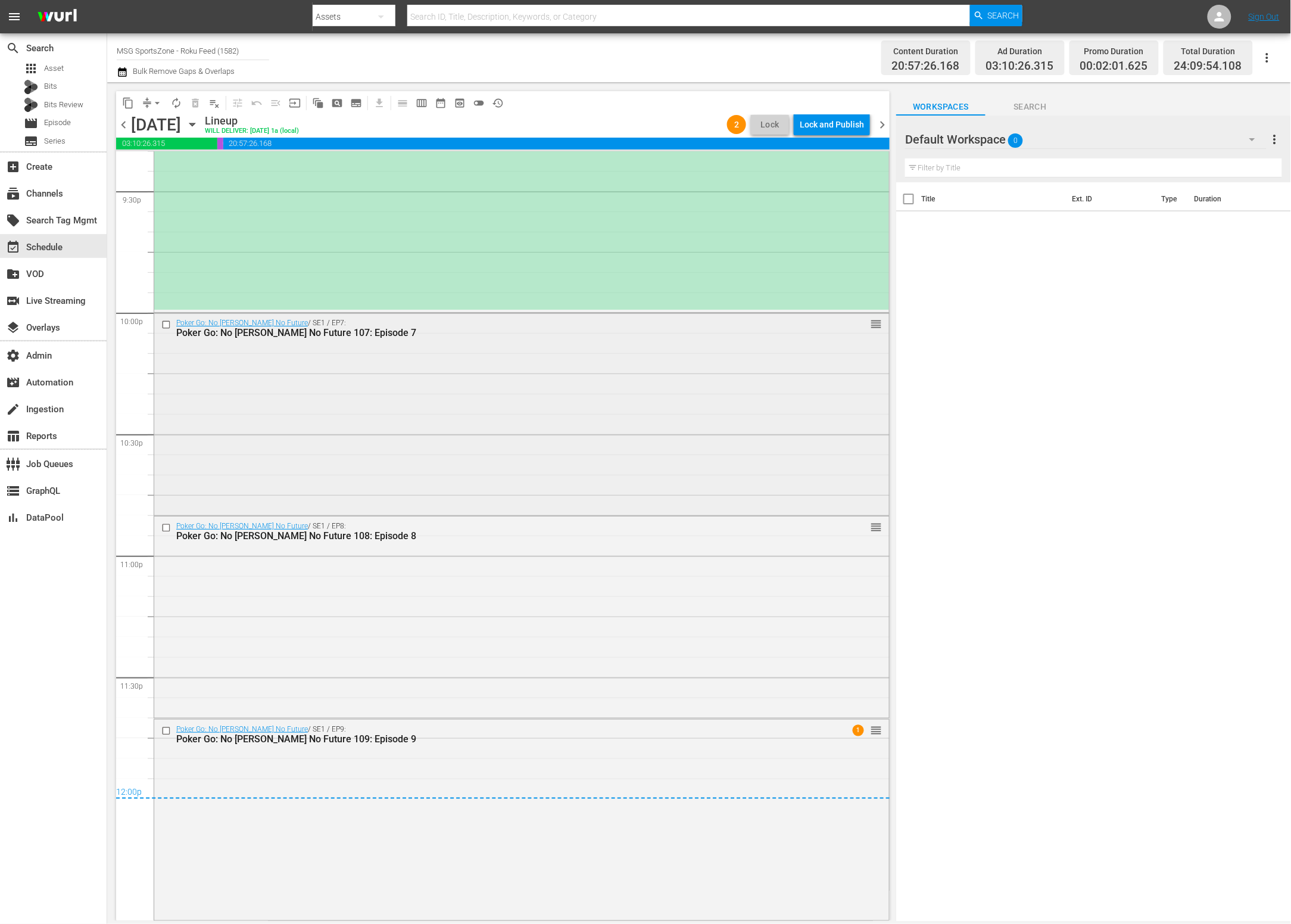
scroll to position [5041, 0]
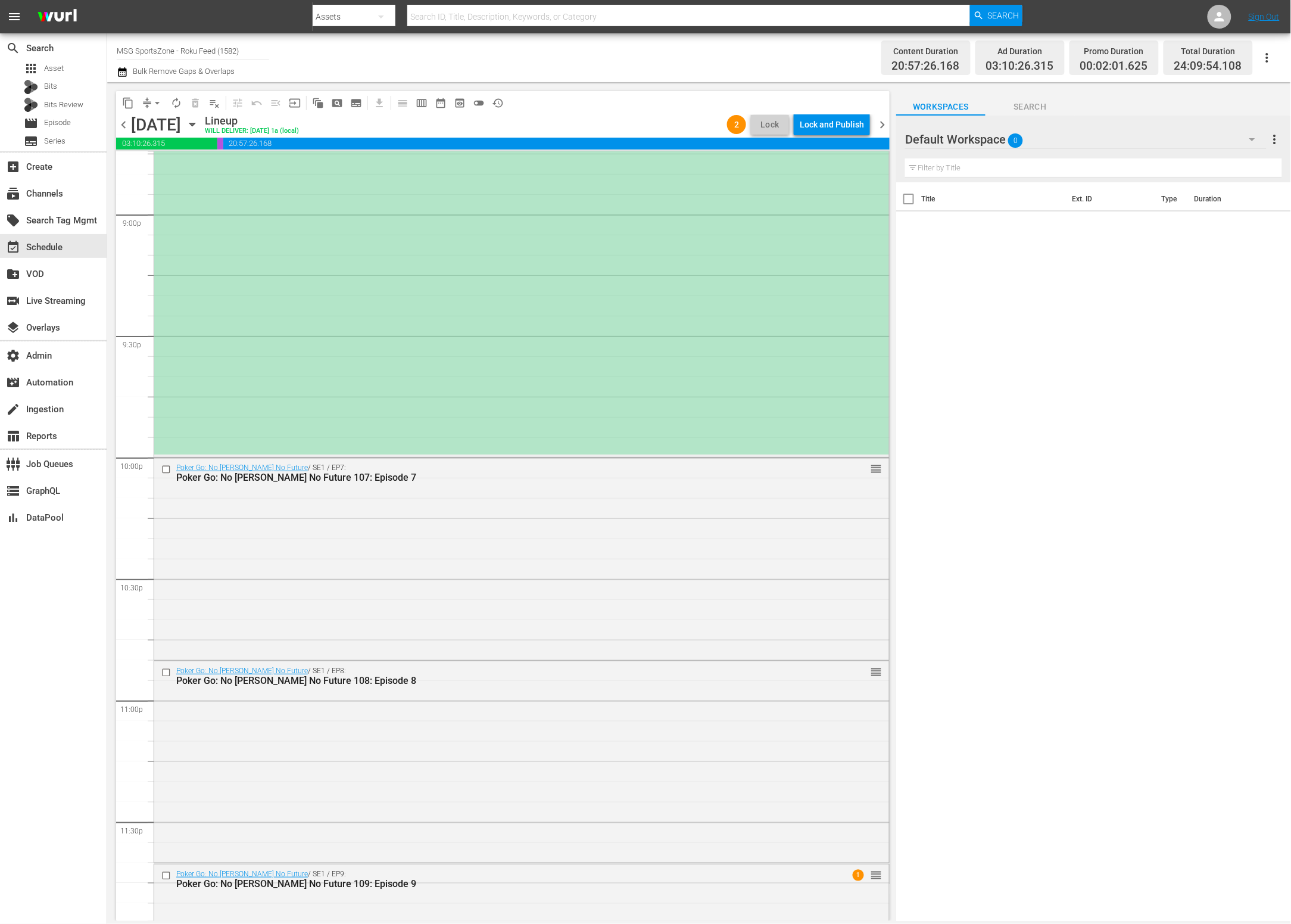
click at [581, 345] on div "(ROKU PLACEHOLDER 3:00 - 8/30) Westchester SC at FC Naples reorder" at bounding box center [521, 91] width 735 height 725
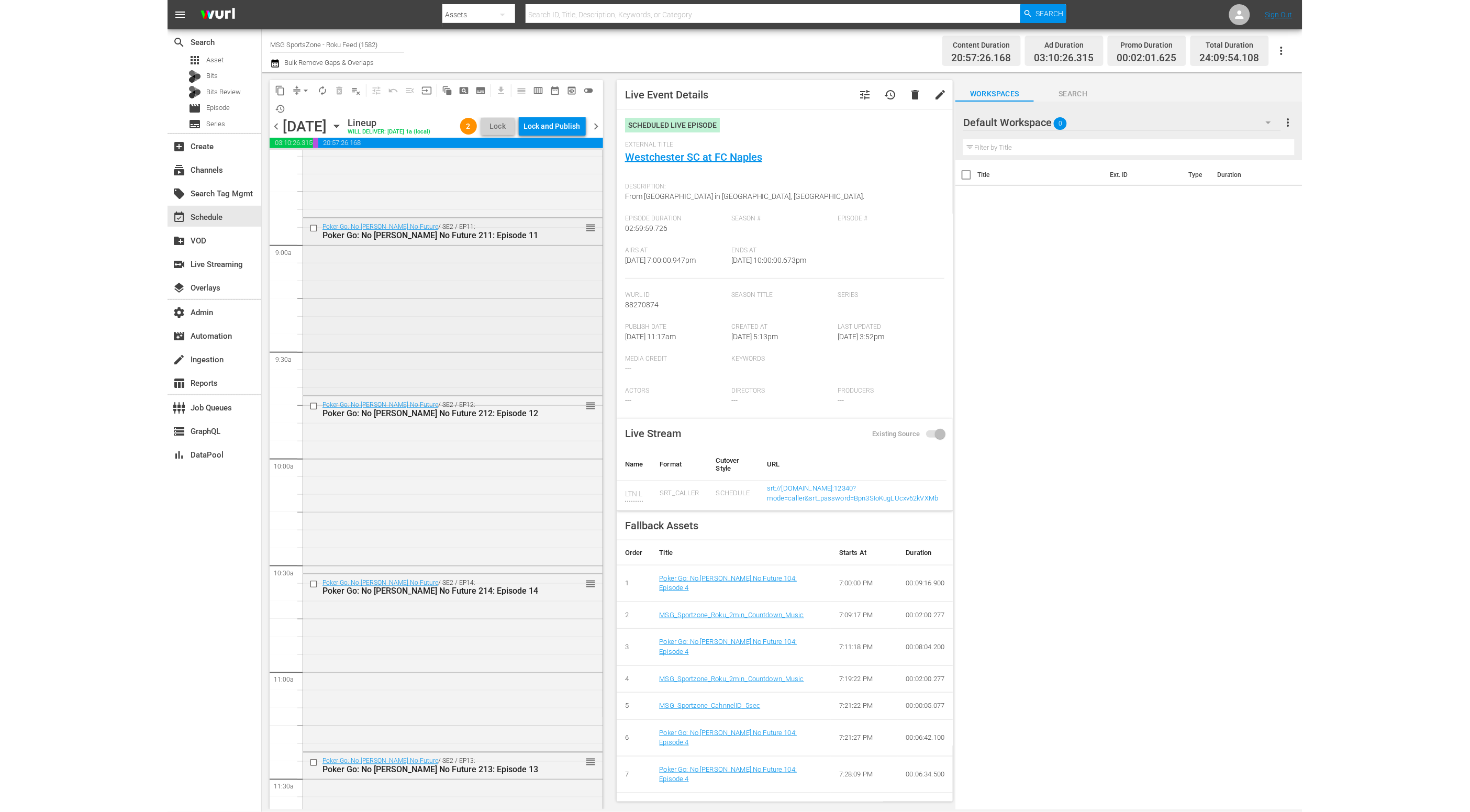
scroll to position [0, 0]
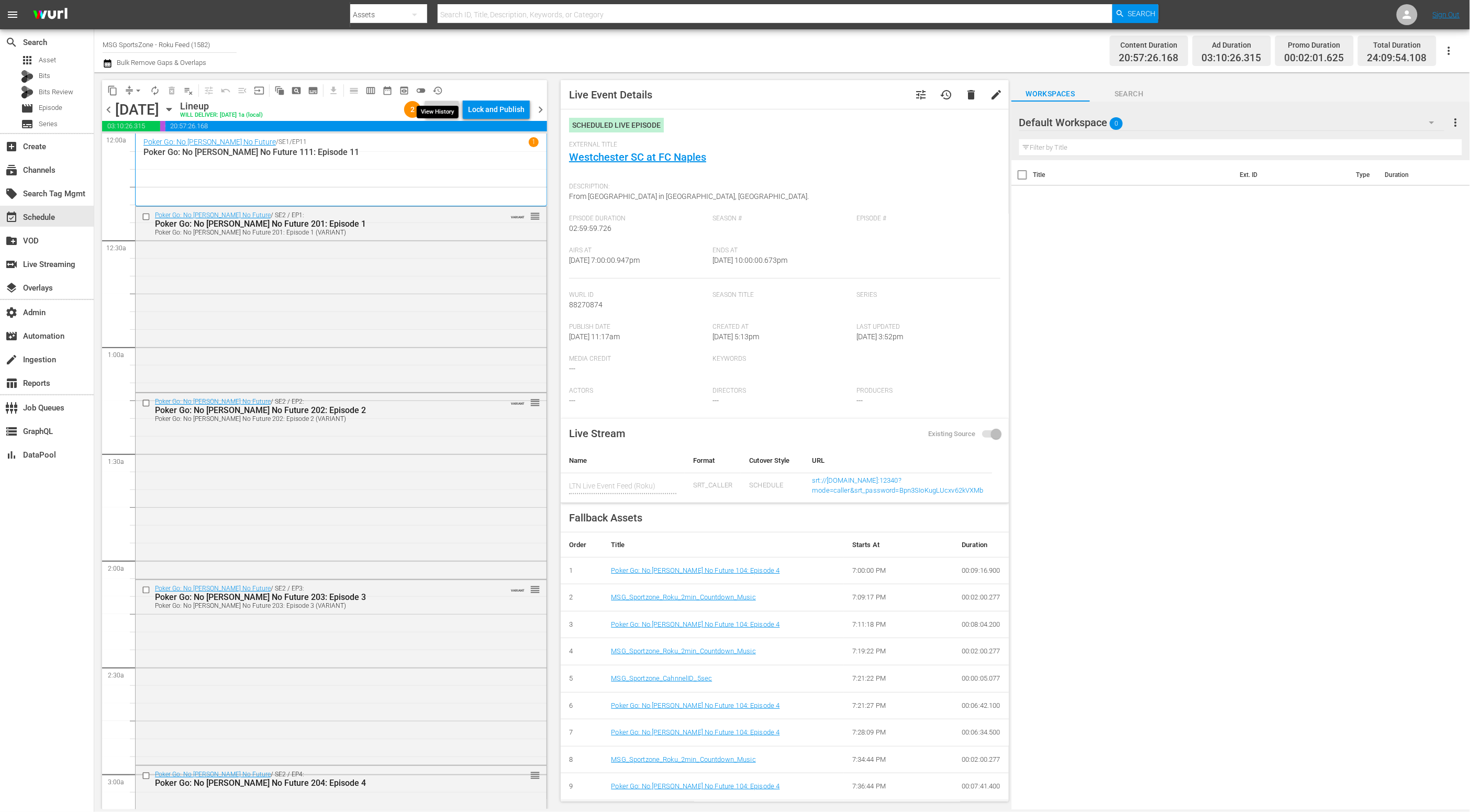
click at [437, 91] on span "history_outlined" at bounding box center [437, 90] width 10 height 10
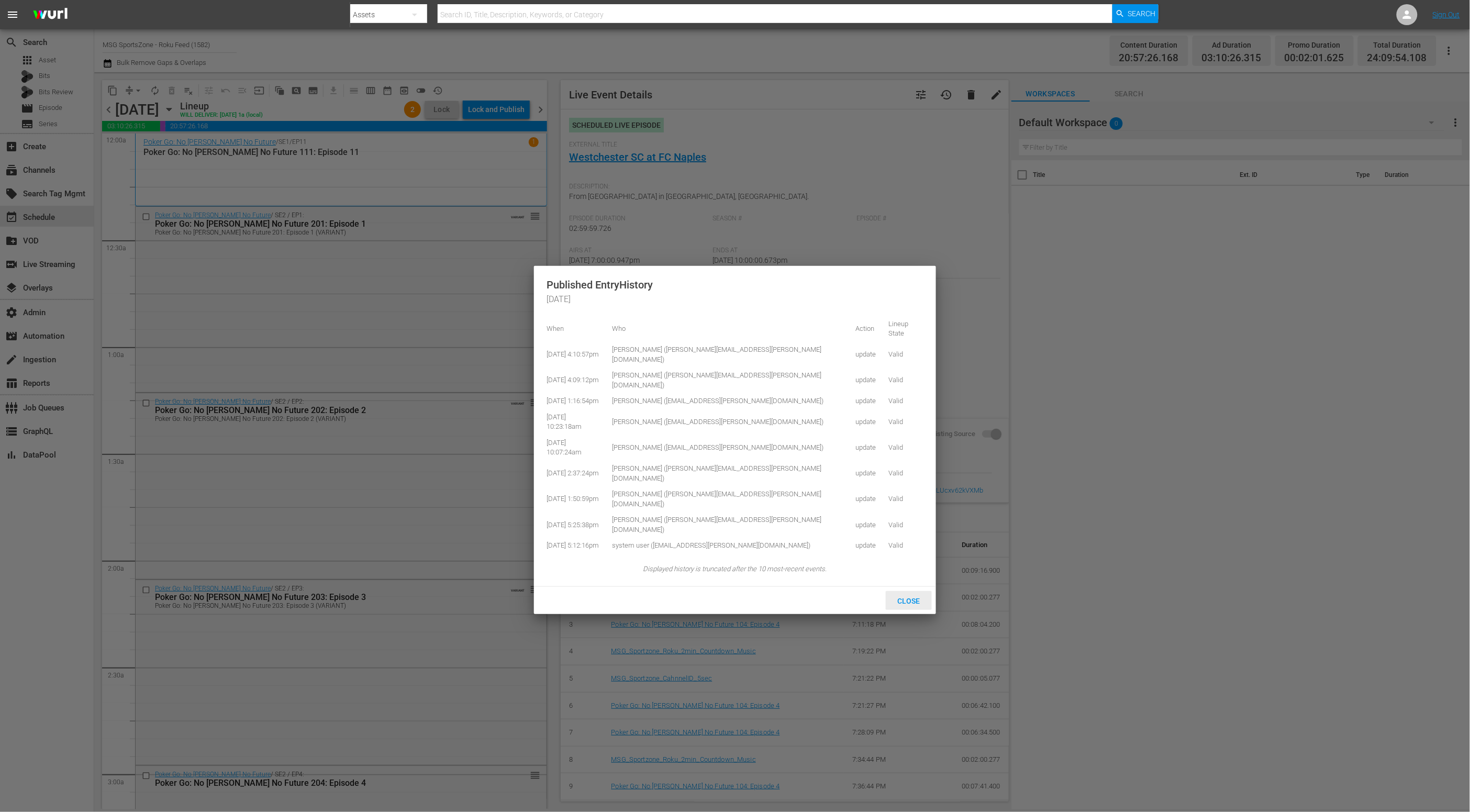
drag, startPoint x: 915, startPoint y: 533, endPoint x: 877, endPoint y: 521, distance: 39.8
click at [915, 597] on span "Close" at bounding box center [909, 601] width 39 height 8
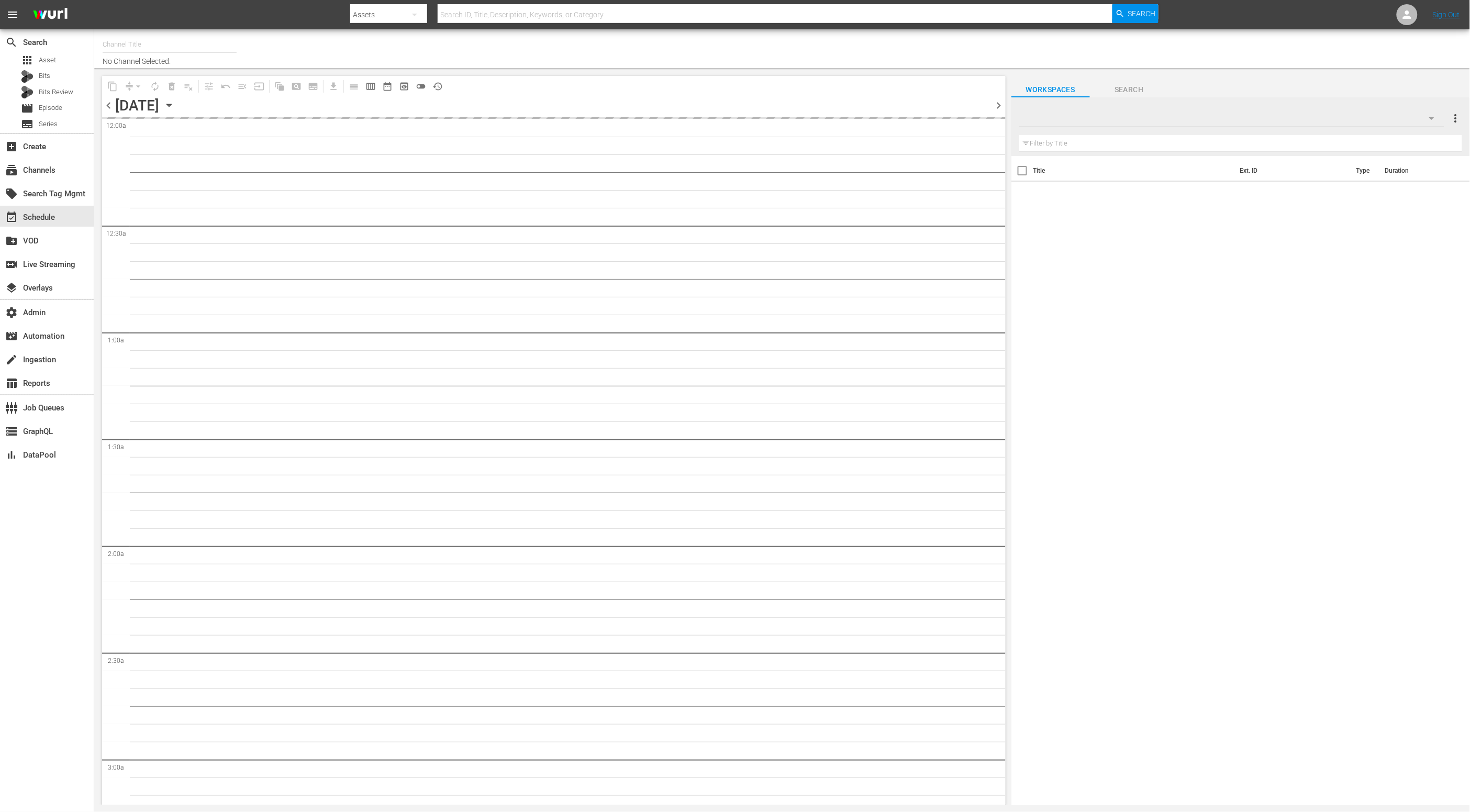
type input "MSG SportsZone - Roku Feed (1582)"
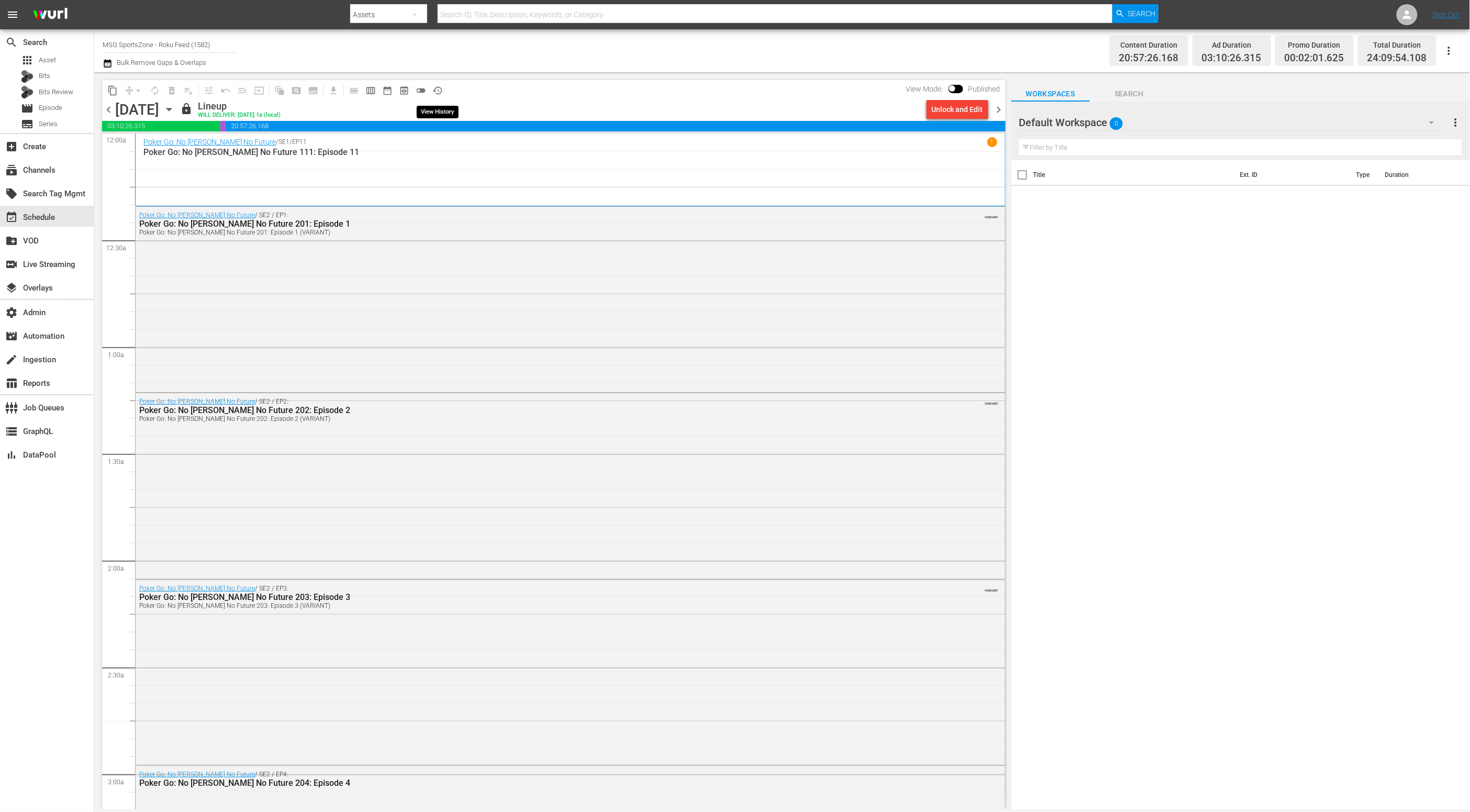
click at [438, 86] on span "history_outlined" at bounding box center [437, 90] width 10 height 10
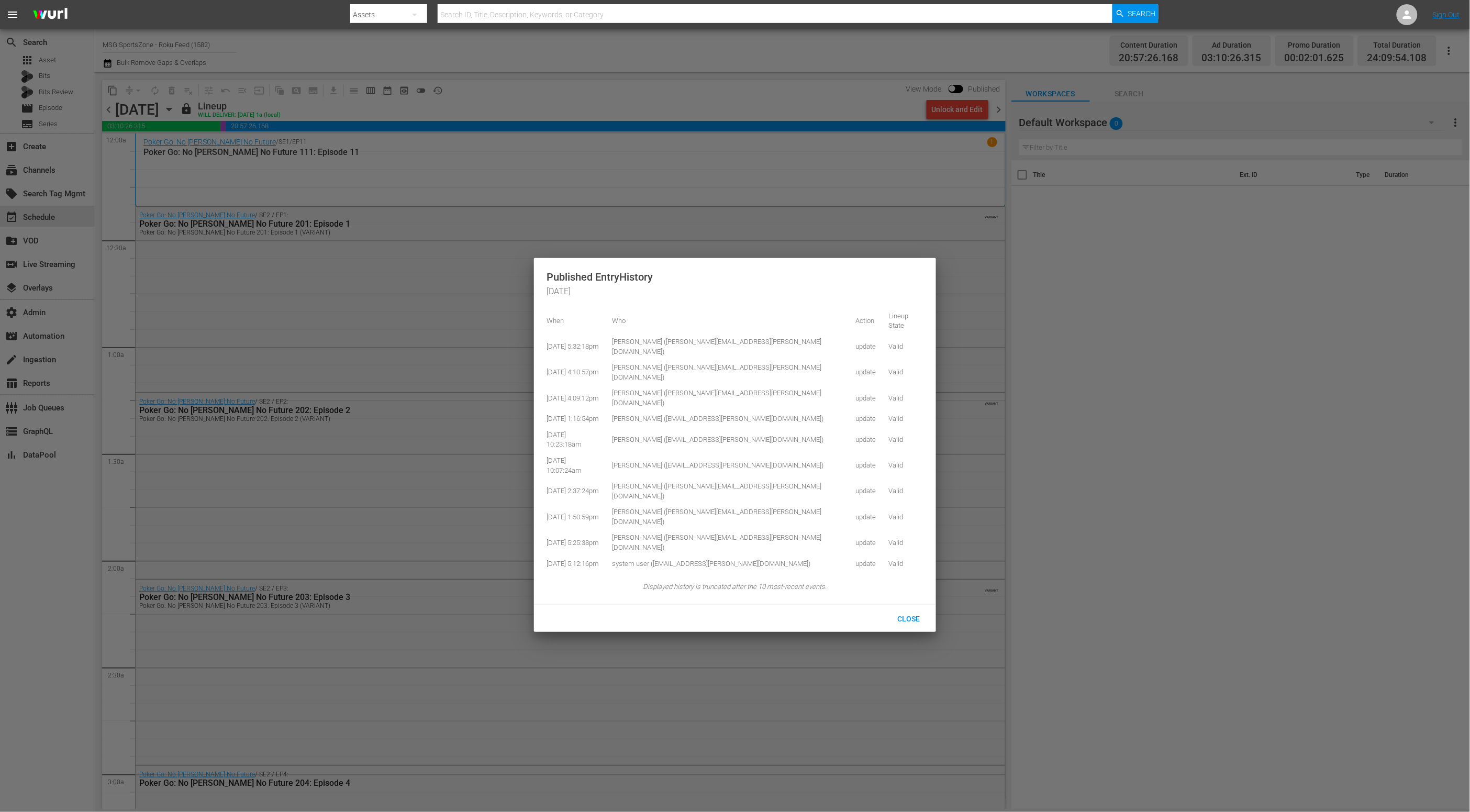
click at [485, 97] on div at bounding box center [735, 406] width 1470 height 812
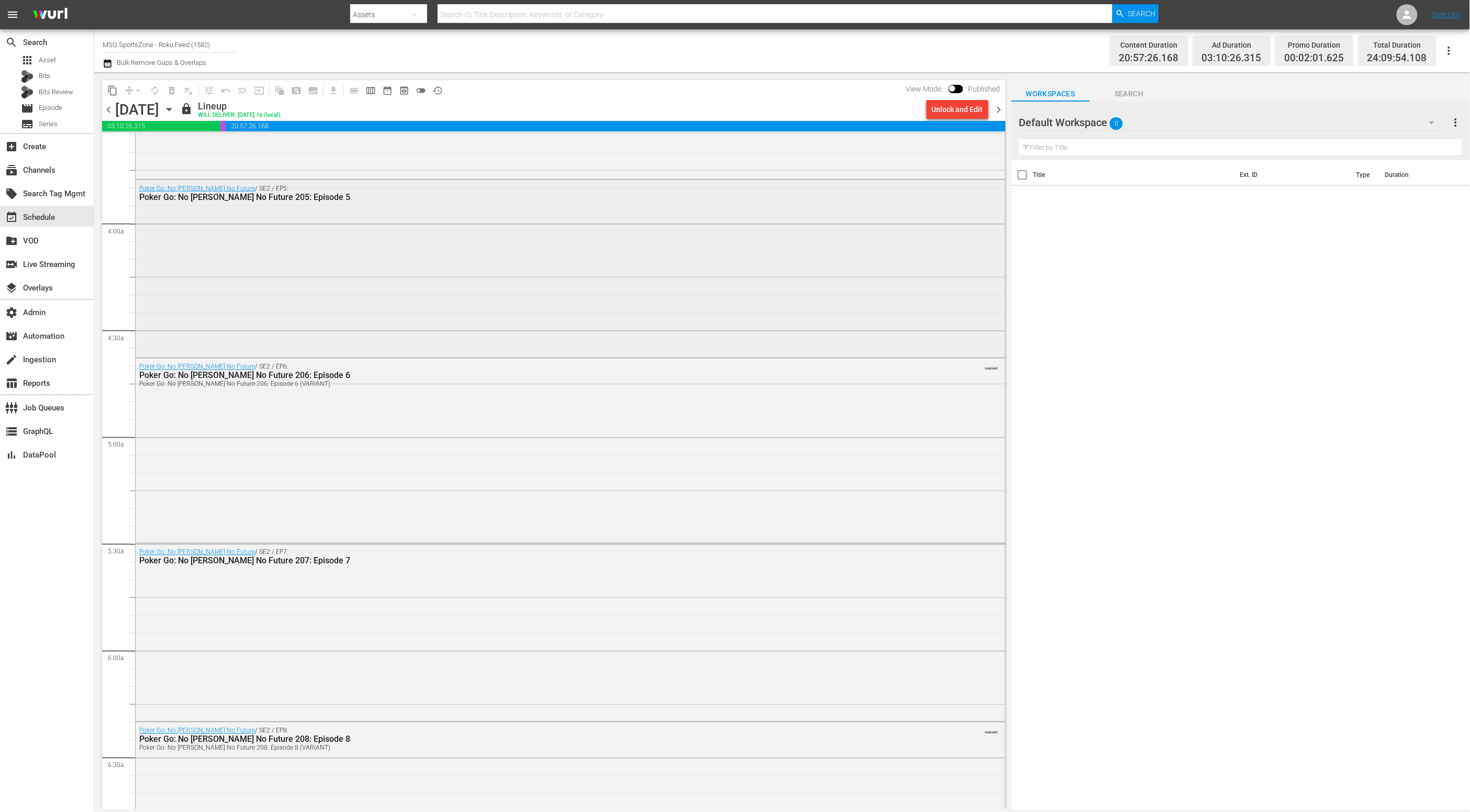
scroll to position [1731, 0]
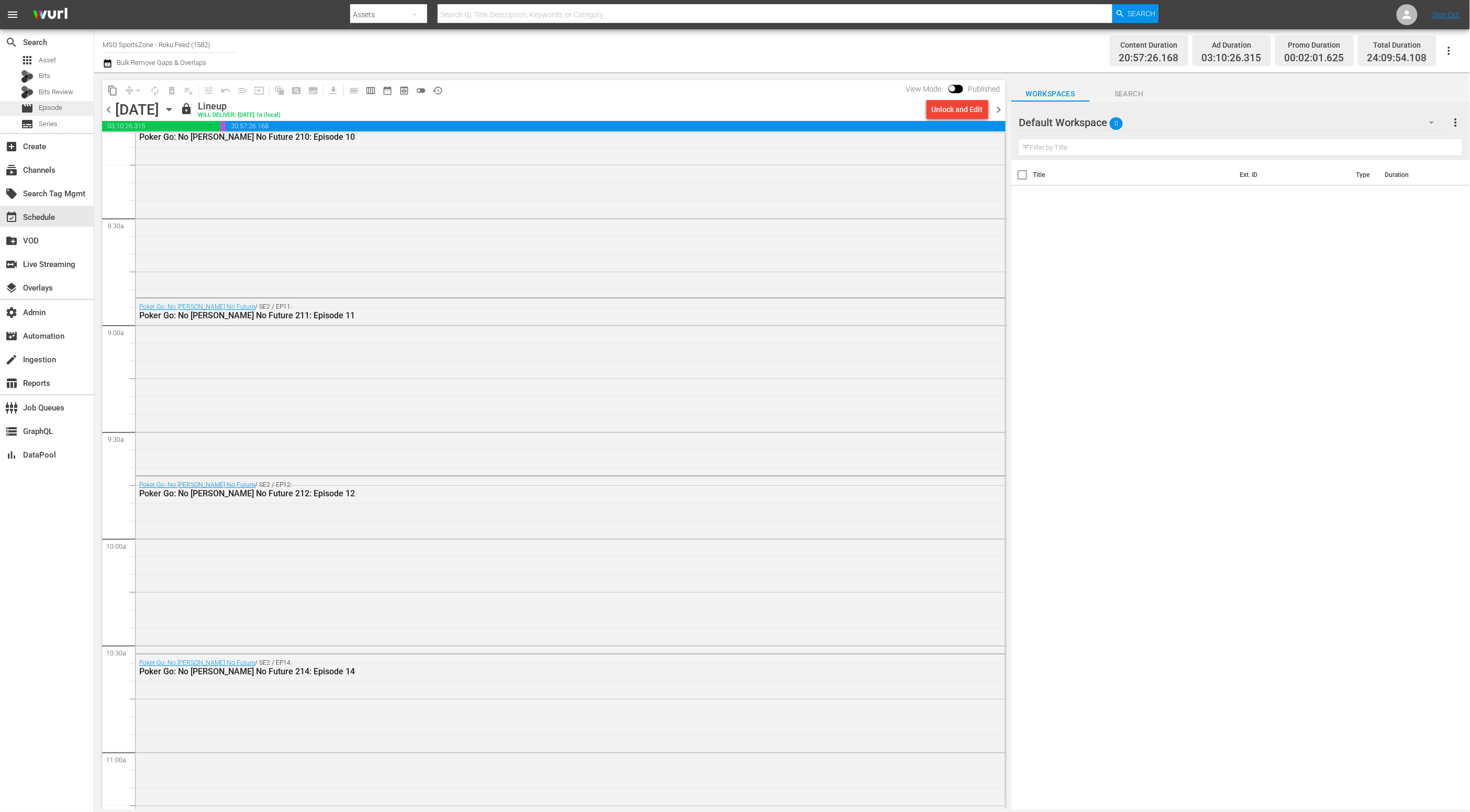
click at [67, 110] on div "movie Episode" at bounding box center [47, 108] width 94 height 14
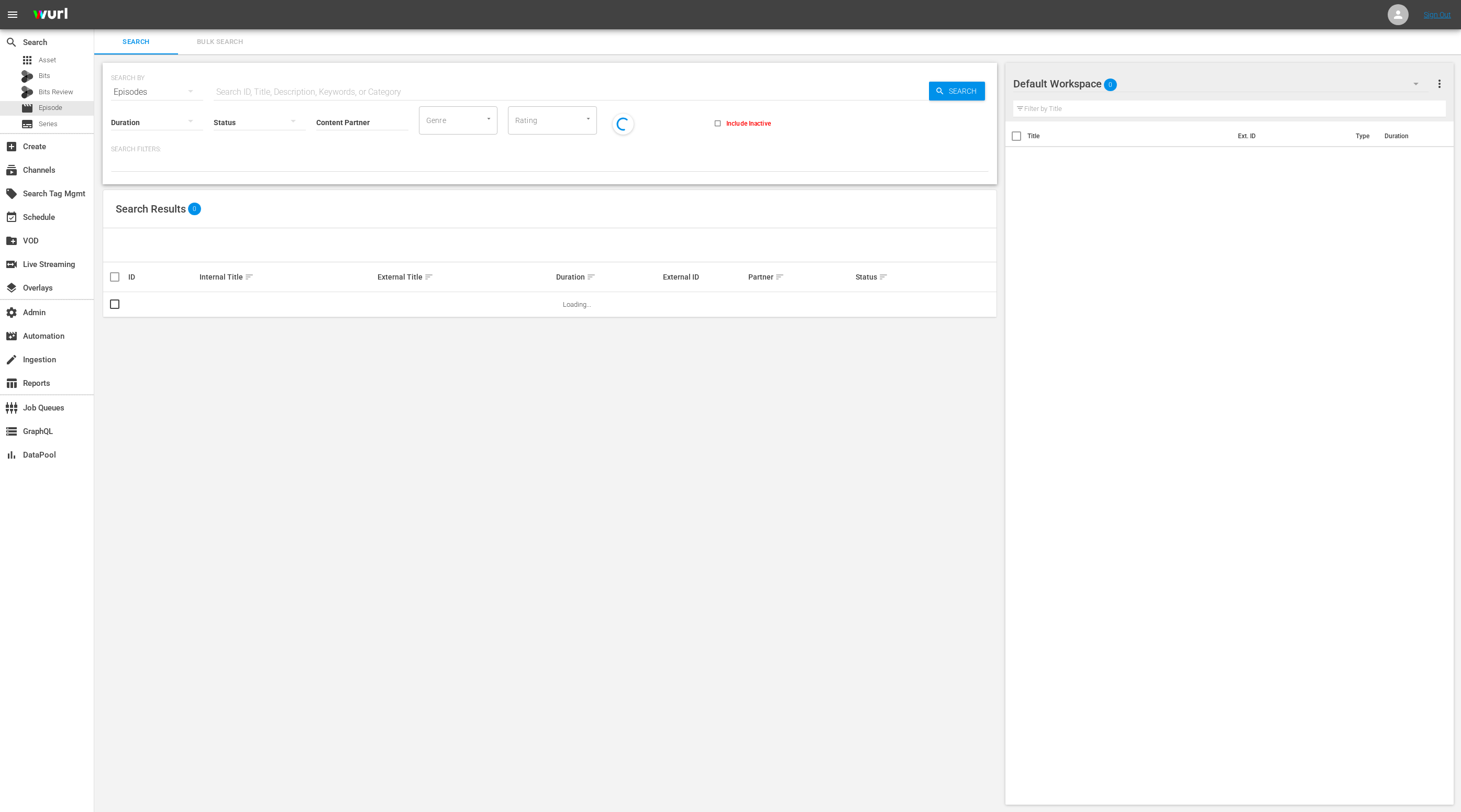
click at [310, 89] on input "text" at bounding box center [571, 92] width 715 height 25
paste input "88270874"
type input "88270874"
click at [938, 94] on icon "button" at bounding box center [940, 91] width 10 height 10
click at [414, 306] on link "Westchester SC at FC Naples" at bounding box center [421, 304] width 88 height 8
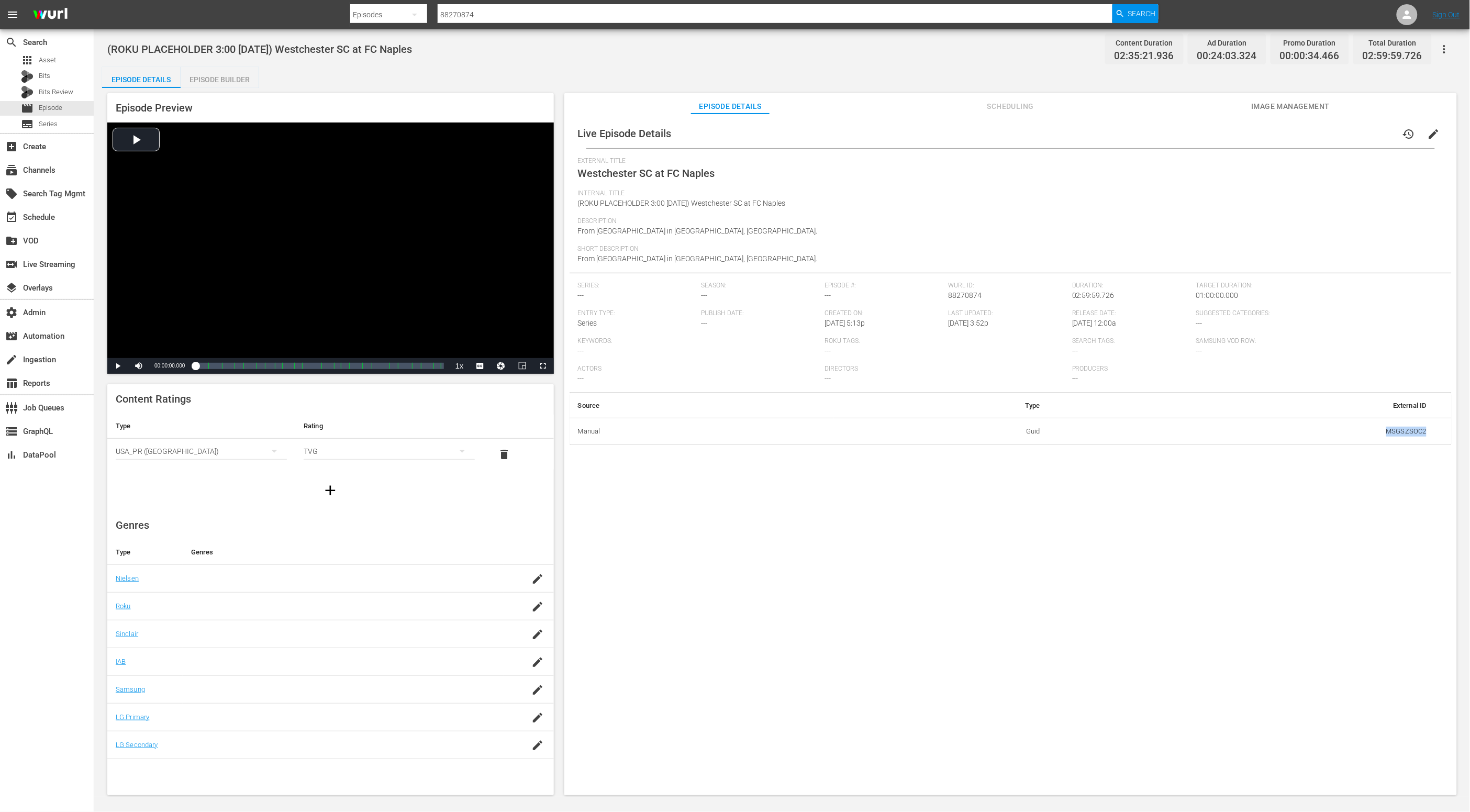
drag, startPoint x: 1373, startPoint y: 435, endPoint x: 1440, endPoint y: 433, distance: 67.0
click at [1440, 433] on tr "Manual Guid MSGSZSOC2" at bounding box center [1011, 431] width 882 height 27
click at [1379, 543] on div "Live Episode Details history edit External Title Westchester SC at FC Naples In…" at bounding box center [1011, 459] width 892 height 691
click at [1323, 556] on div "Live Episode Details history edit External Title Westchester SC at FC Naples In…" at bounding box center [1011, 459] width 892 height 691
drag, startPoint x: 575, startPoint y: 428, endPoint x: 1132, endPoint y: 438, distance: 557.1
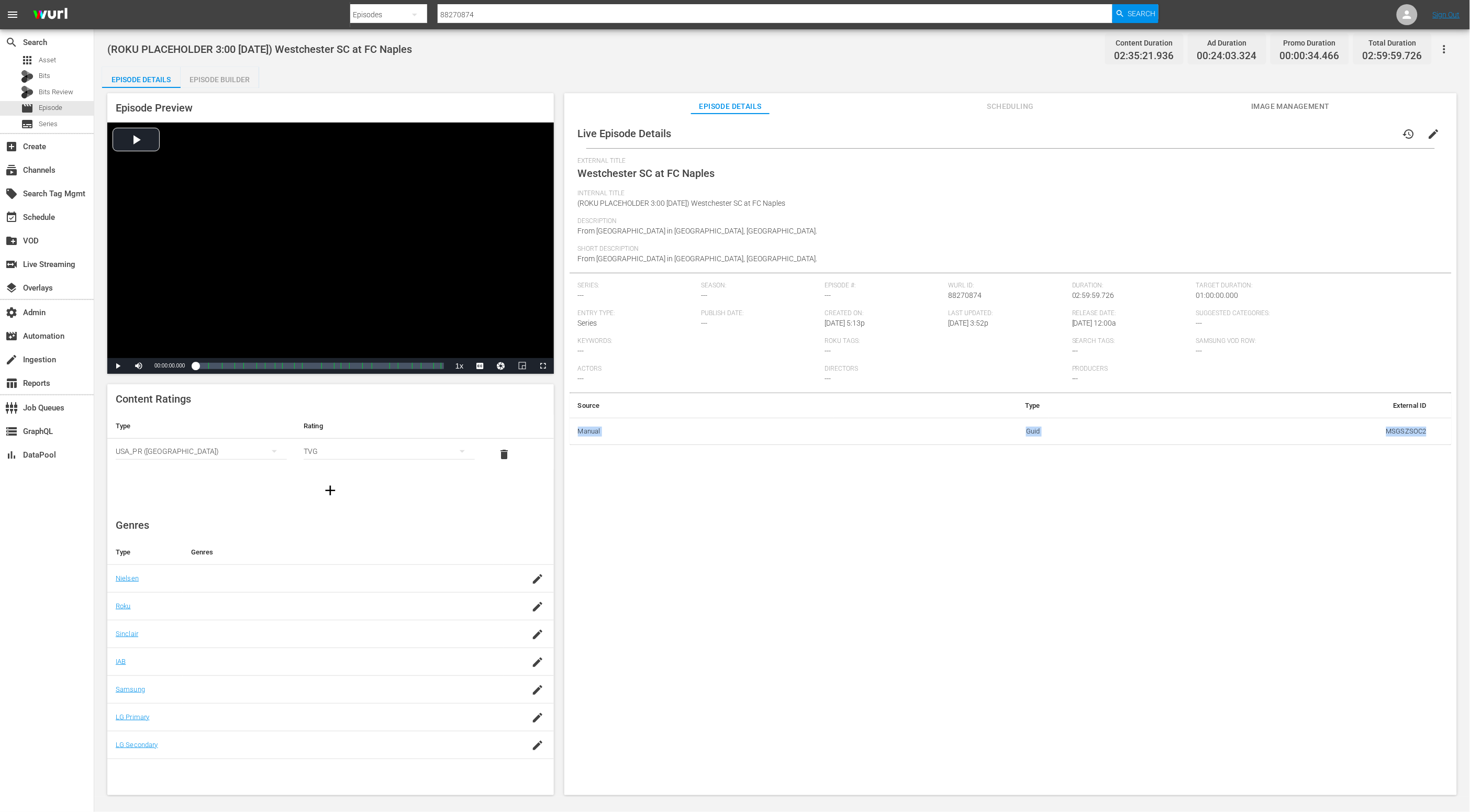
click at [1130, 438] on tr "Manual Guid MSGSZSOC2" at bounding box center [1011, 431] width 882 height 27
